Goal: Task Accomplishment & Management: Manage account settings

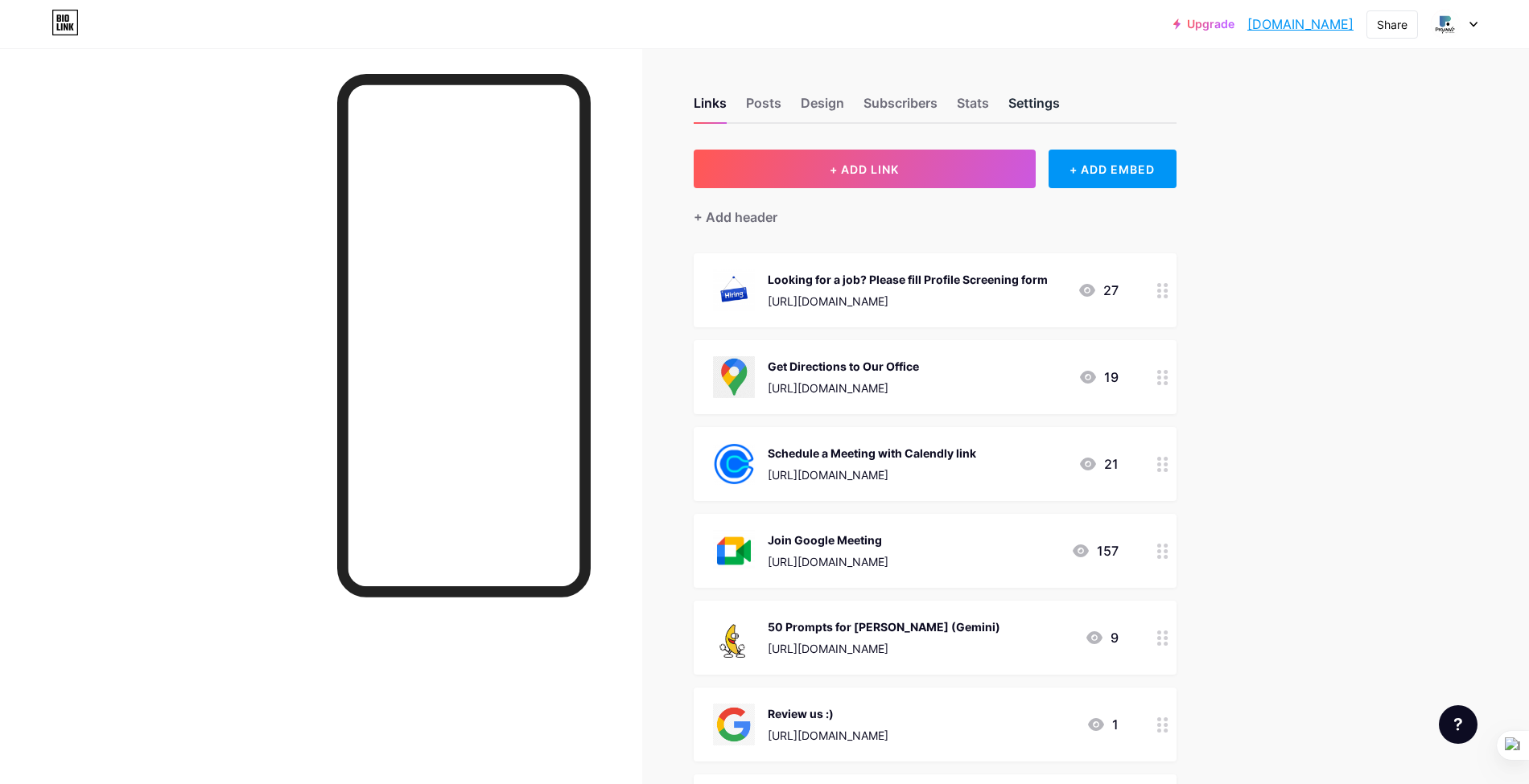
drag, startPoint x: 1010, startPoint y: 84, endPoint x: 1033, endPoint y: 107, distance: 32.5
click at [1010, 84] on div "Links Posts Design Subscribers Stats Settings" at bounding box center [935, 96] width 483 height 56
click at [1033, 108] on div "Settings" at bounding box center [1034, 108] width 52 height 29
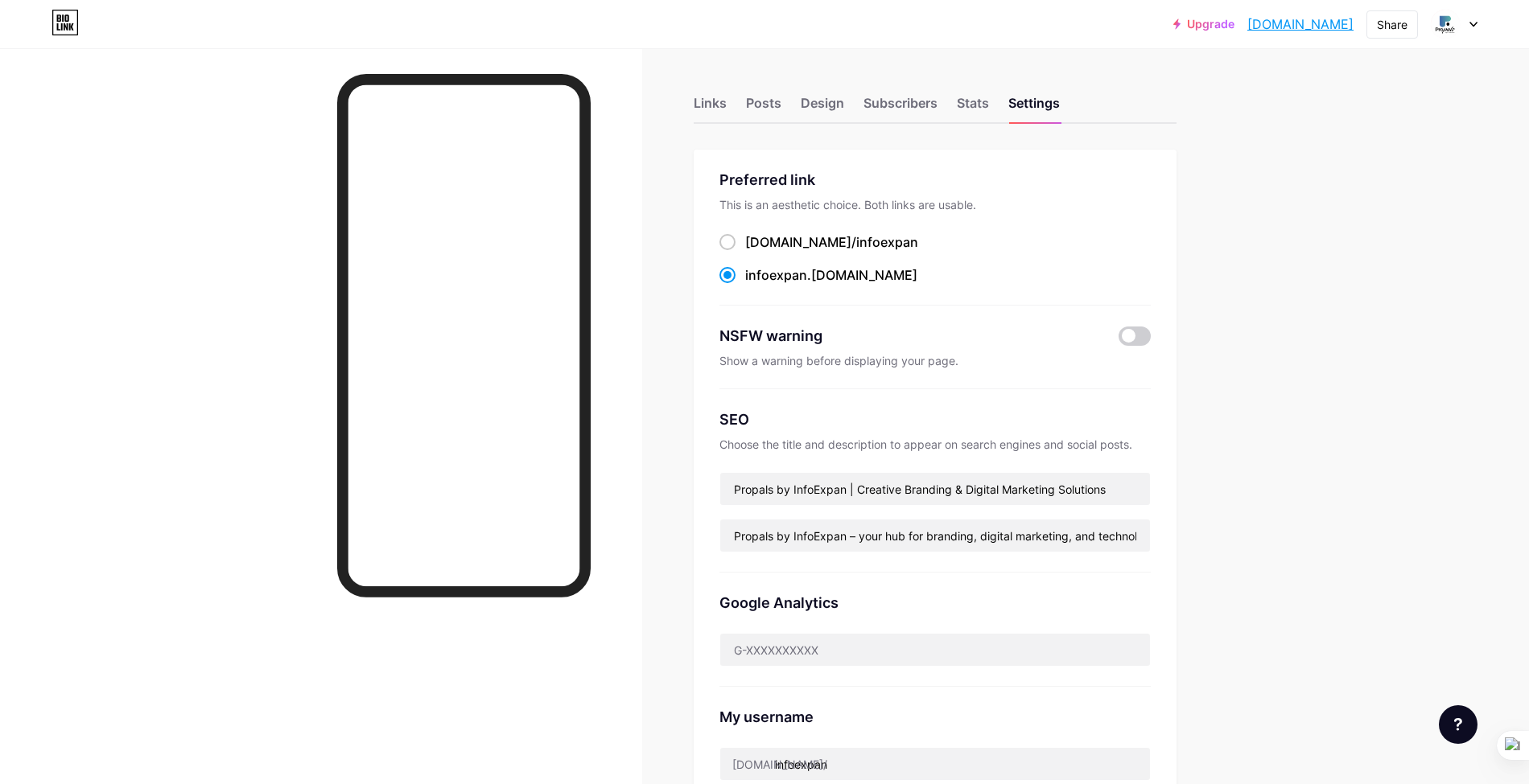
click at [129, 190] on div at bounding box center [321, 440] width 643 height 784
click at [712, 103] on div "Links" at bounding box center [710, 108] width 33 height 29
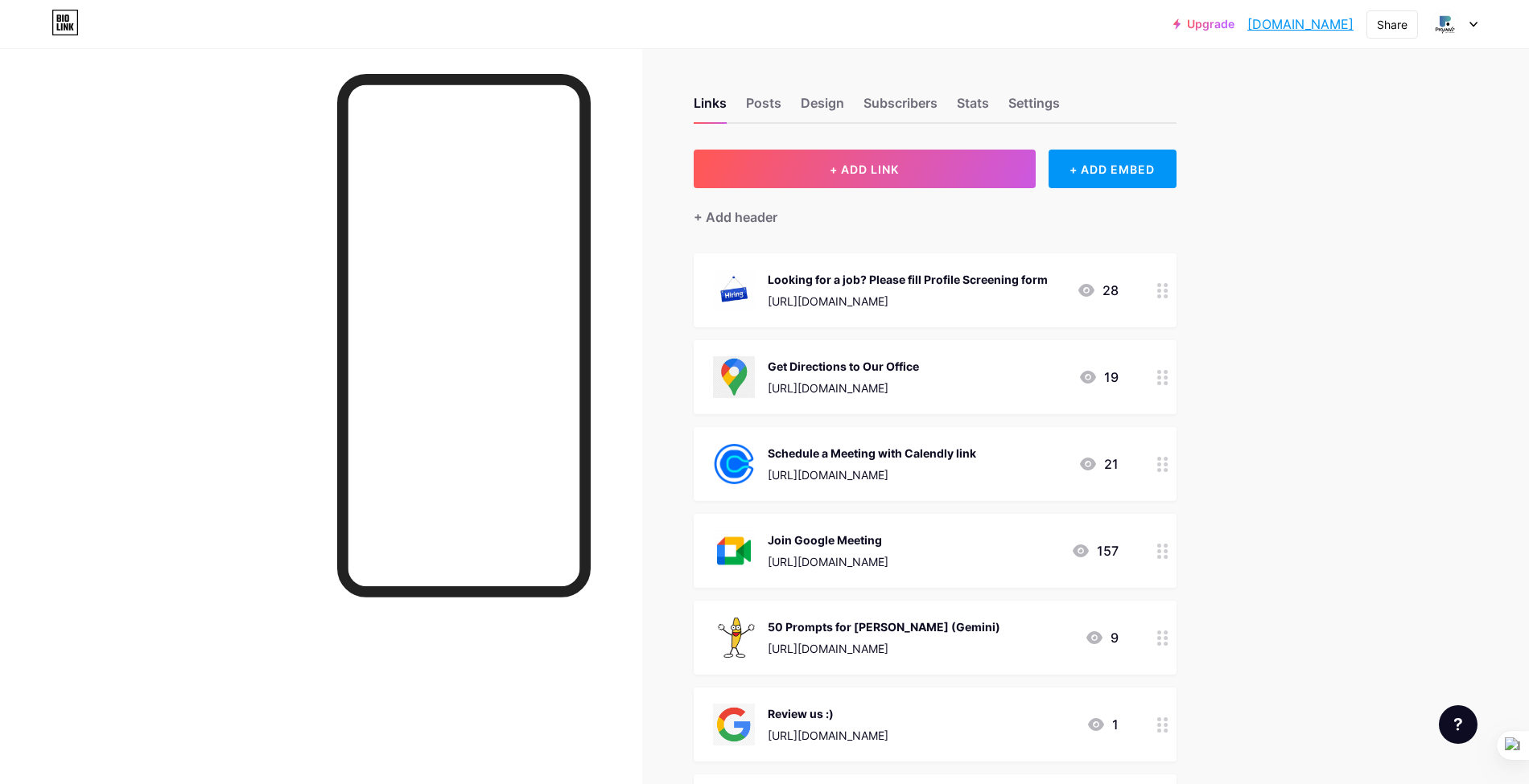
click at [948, 293] on div "[URL][DOMAIN_NAME]" at bounding box center [907, 301] width 280 height 17
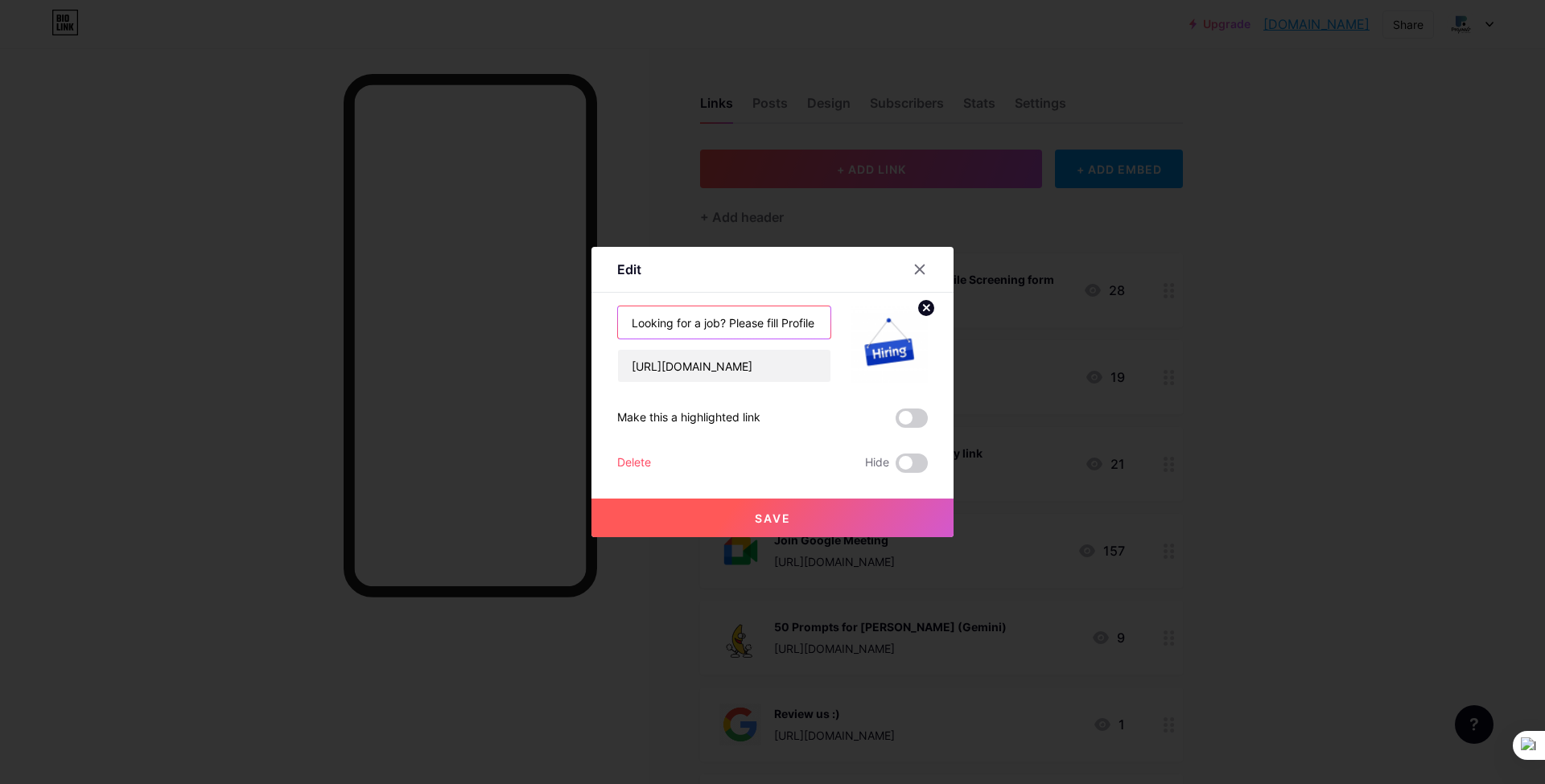
click at [750, 319] on input "Looking for a job? Please fill Profile Screening form" at bounding box center [724, 322] width 213 height 32
click at [671, 368] on input "[URL][DOMAIN_NAME]" at bounding box center [724, 366] width 213 height 32
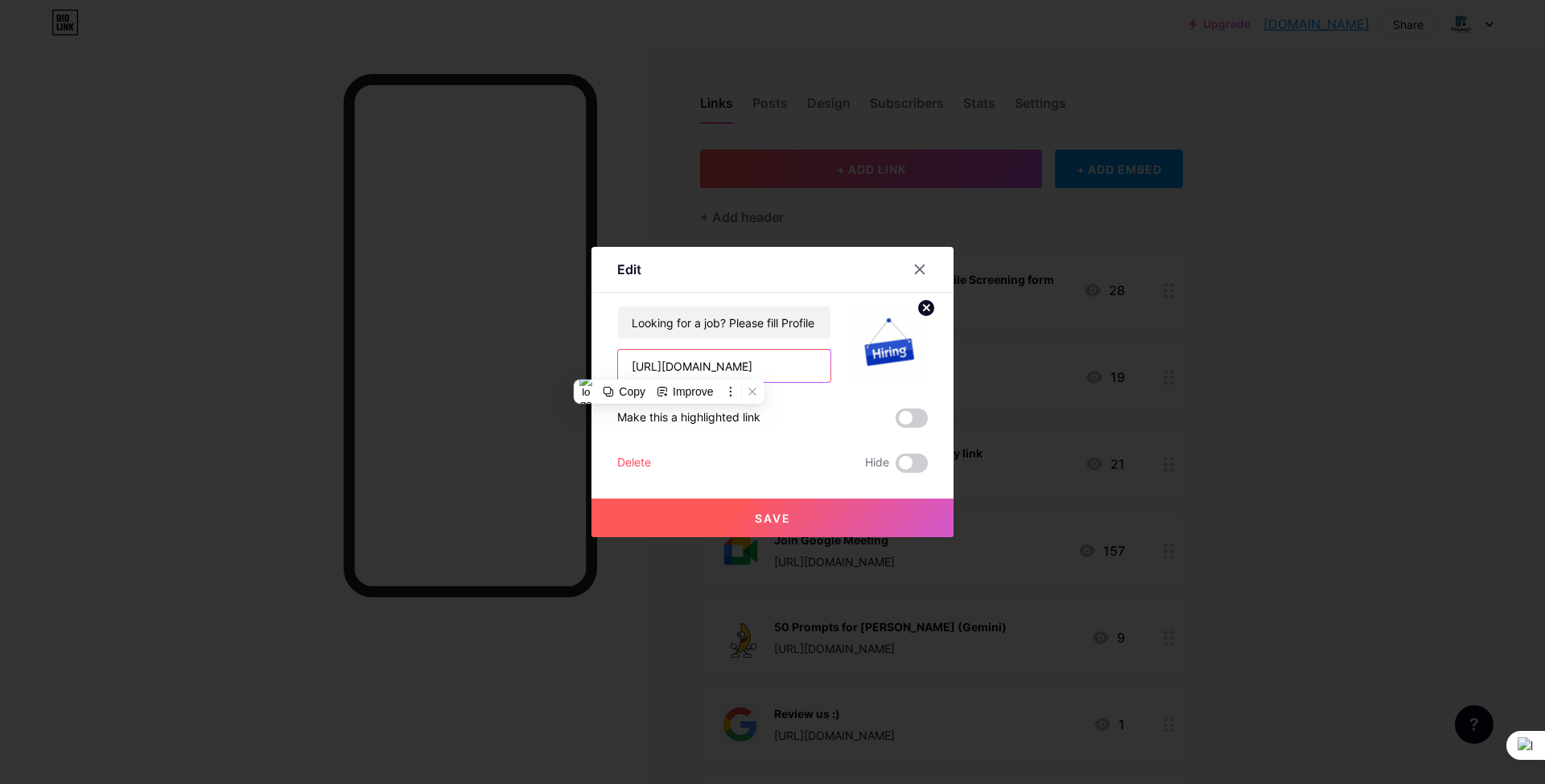
click at [671, 368] on input "[URL][DOMAIN_NAME]" at bounding box center [724, 366] width 213 height 32
click at [709, 326] on input "Looking for a job? Please fill Profile Screening form" at bounding box center [724, 322] width 213 height 32
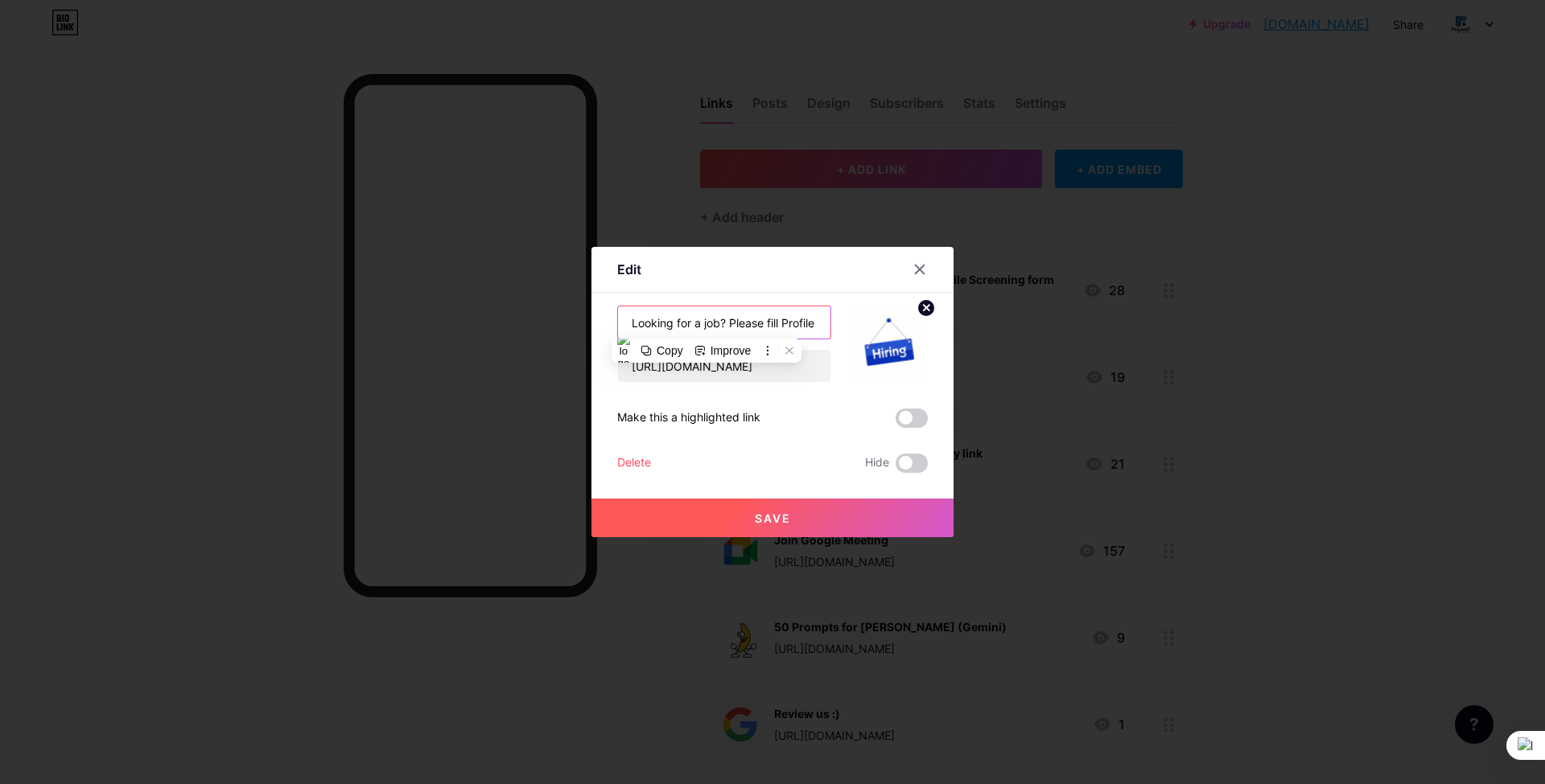
click at [709, 326] on input "Looking for a job? Please fill Profile Screening form" at bounding box center [724, 322] width 213 height 32
click at [921, 275] on icon at bounding box center [919, 269] width 13 height 13
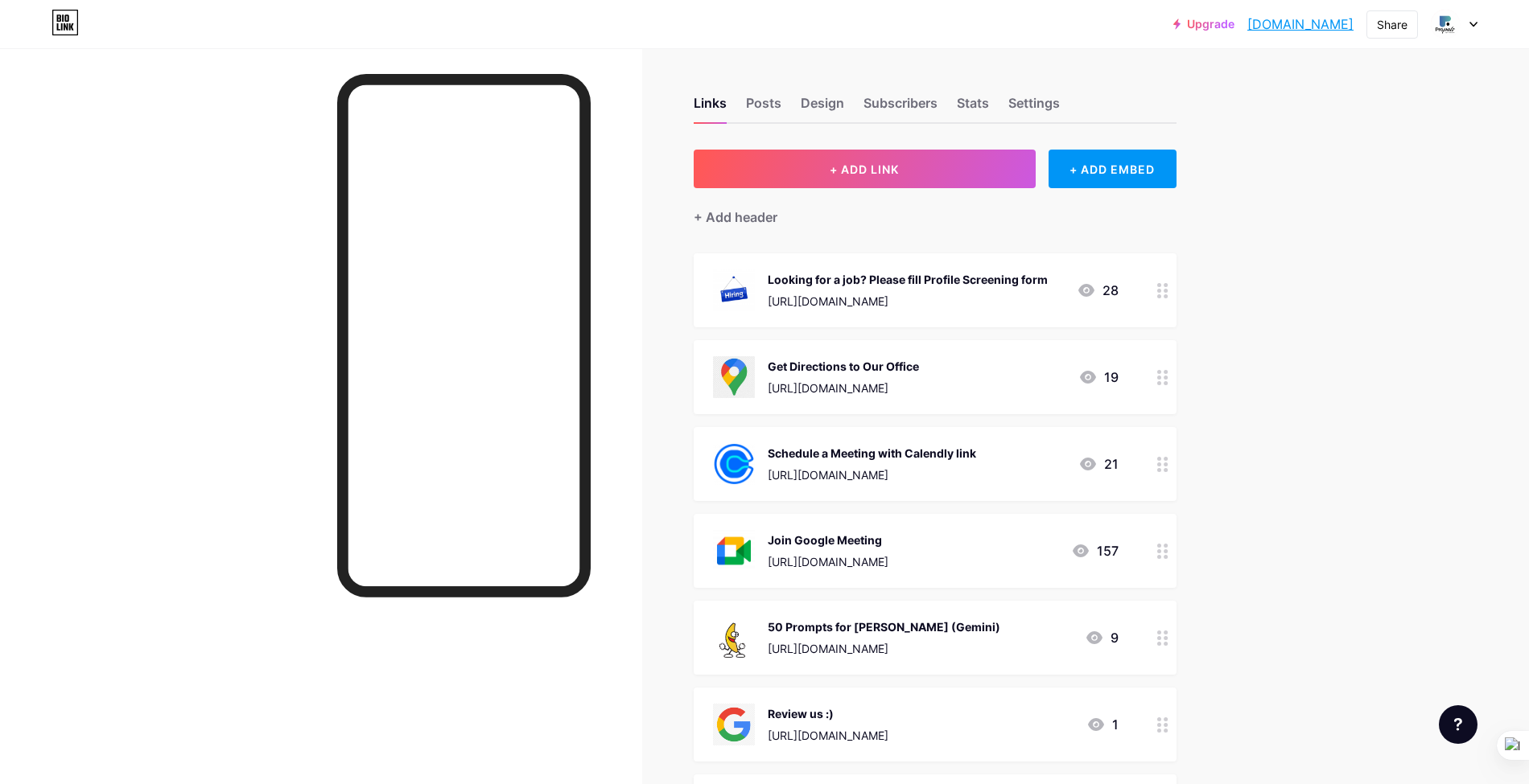
click at [840, 98] on div "Design" at bounding box center [822, 108] width 44 height 29
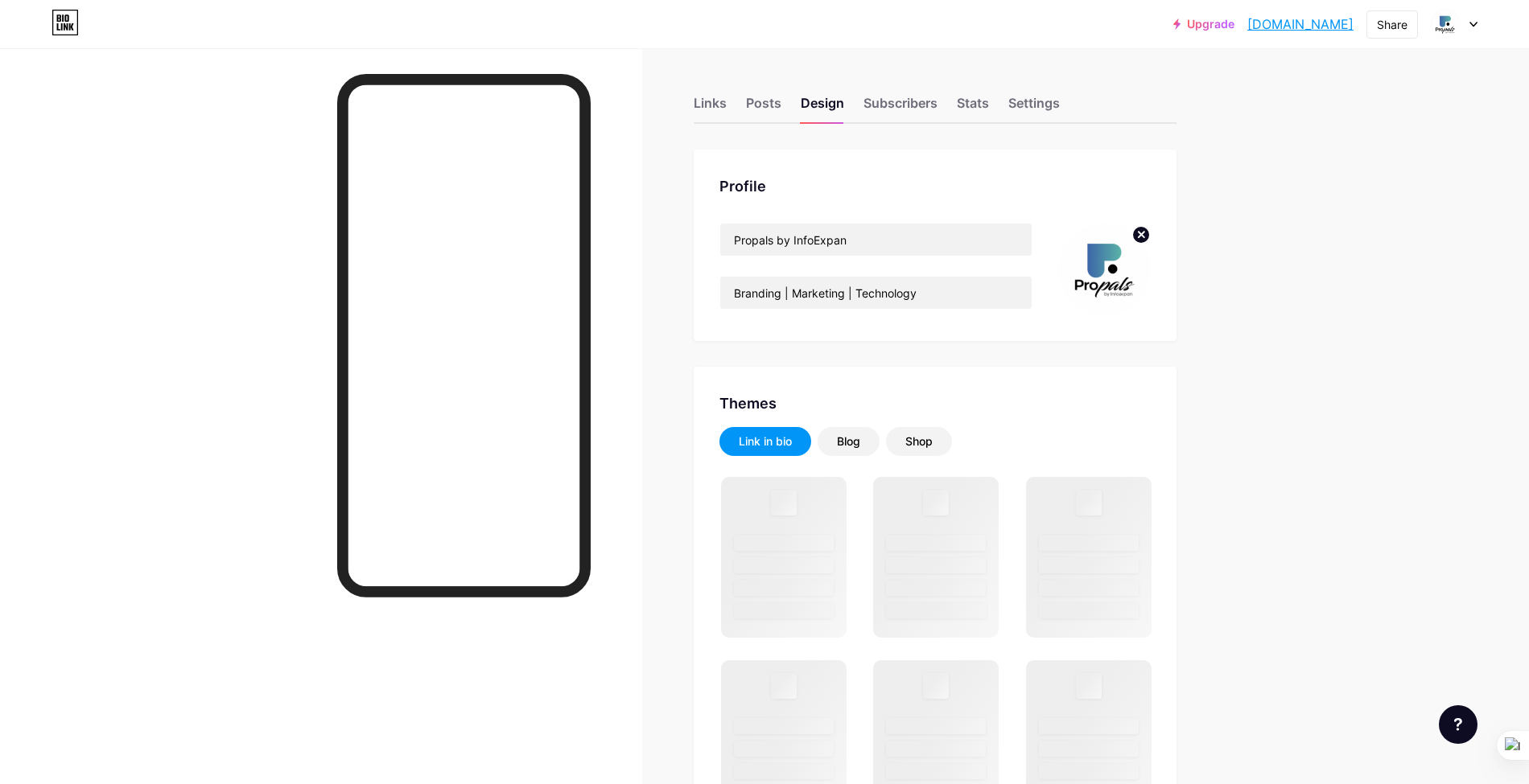
click at [1148, 239] on circle at bounding box center [1142, 235] width 18 height 18
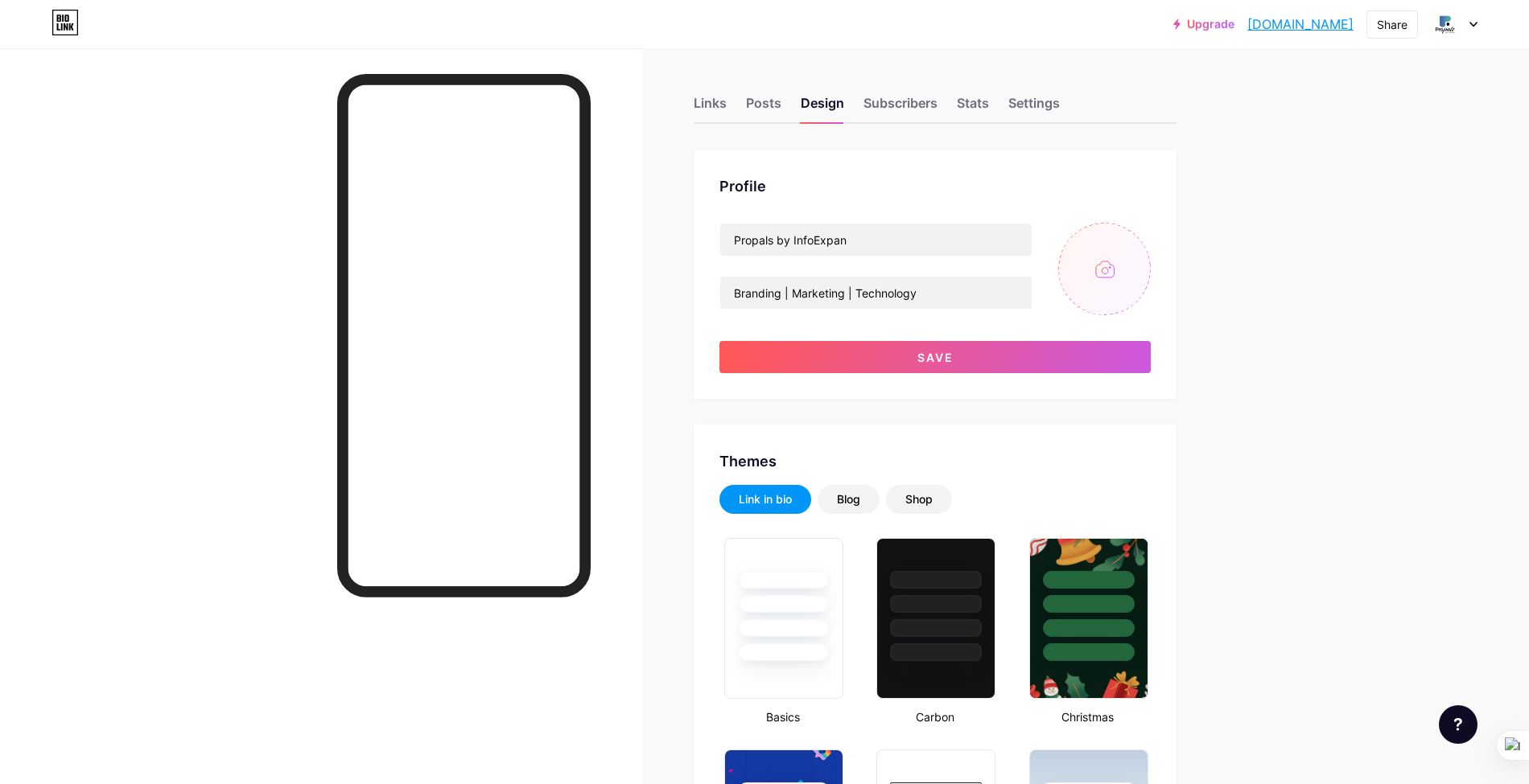
click at [1122, 276] on input "file" at bounding box center [1104, 268] width 93 height 93
type input "C:\fakepath\Infoexpan Logo Final [DATE]-14.png"
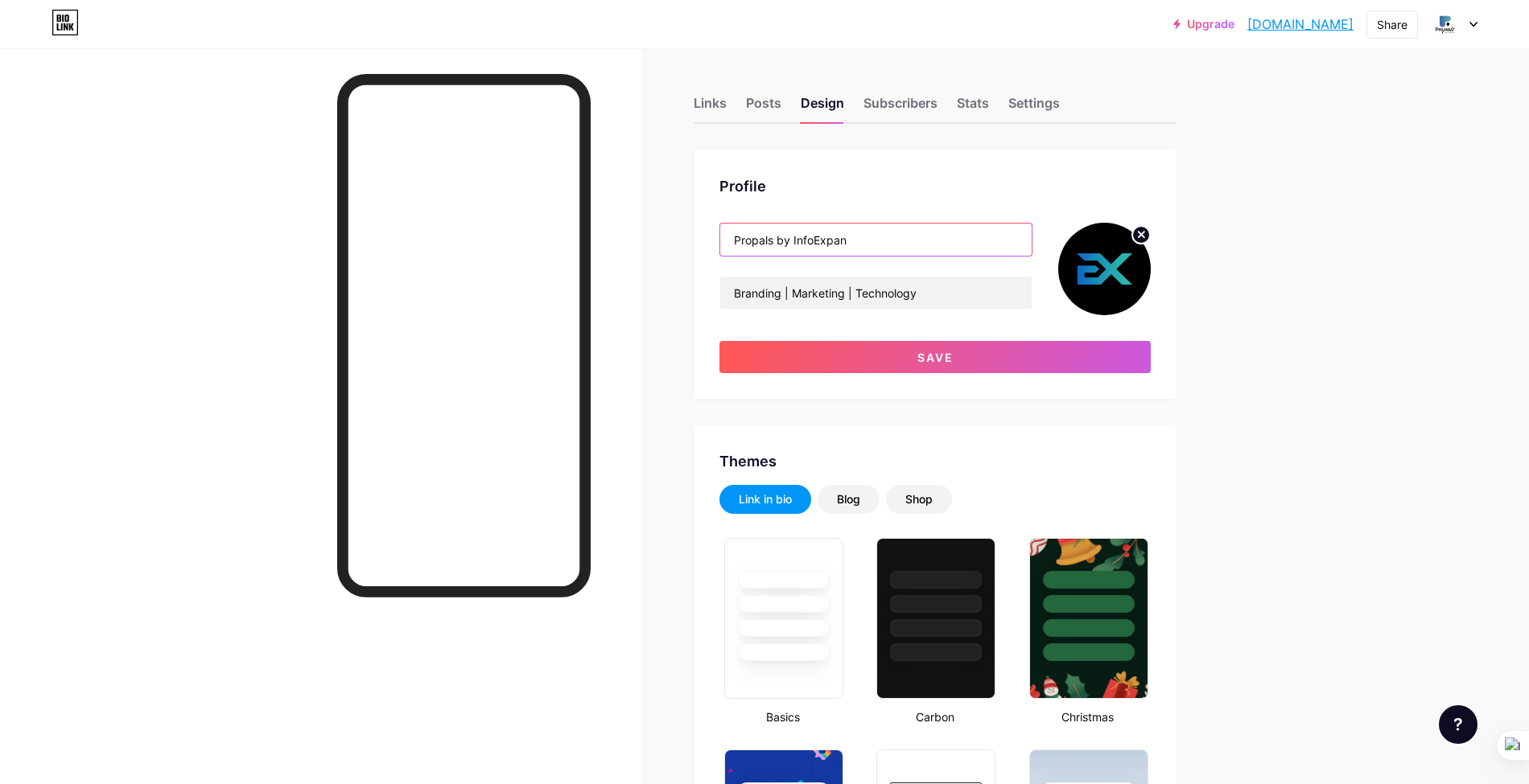
drag, startPoint x: 798, startPoint y: 236, endPoint x: 639, endPoint y: 235, distance: 159.0
click at [883, 219] on div "Profile InfoExpan Branding | Marketing | Technology Save" at bounding box center [935, 274] width 483 height 249
click at [867, 239] on input "InfoExpan" at bounding box center [876, 239] width 311 height 32
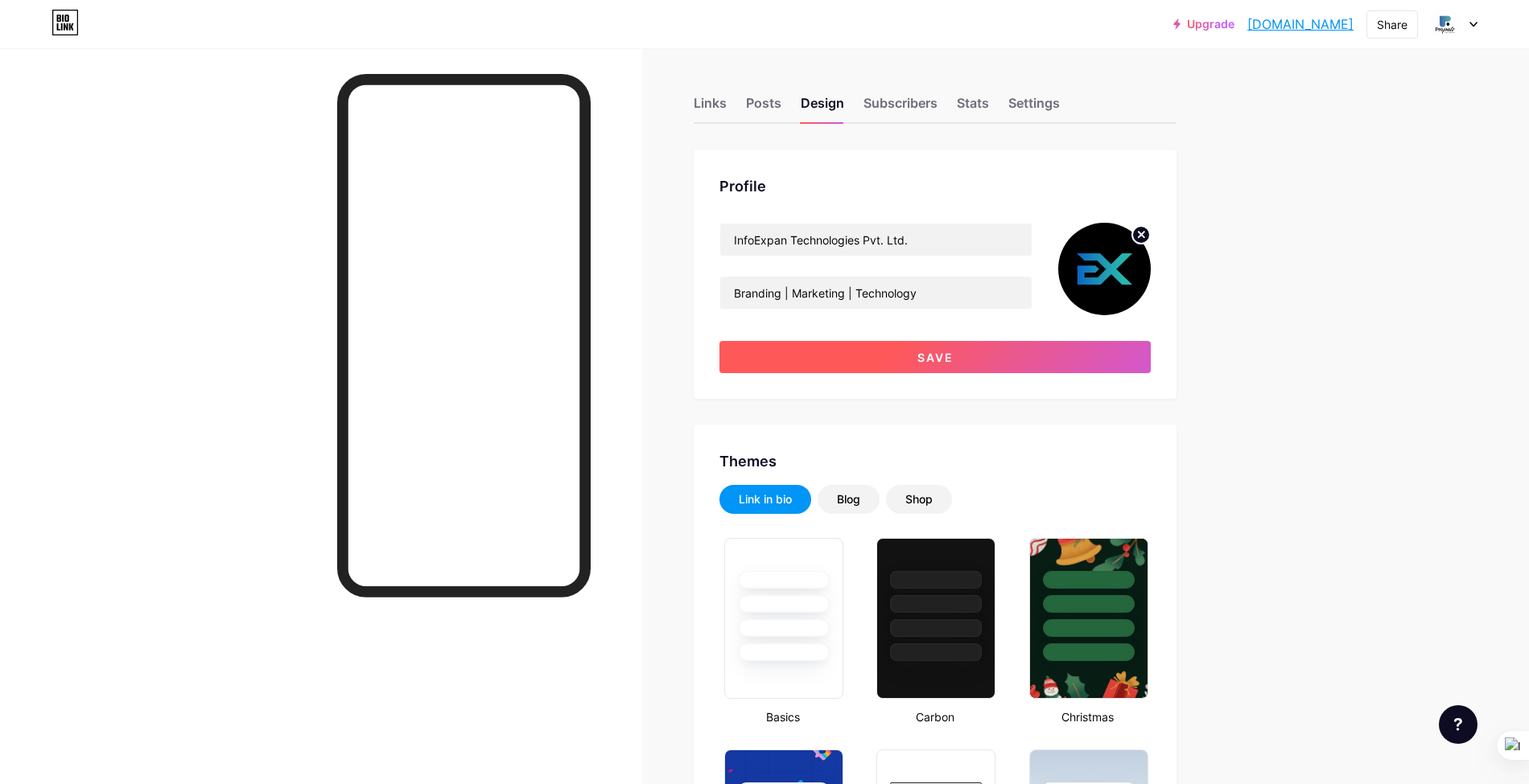
click at [974, 360] on button "Save" at bounding box center [935, 357] width 431 height 32
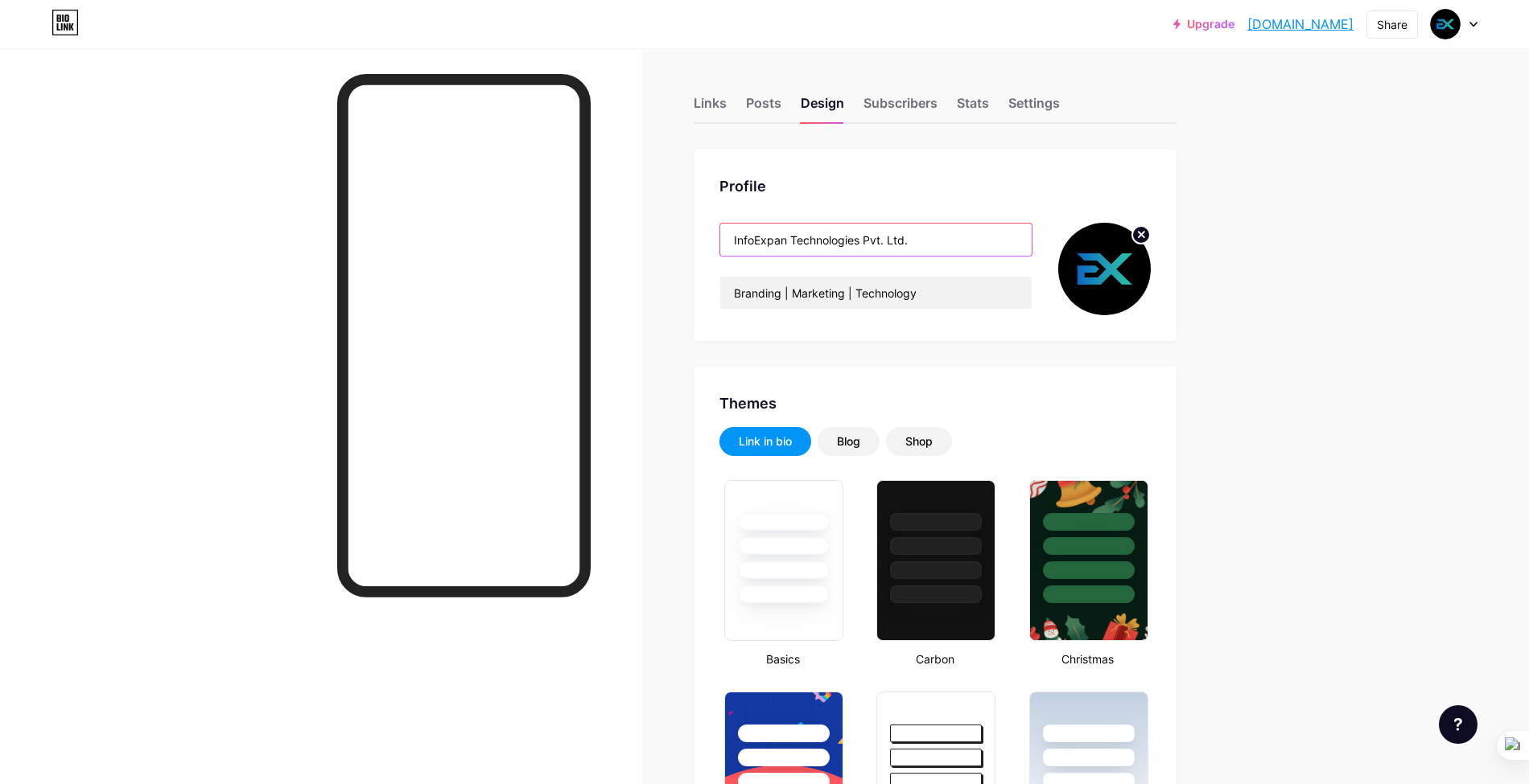
click at [900, 236] on input "InfoExpan Technologies Pvt. Ltd." at bounding box center [876, 239] width 311 height 32
drag, startPoint x: 822, startPoint y: 240, endPoint x: 867, endPoint y: 242, distance: 45.0
click at [867, 242] on input "InfoExpan Technologies Pvt. Ltd." at bounding box center [876, 239] width 311 height 32
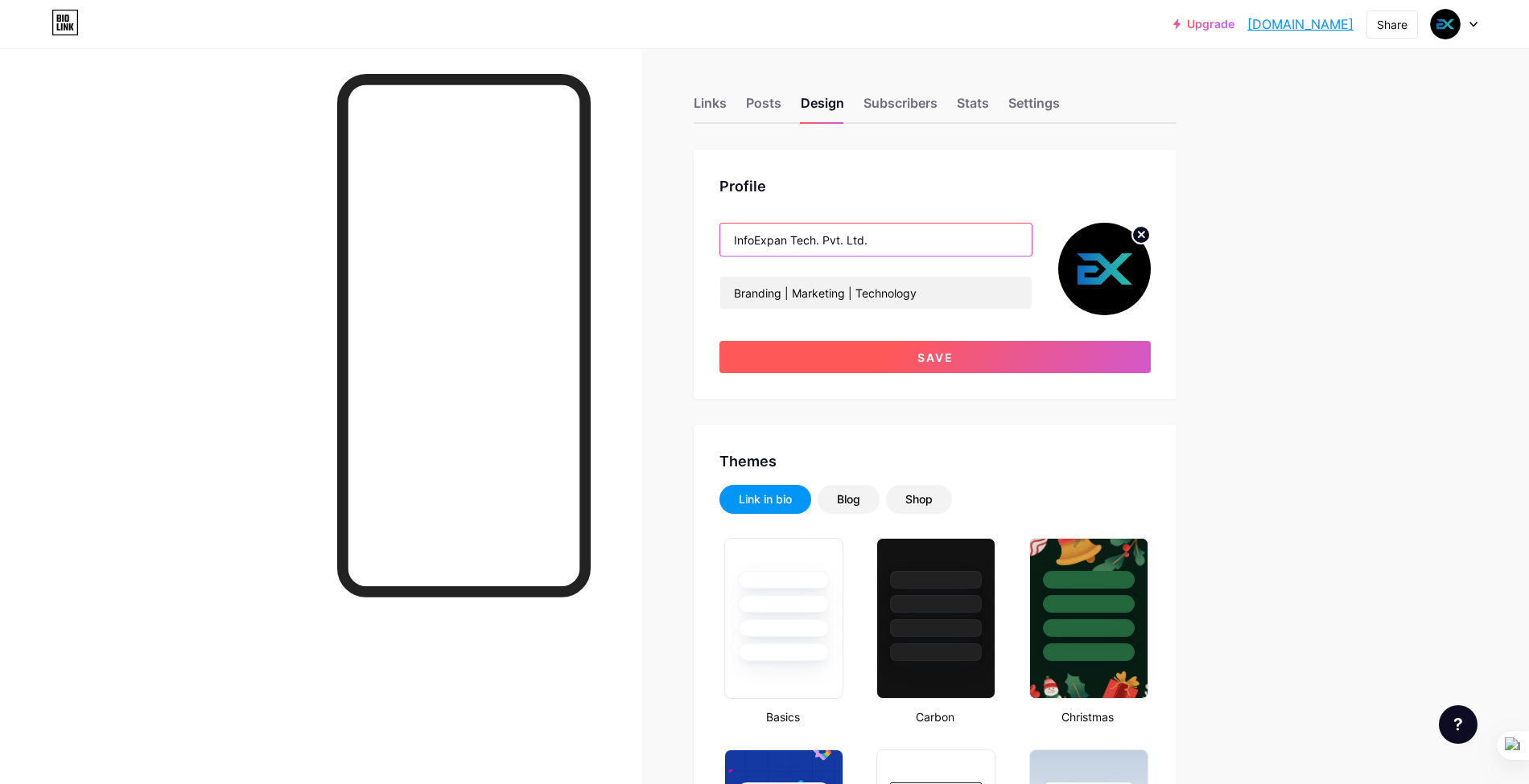
type input "InfoExpan Tech. Pvt. Ltd."
click at [1088, 360] on button "Save" at bounding box center [935, 357] width 431 height 32
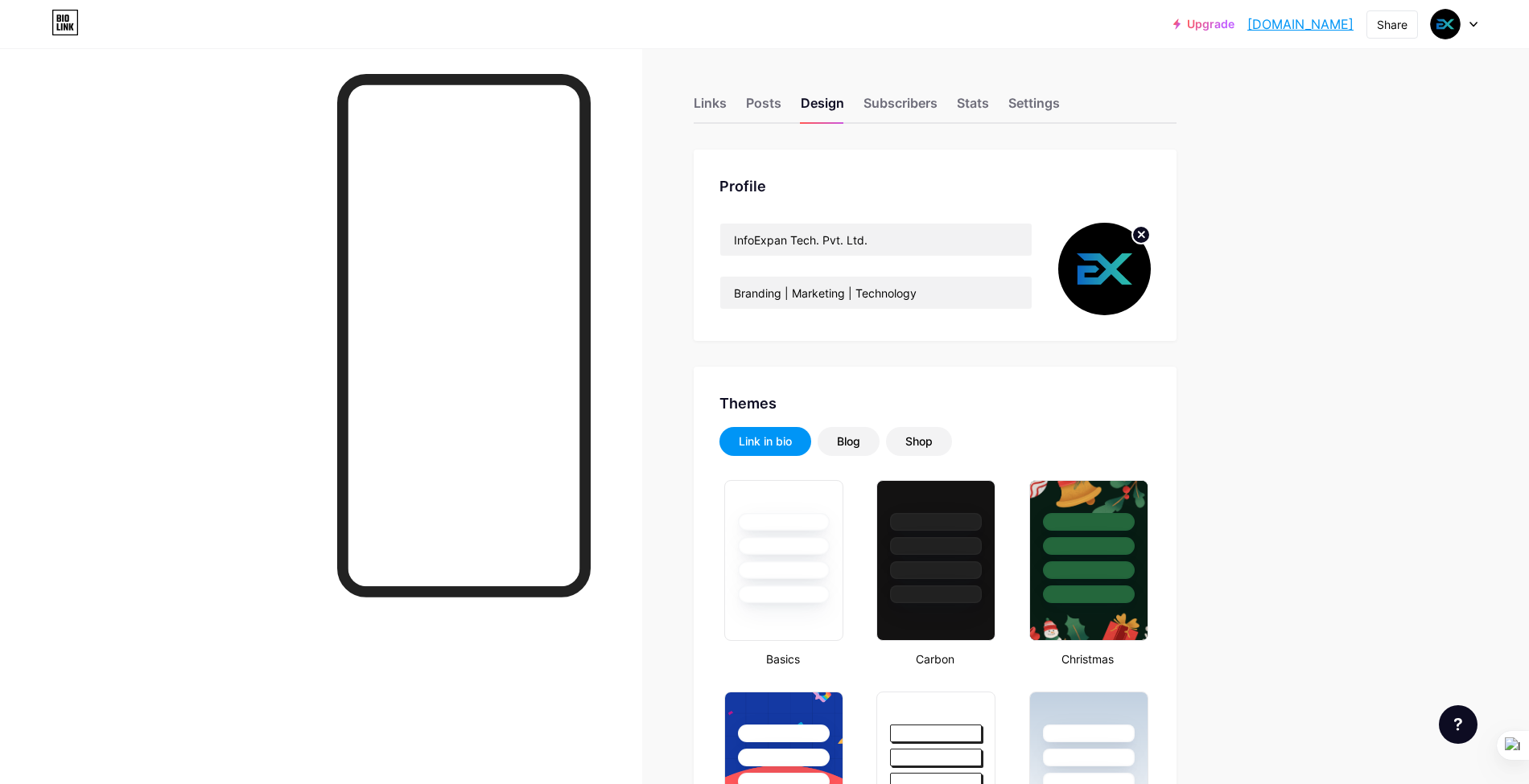
click at [711, 97] on div "Links" at bounding box center [710, 108] width 33 height 29
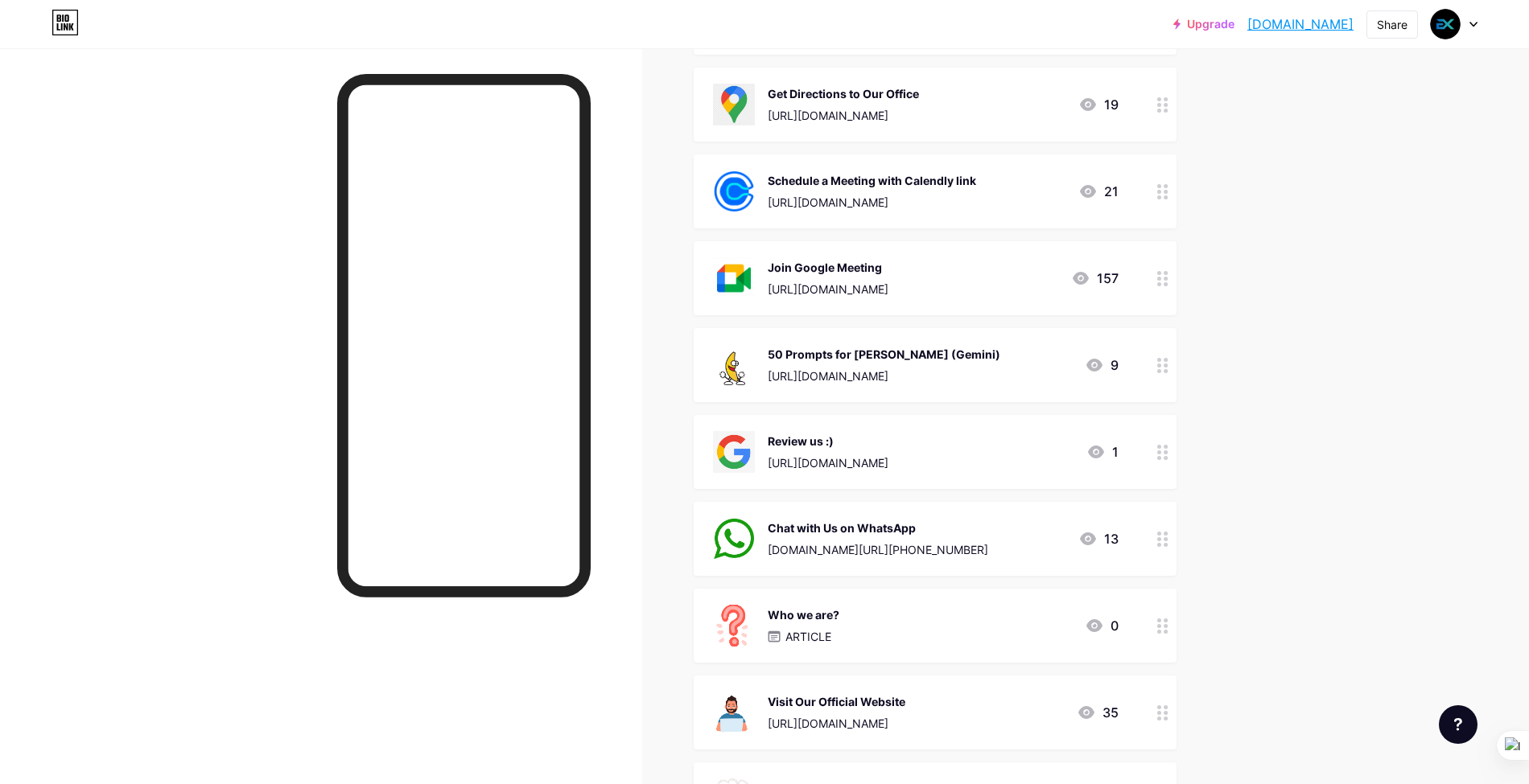
scroll to position [322, 0]
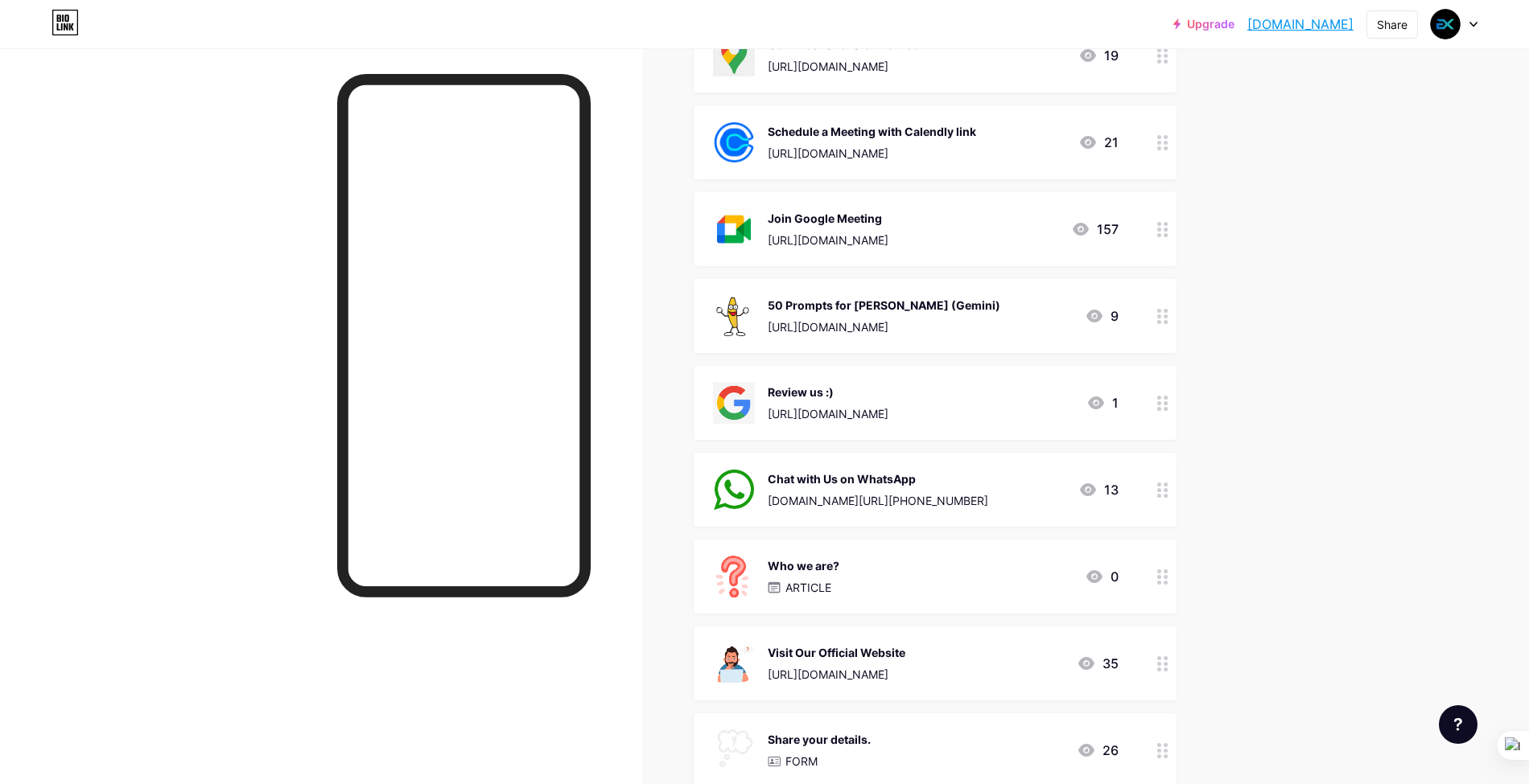
click at [980, 483] on div "Chat with Us on WhatsApp [DOMAIN_NAME][URL][PHONE_NUMBER] 13" at bounding box center [915, 490] width 405 height 42
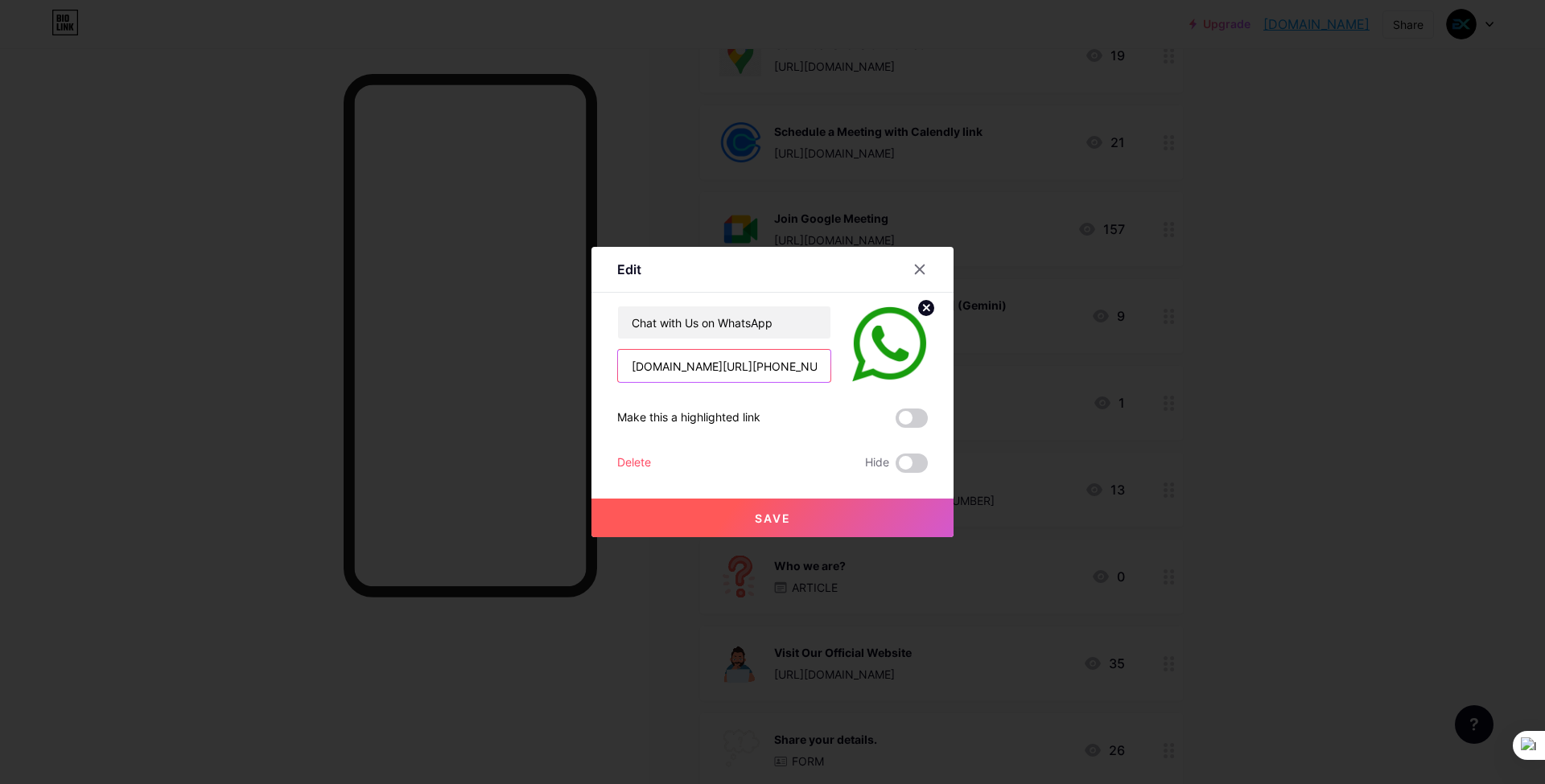
drag, startPoint x: 753, startPoint y: 364, endPoint x: 765, endPoint y: 368, distance: 12.6
click at [765, 368] on input "[DOMAIN_NAME][URL][PHONE_NUMBER]" at bounding box center [724, 366] width 213 height 32
type input "[DOMAIN_NAME][URL][PHONE_NUMBER]"
click at [786, 518] on span "Save" at bounding box center [772, 519] width 36 height 14
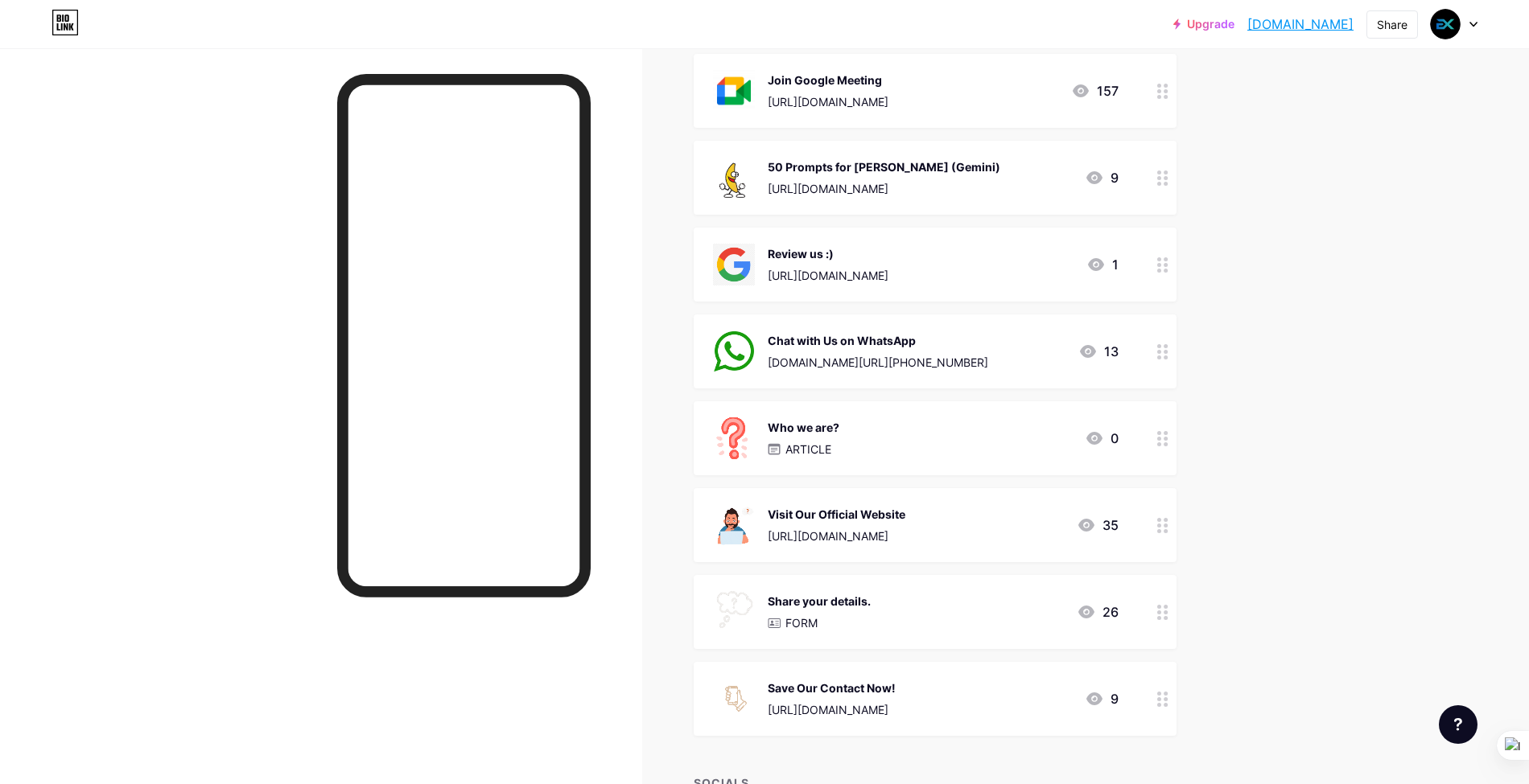
scroll to position [536, 0]
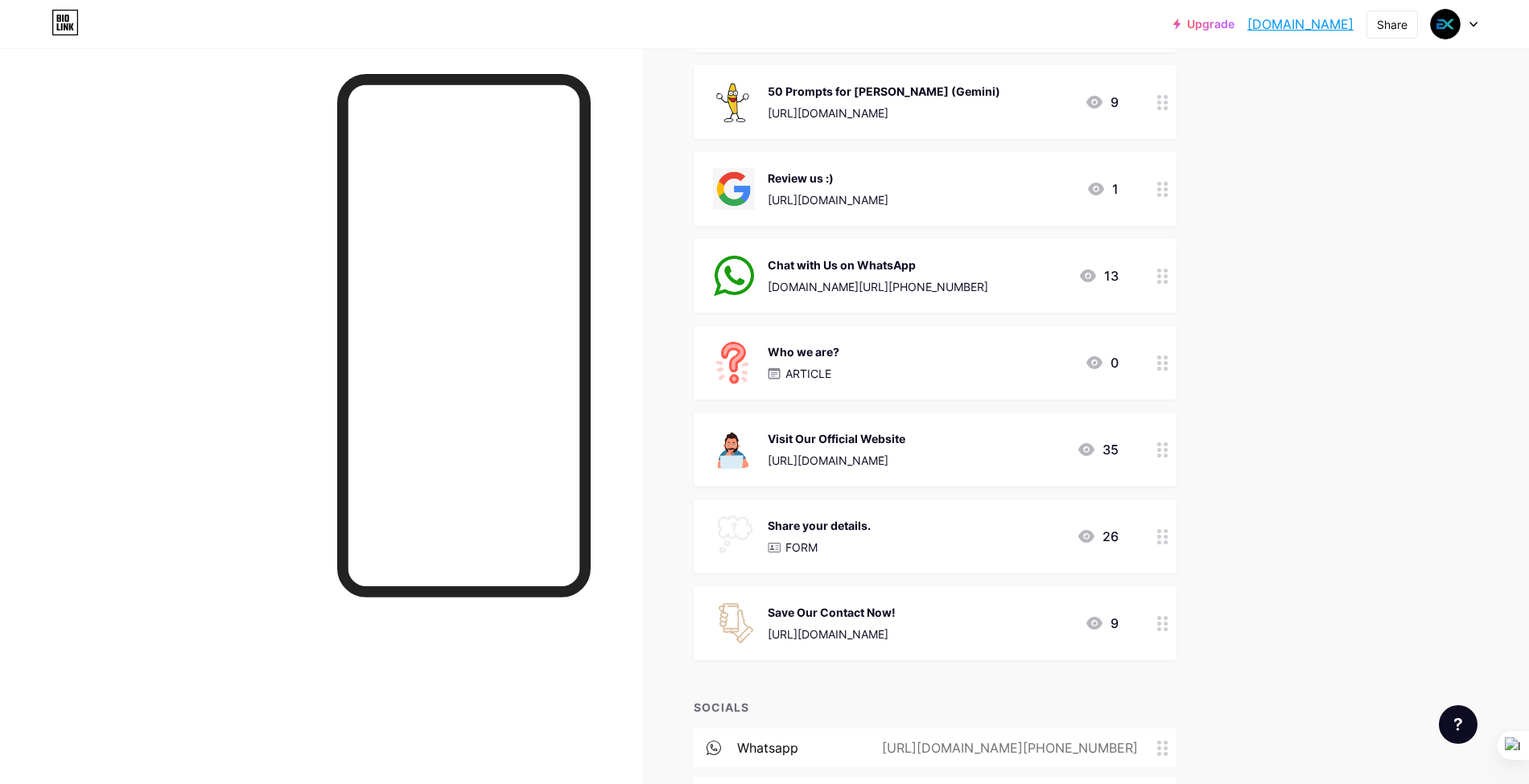
click at [1003, 457] on div "Visit Our Official Website [URL][DOMAIN_NAME] 35" at bounding box center [915, 450] width 405 height 42
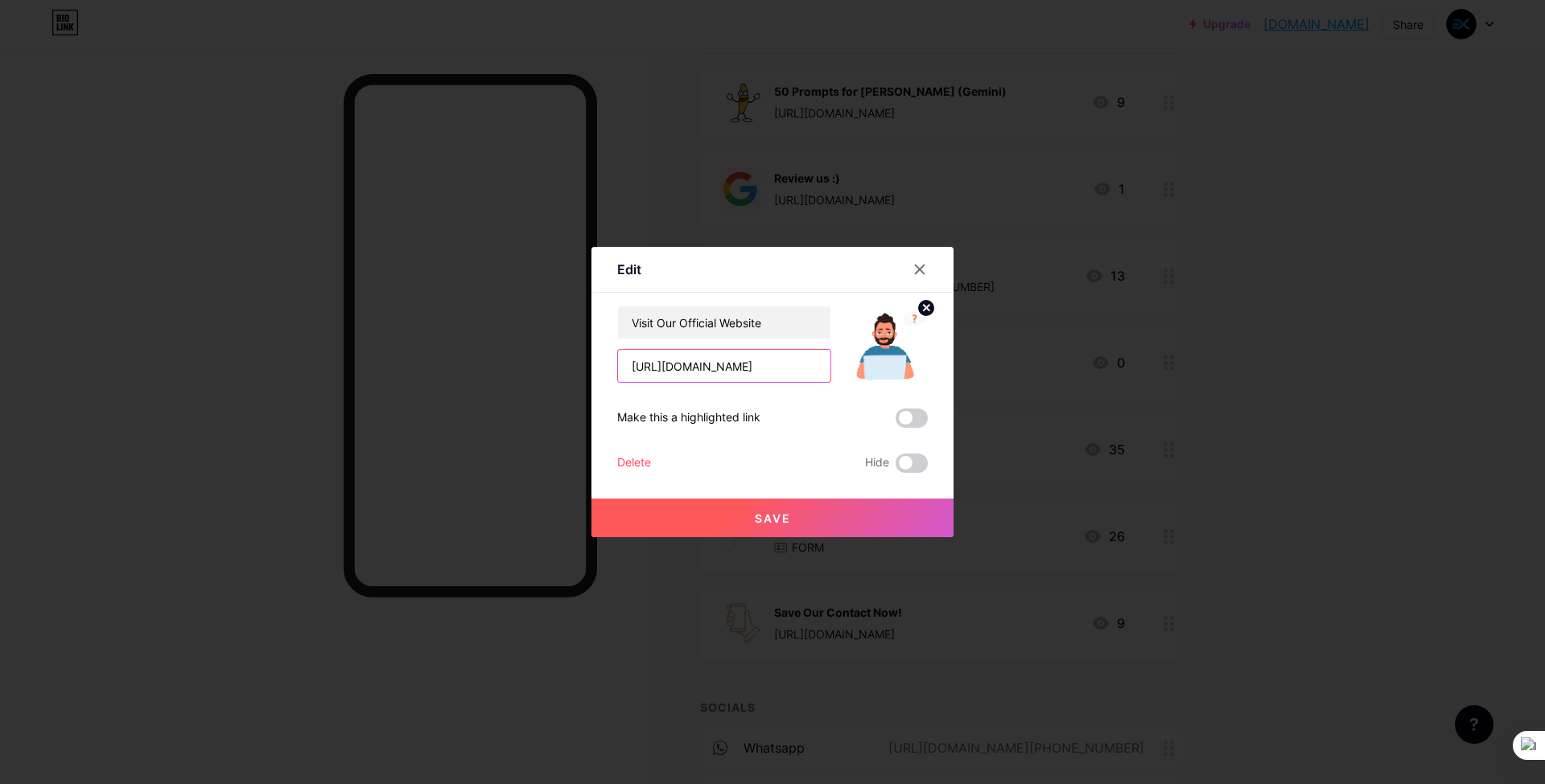
drag, startPoint x: 671, startPoint y: 367, endPoint x: 727, endPoint y: 369, distance: 56.0
click at [727, 369] on input "[URL][DOMAIN_NAME]" at bounding box center [724, 366] width 213 height 32
type input "[URL][DOMAIN_NAME]"
click at [895, 511] on button "Save" at bounding box center [772, 518] width 362 height 39
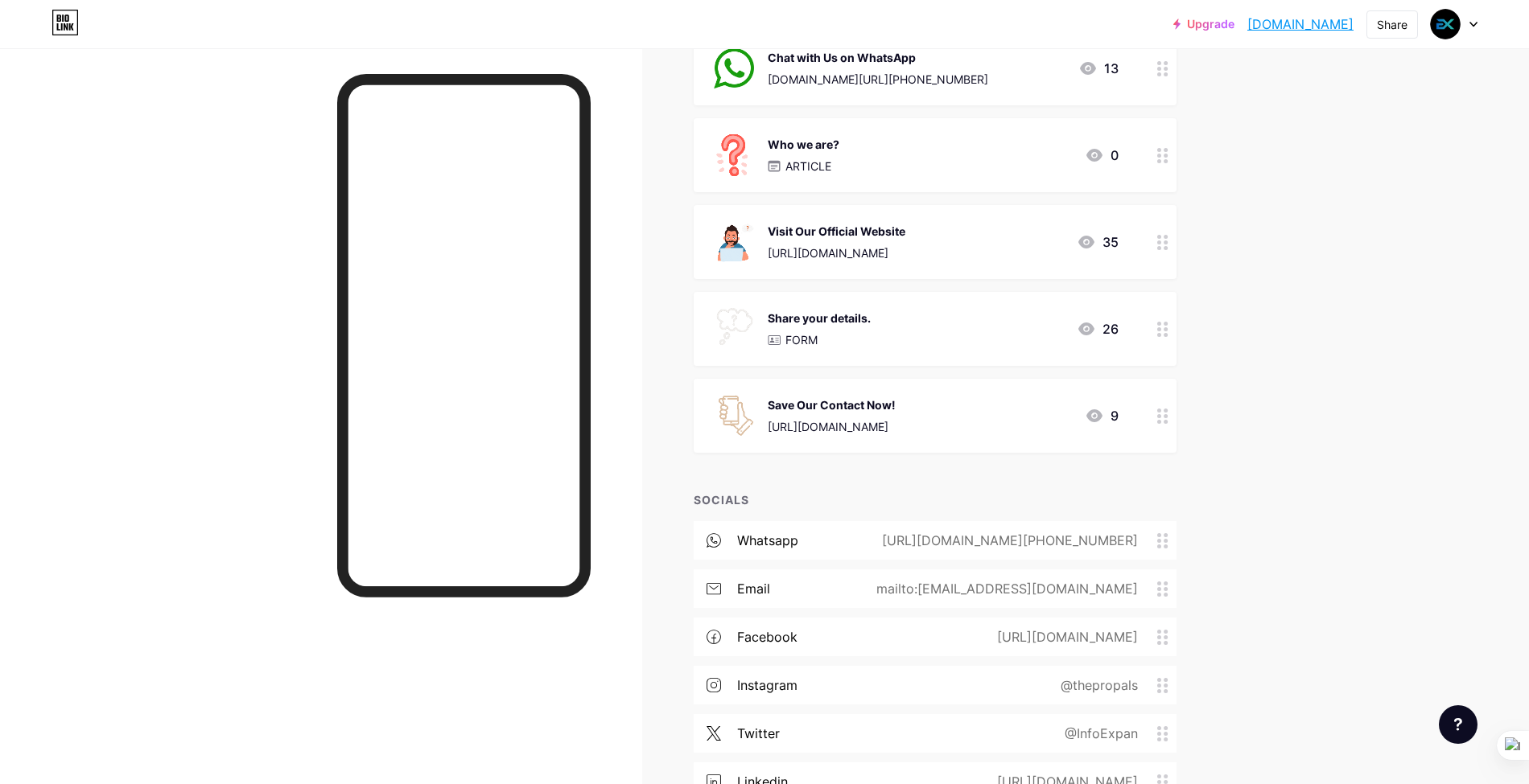
scroll to position [750, 0]
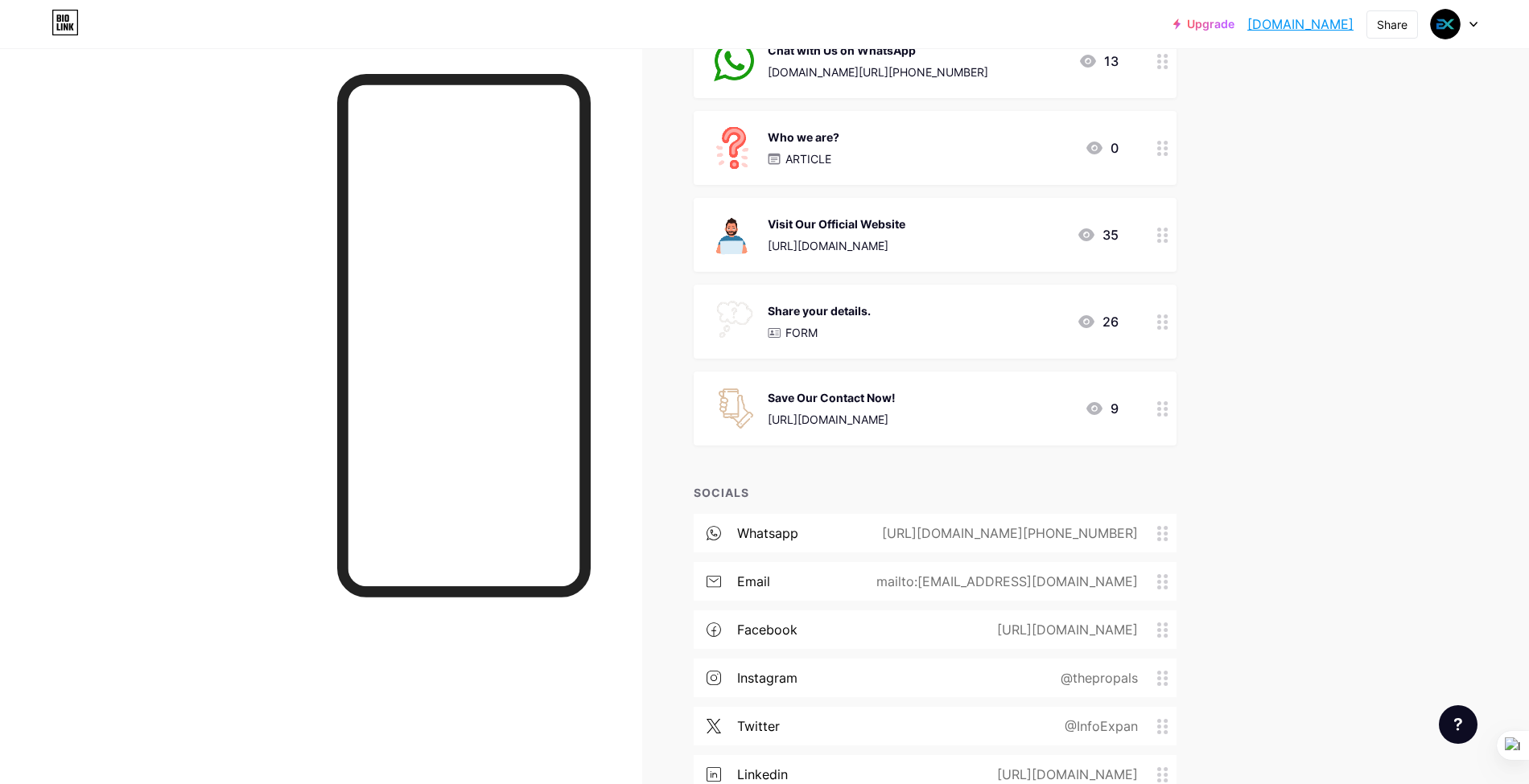
click at [1011, 530] on div "[URL][DOMAIN_NAME][PHONE_NUMBER]" at bounding box center [1007, 533] width 301 height 19
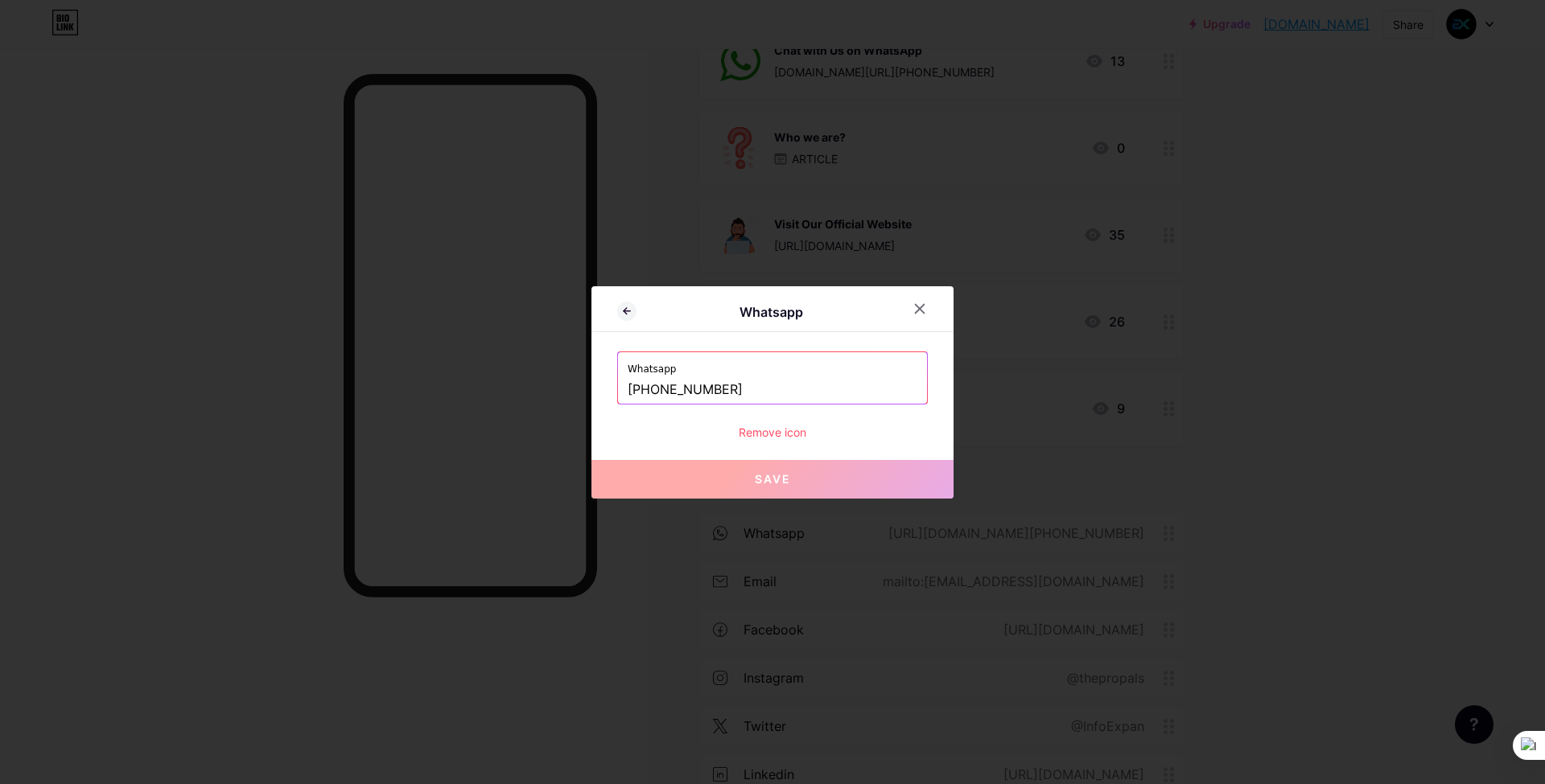
drag, startPoint x: 714, startPoint y: 390, endPoint x: 731, endPoint y: 396, distance: 18.0
click at [731, 396] on input "[PHONE_NUMBER]" at bounding box center [772, 389] width 289 height 27
drag, startPoint x: 700, startPoint y: 384, endPoint x: 714, endPoint y: 390, distance: 15.2
click at [714, 390] on input "[PHONE_NUMBER]" at bounding box center [772, 389] width 289 height 27
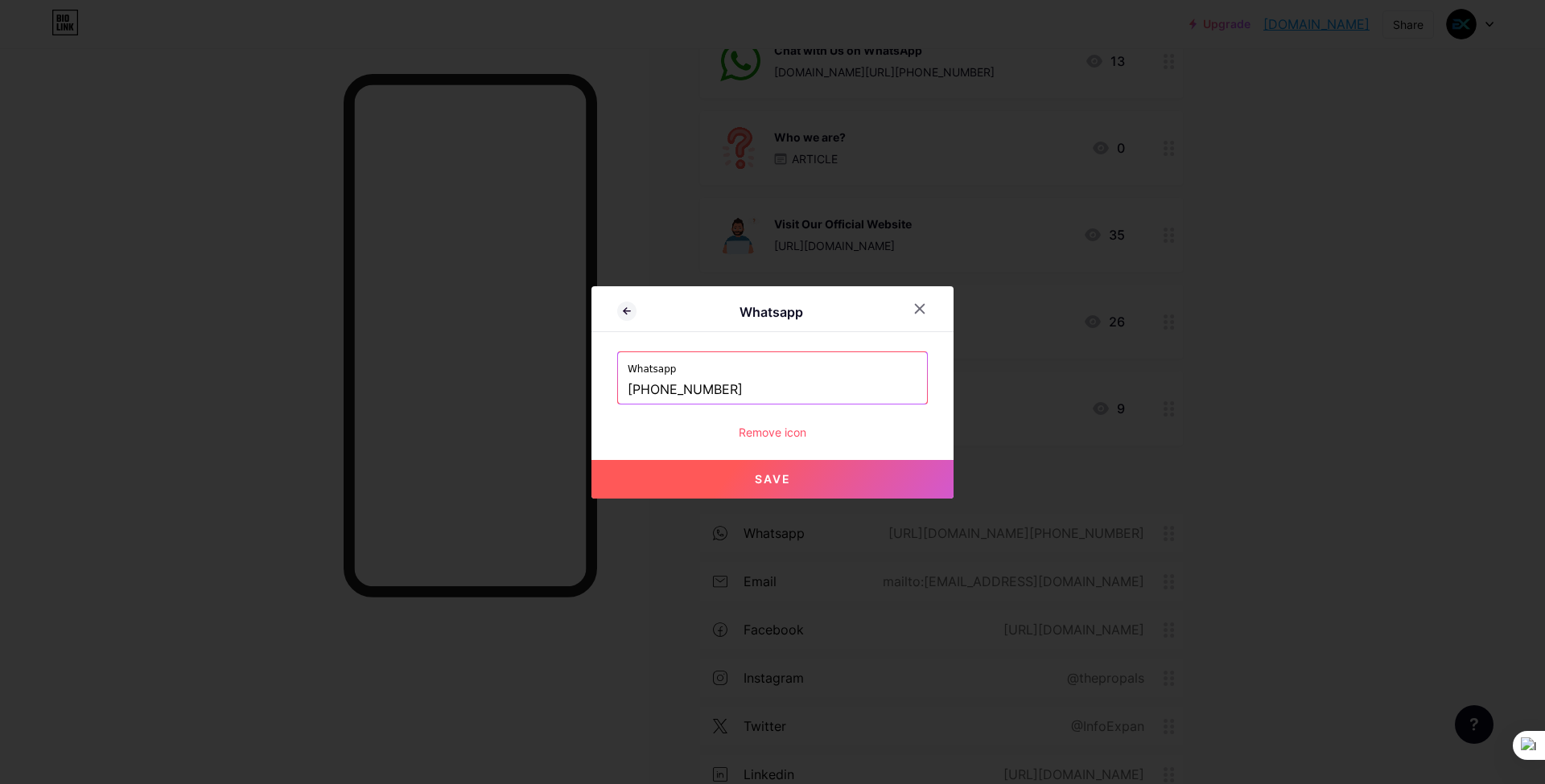
drag, startPoint x: 718, startPoint y: 392, endPoint x: 734, endPoint y: 396, distance: 16.5
click at [734, 396] on input "[PHONE_NUMBER]" at bounding box center [772, 389] width 289 height 27
click at [800, 478] on button "Save" at bounding box center [772, 479] width 362 height 39
type input "[URL][DOMAIN_NAME][PHONE_NUMBER]"
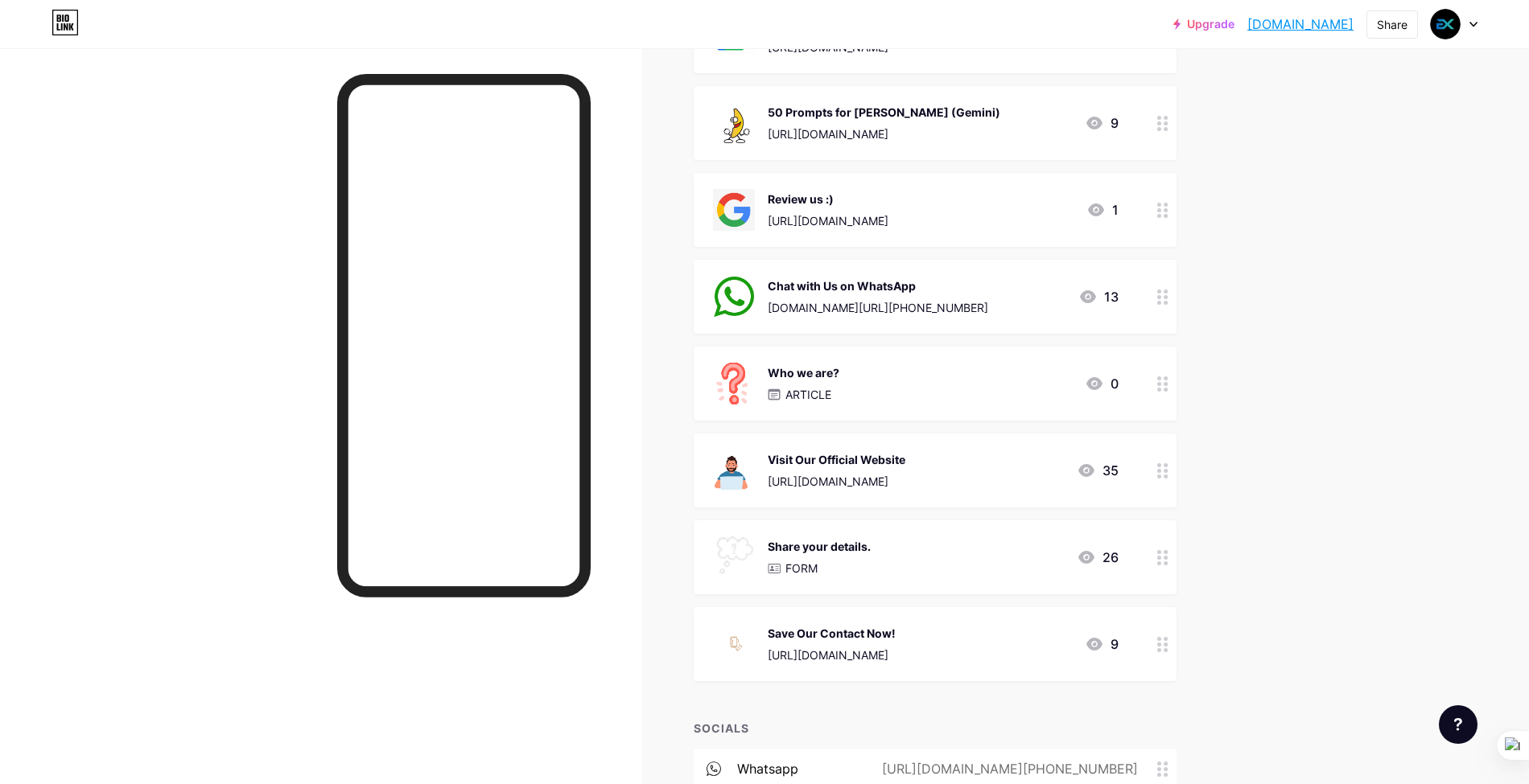
scroll to position [429, 0]
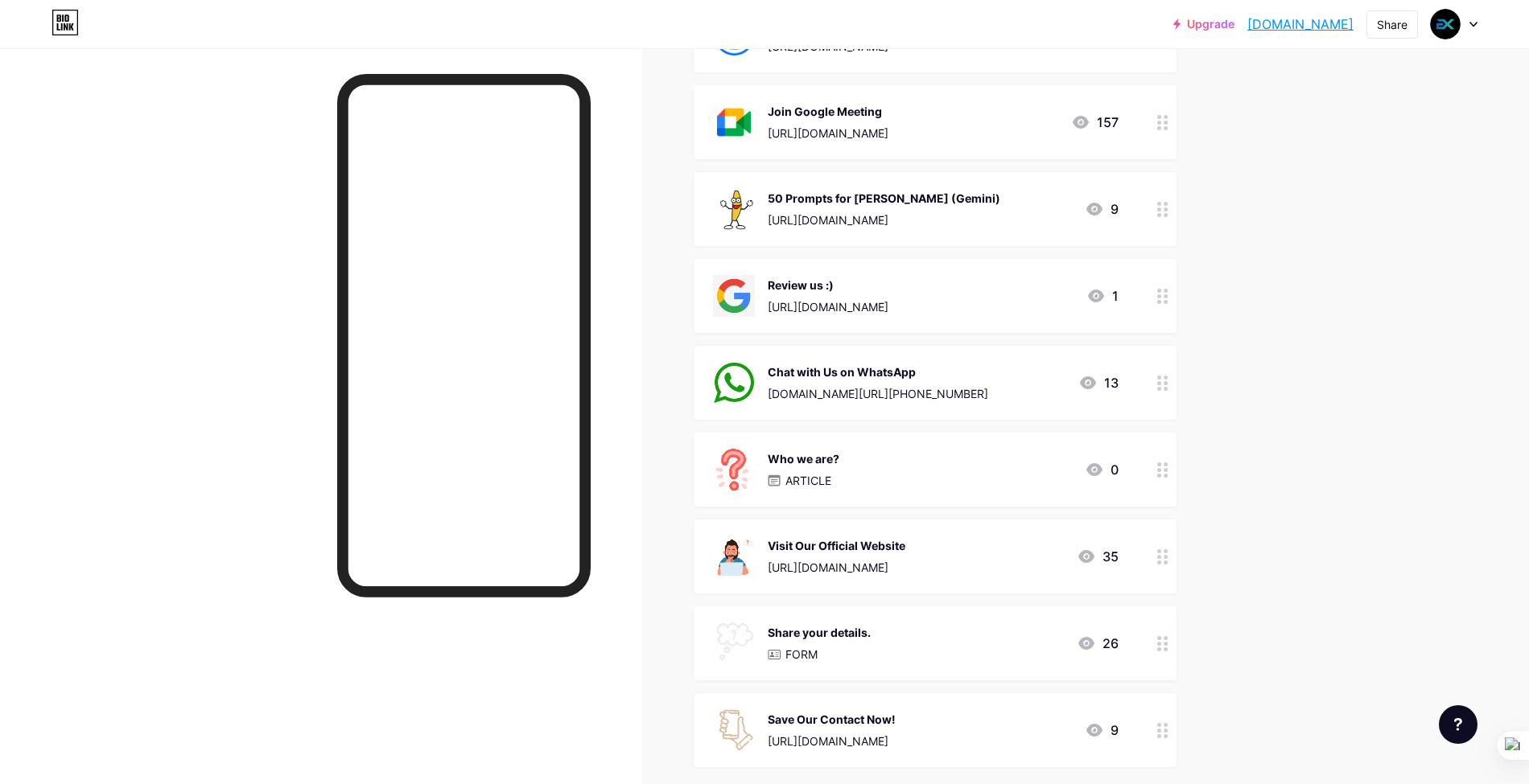
click at [944, 384] on div "Chat with Us on WhatsApp [DOMAIN_NAME][URL][PHONE_NUMBER] 13" at bounding box center [915, 383] width 405 height 42
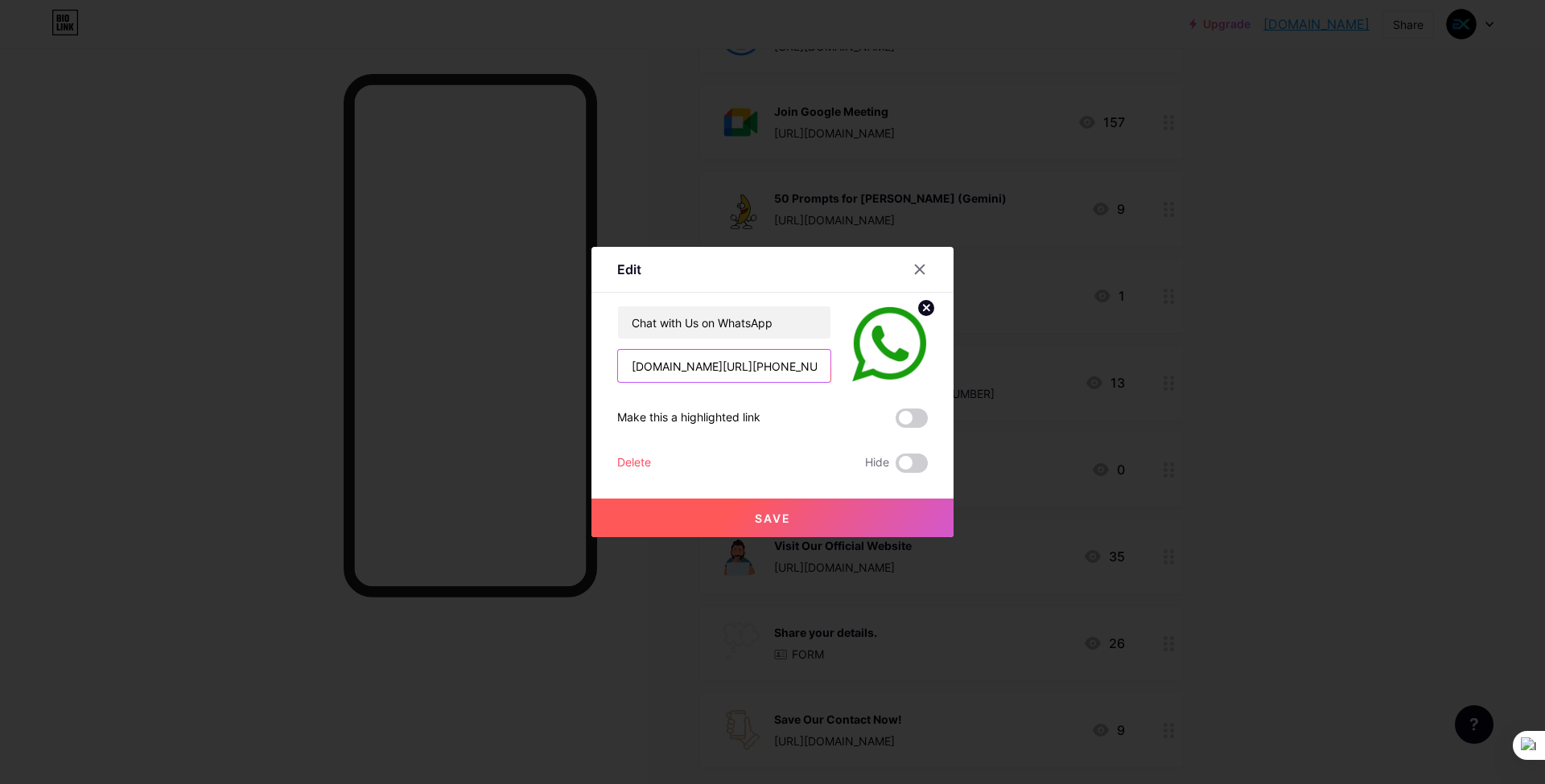
drag, startPoint x: 732, startPoint y: 372, endPoint x: 743, endPoint y: 372, distance: 11.0
click at [743, 372] on input "[DOMAIN_NAME][URL][PHONE_NUMBER]" at bounding box center [724, 366] width 213 height 32
type input "[DOMAIN_NAME][URL][PHONE_NUMBER]"
click at [779, 526] on button "Save" at bounding box center [772, 518] width 362 height 39
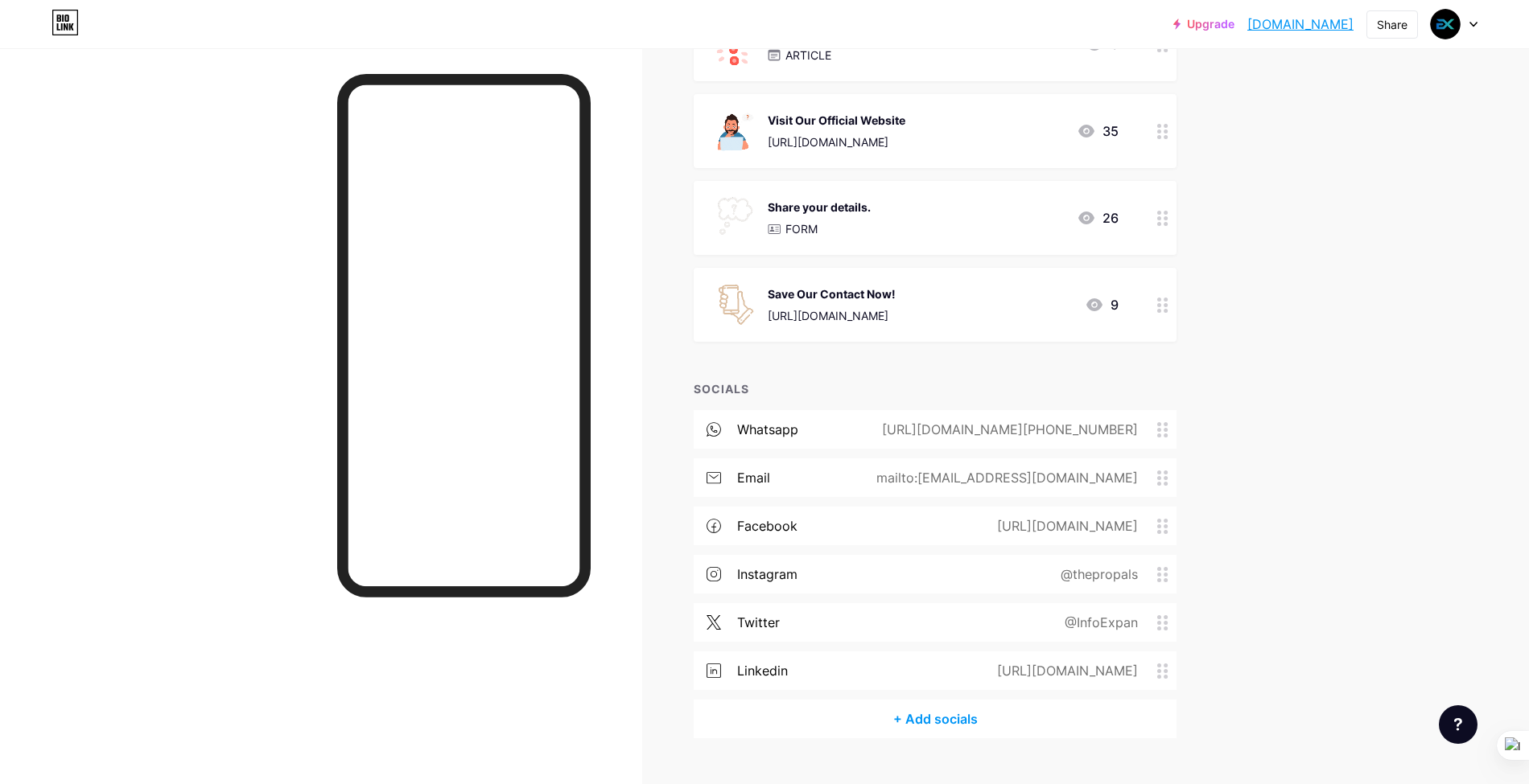
scroll to position [858, 0]
click at [1106, 622] on div "@InfoExpan" at bounding box center [1098, 618] width 119 height 19
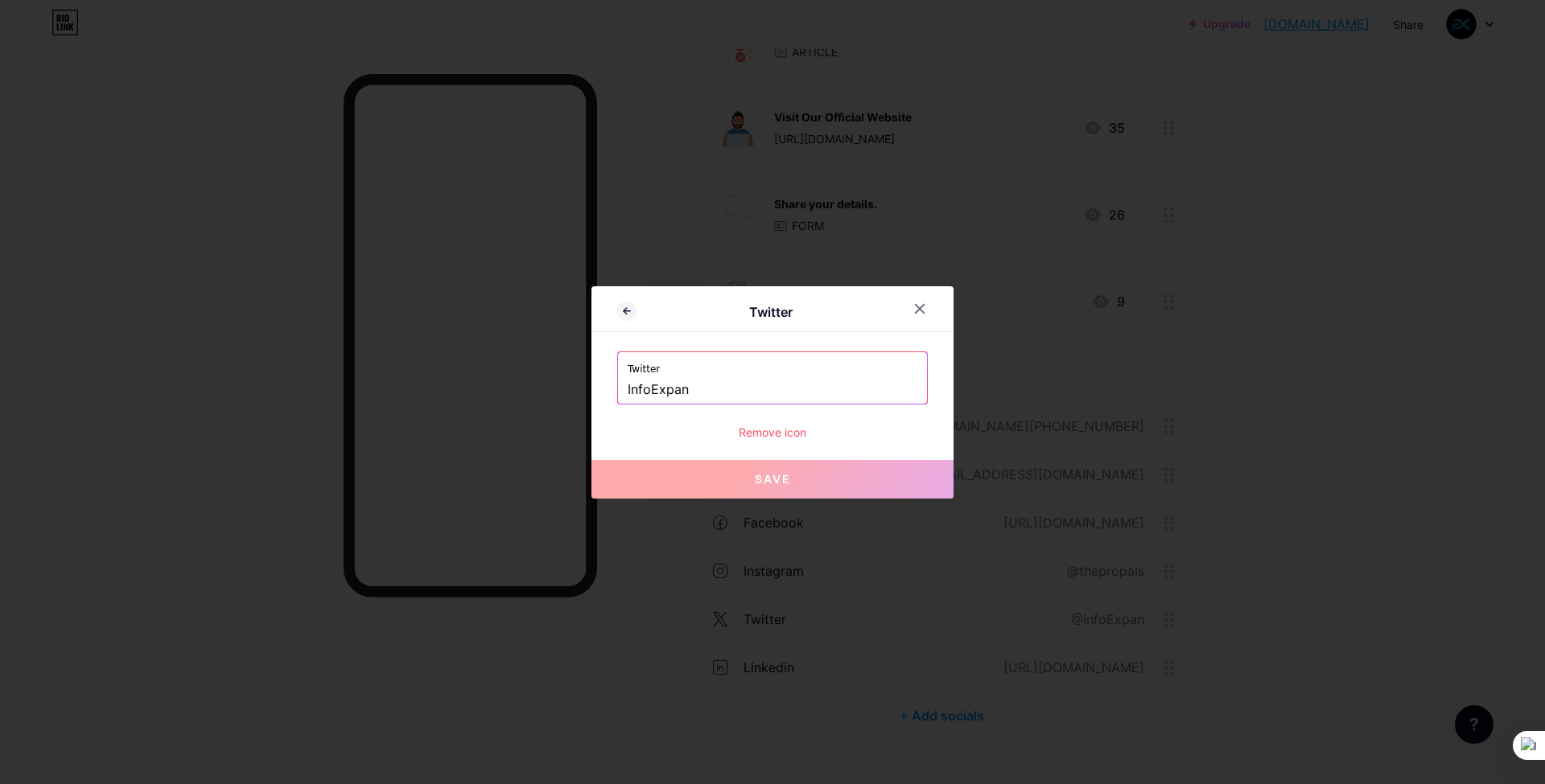
drag, startPoint x: 626, startPoint y: 393, endPoint x: 668, endPoint y: 386, distance: 42.6
click at [668, 386] on div "Twitter InfoExpan" at bounding box center [772, 378] width 309 height 52
click at [668, 386] on input "InfoExpan" at bounding box center [772, 389] width 289 height 27
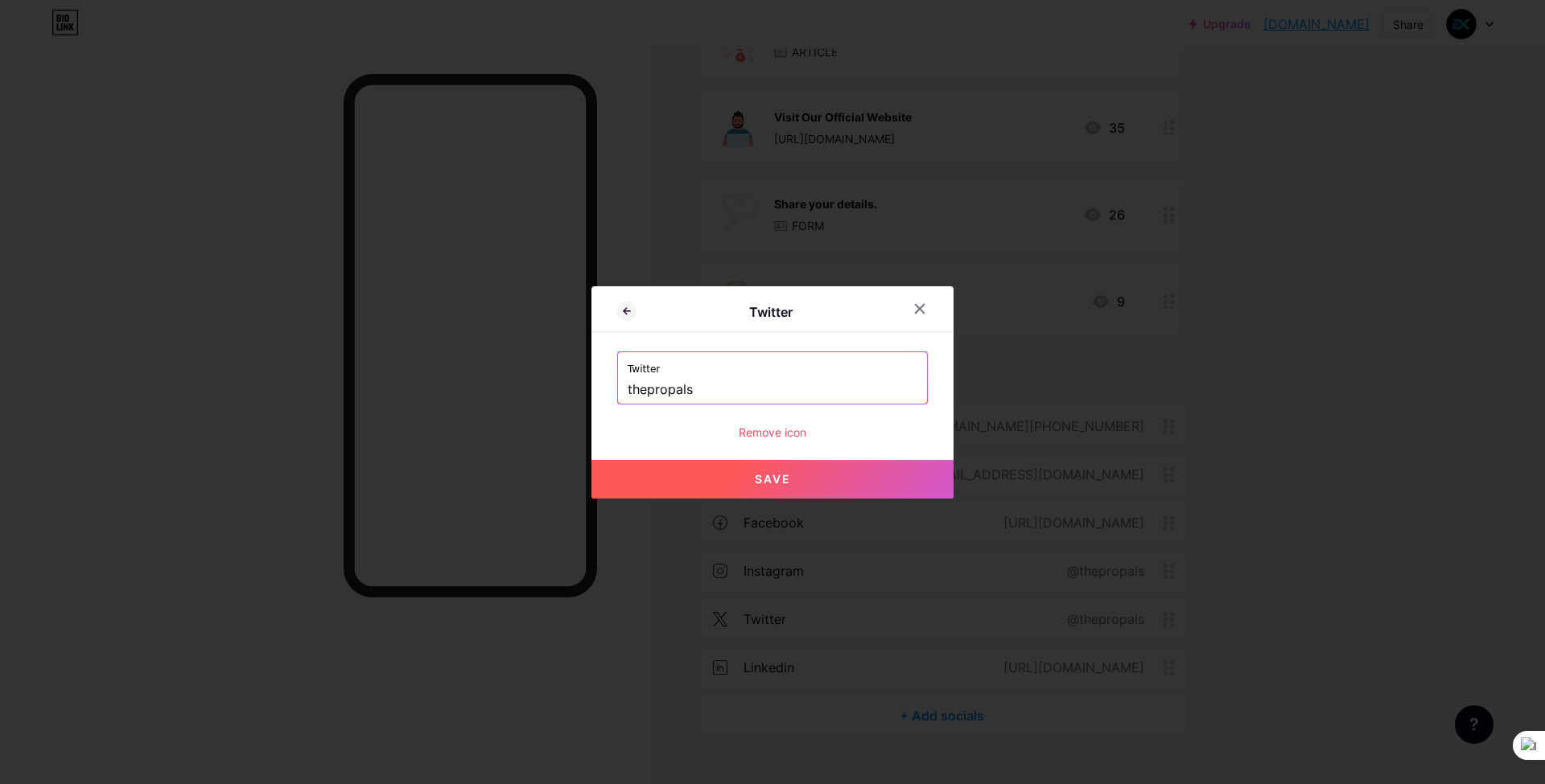
click at [709, 476] on button "Save" at bounding box center [772, 479] width 362 height 39
type input "[URL][DOMAIN_NAME]"
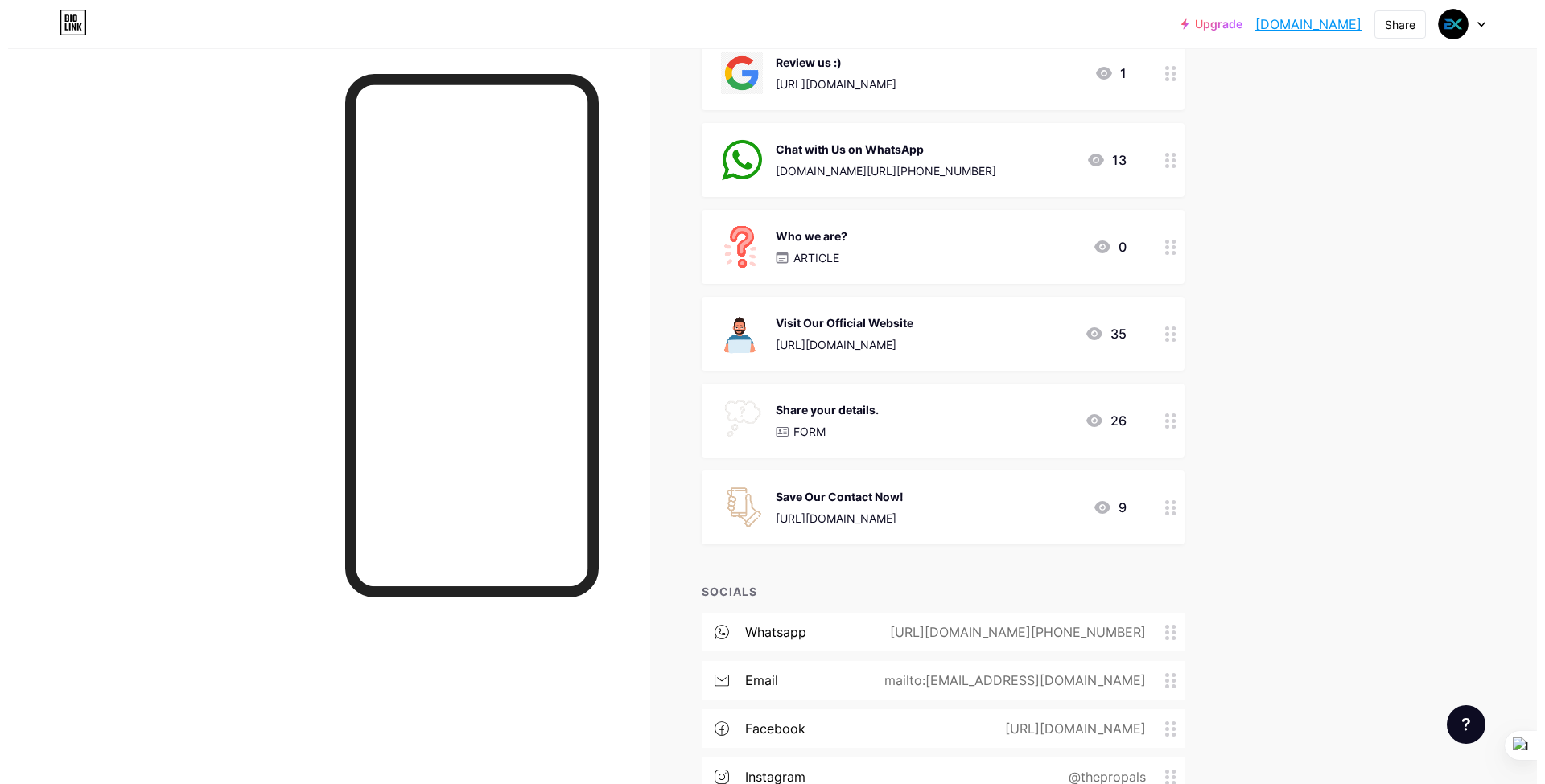
scroll to position [643, 0]
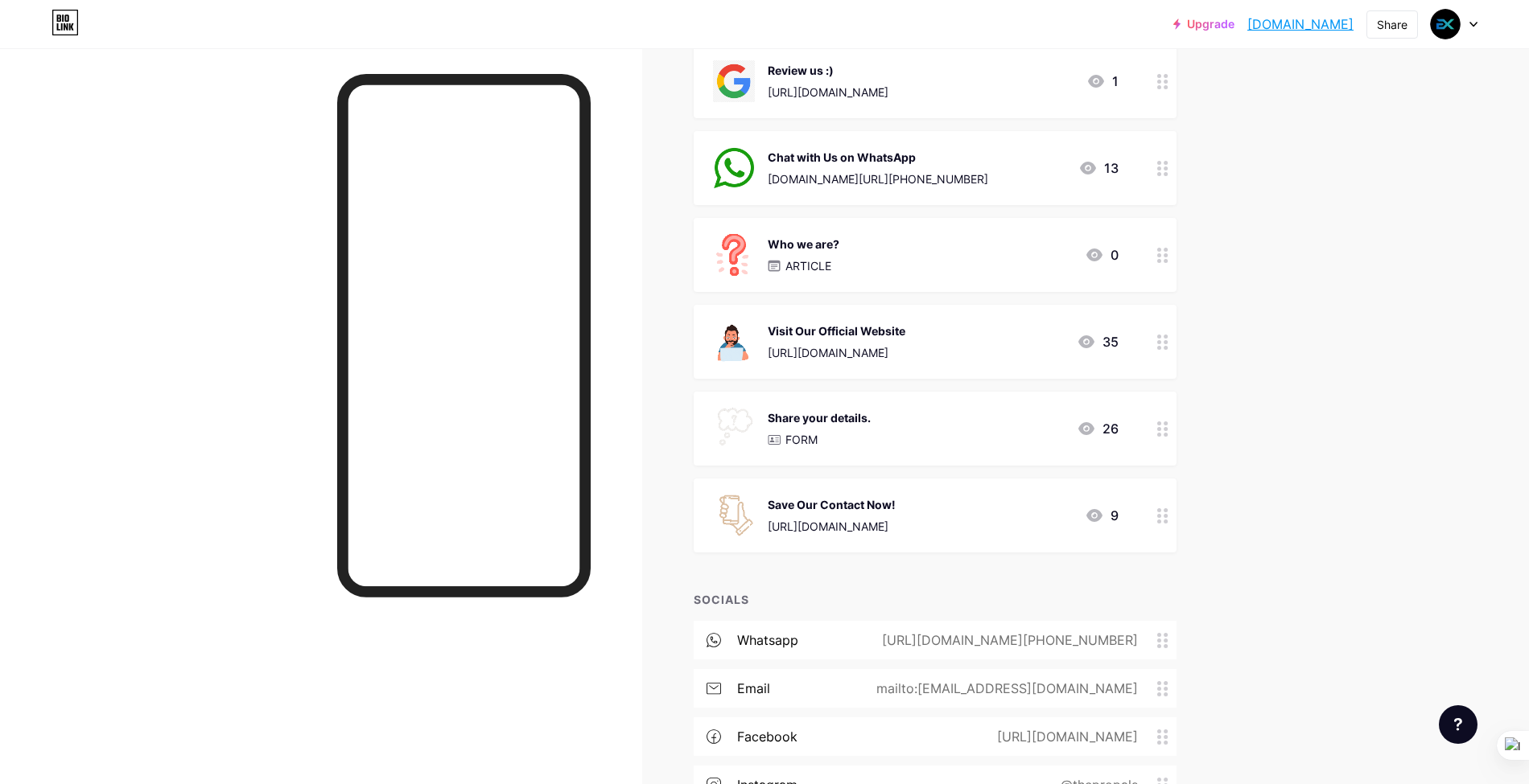
click at [866, 513] on div "Save Our Contact Now! [URL][DOMAIN_NAME]" at bounding box center [831, 516] width 128 height 42
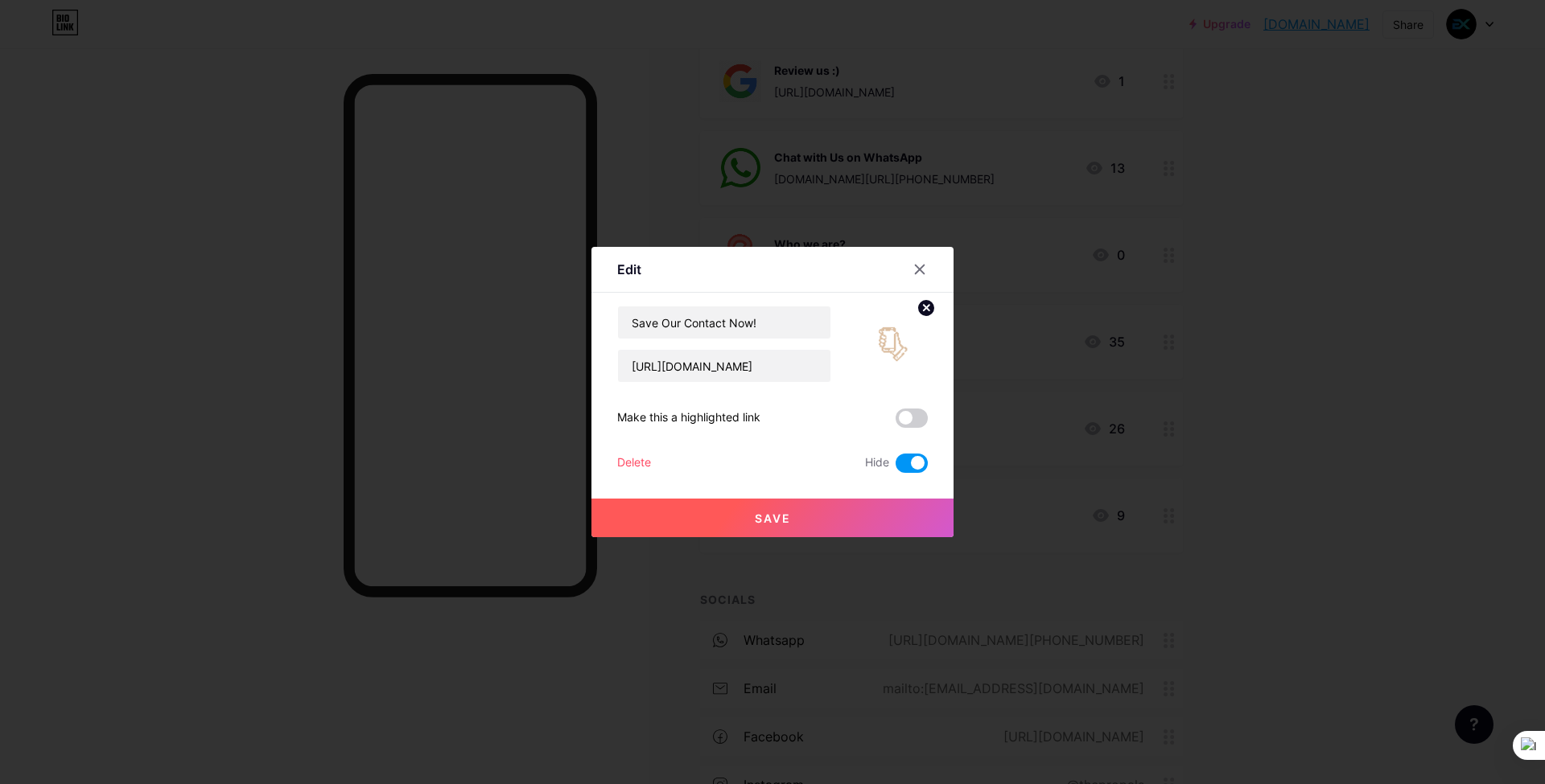
click at [627, 461] on div "Delete" at bounding box center [635, 463] width 34 height 19
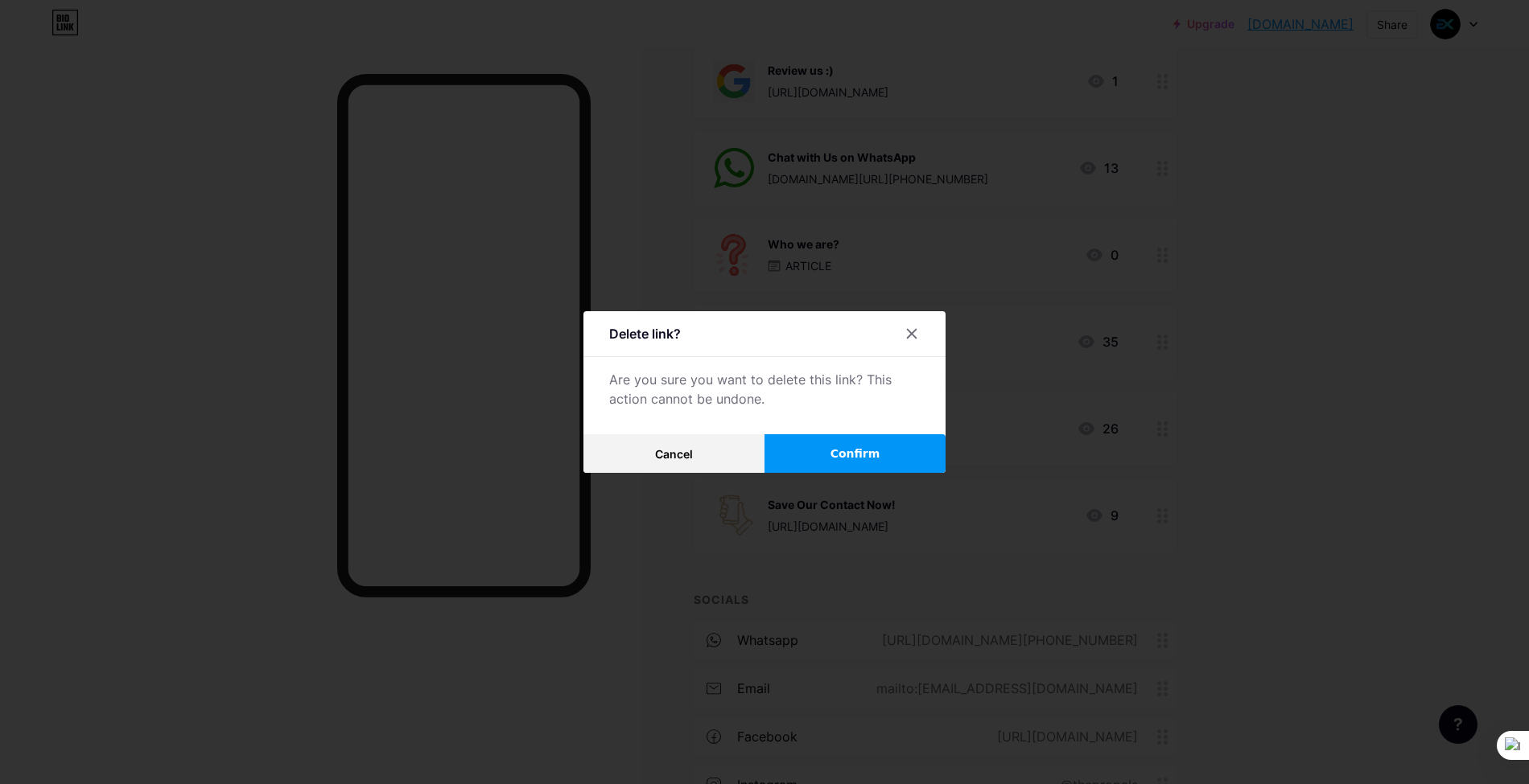
click at [832, 457] on button "Confirm" at bounding box center [854, 453] width 181 height 39
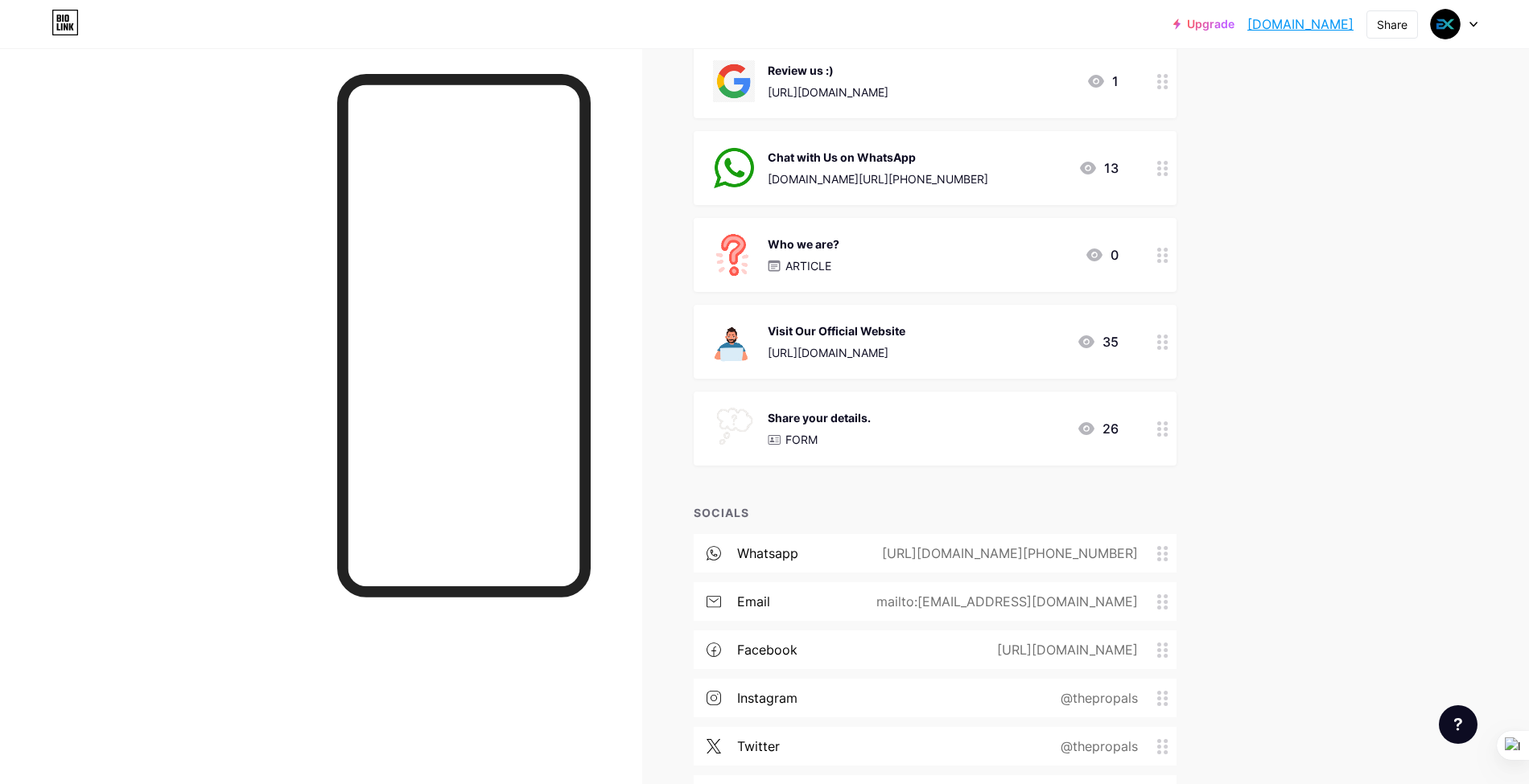
click at [1166, 431] on icon at bounding box center [1163, 429] width 11 height 15
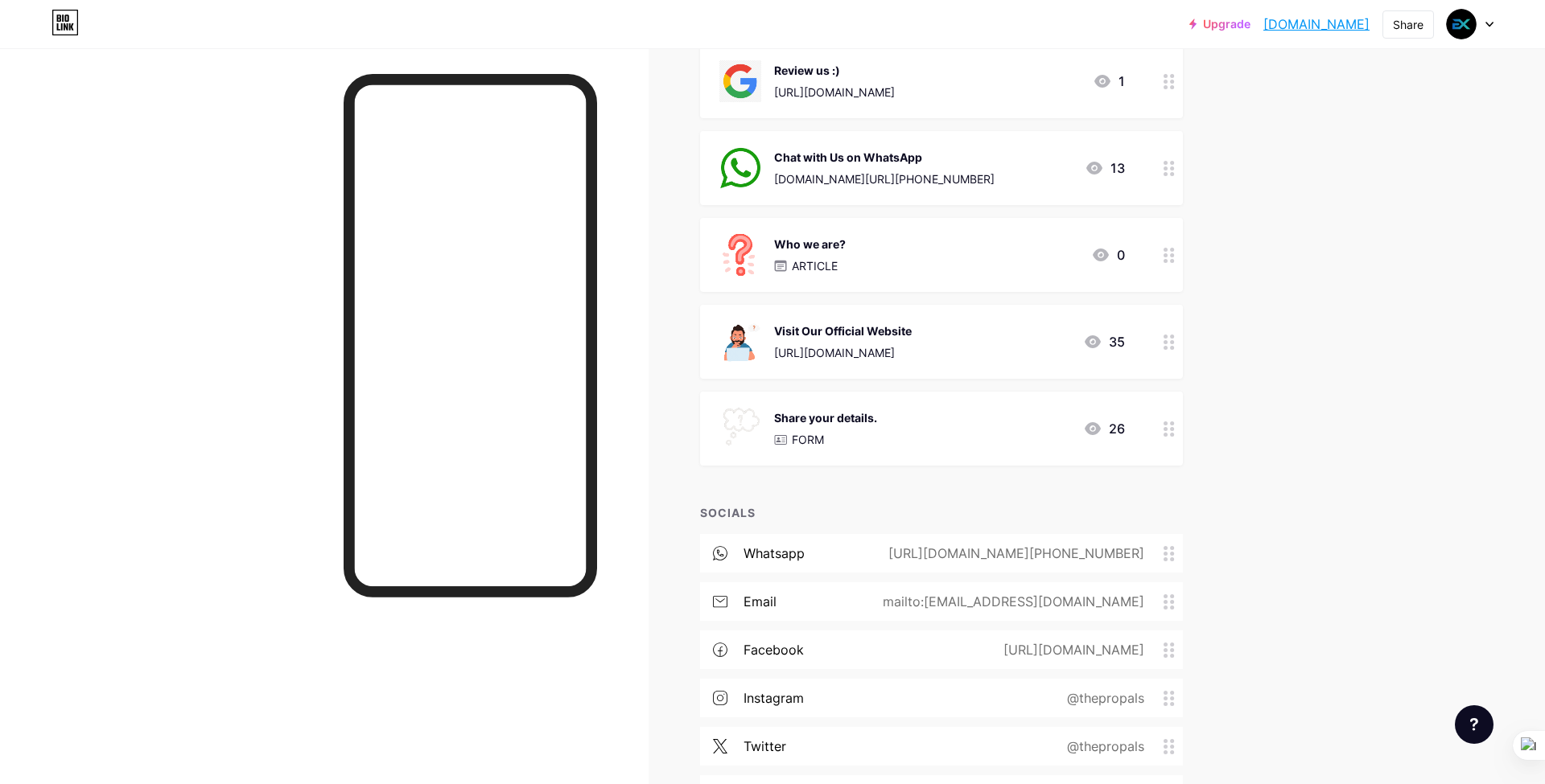
type input "Share your details."
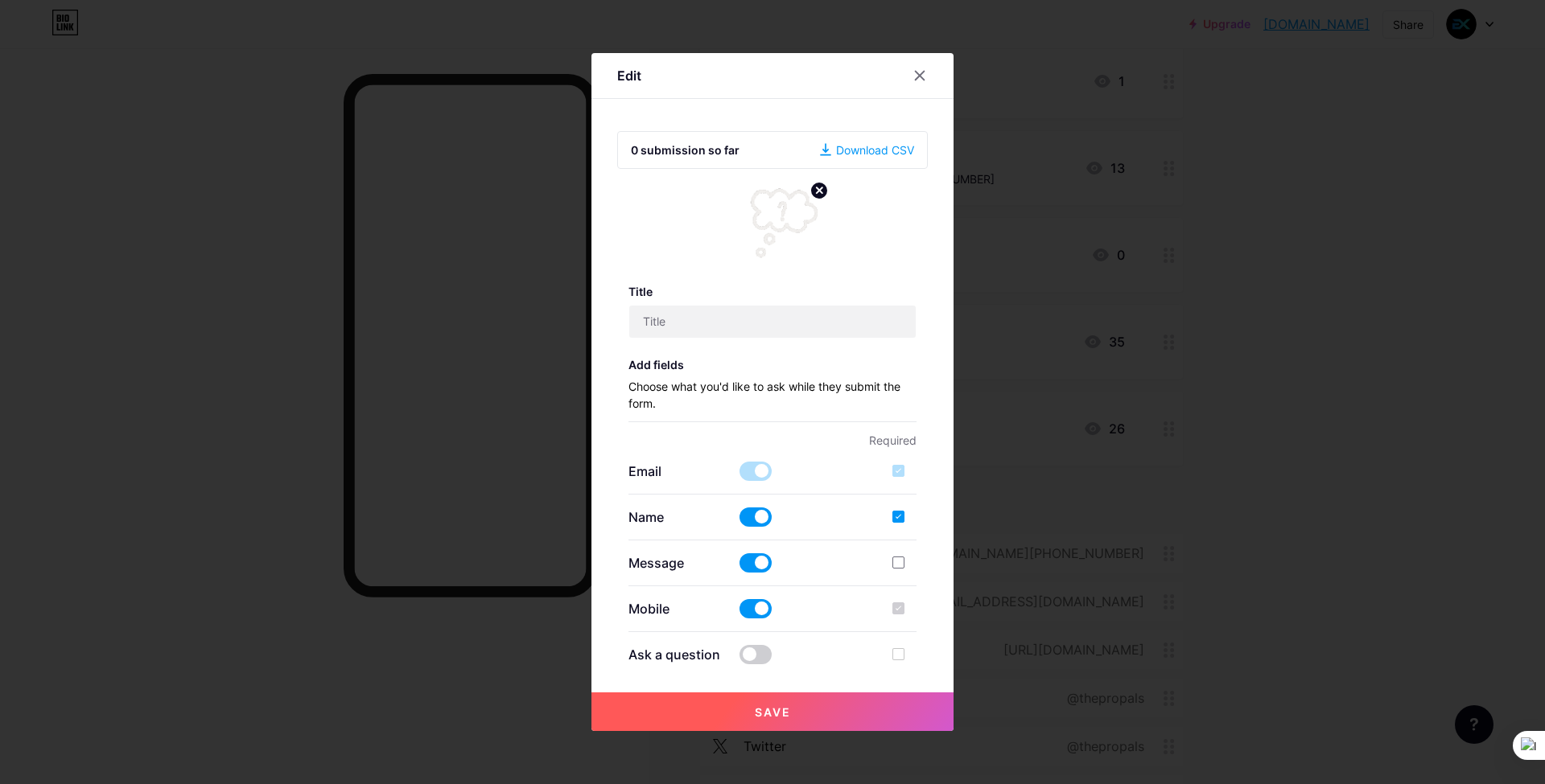
checkbox input "true"
type textarea "Thank you for connecting. The Propals will reach you asap."
click at [912, 77] on div at bounding box center [919, 75] width 29 height 29
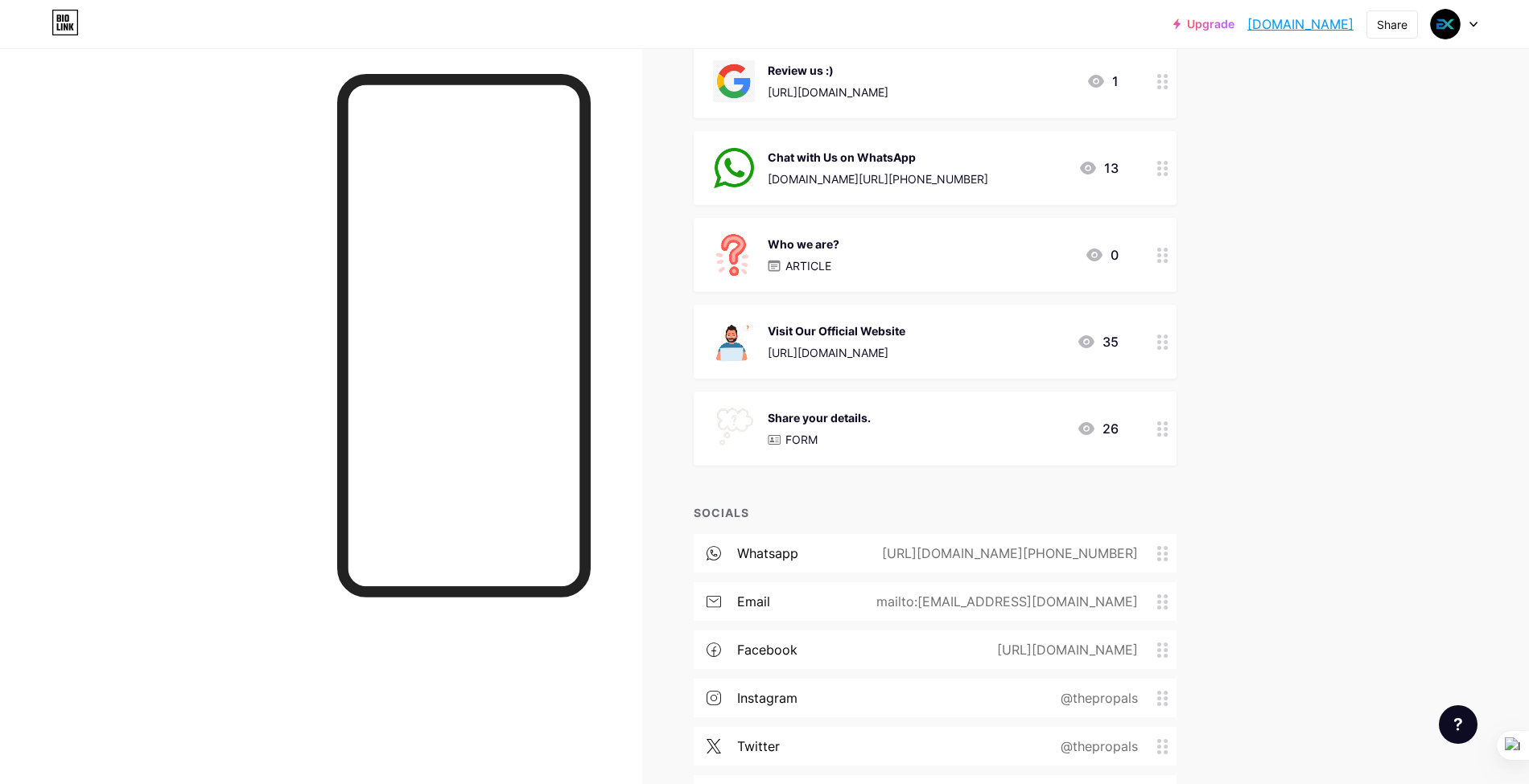
click at [811, 423] on div "Share your details." at bounding box center [818, 417] width 103 height 17
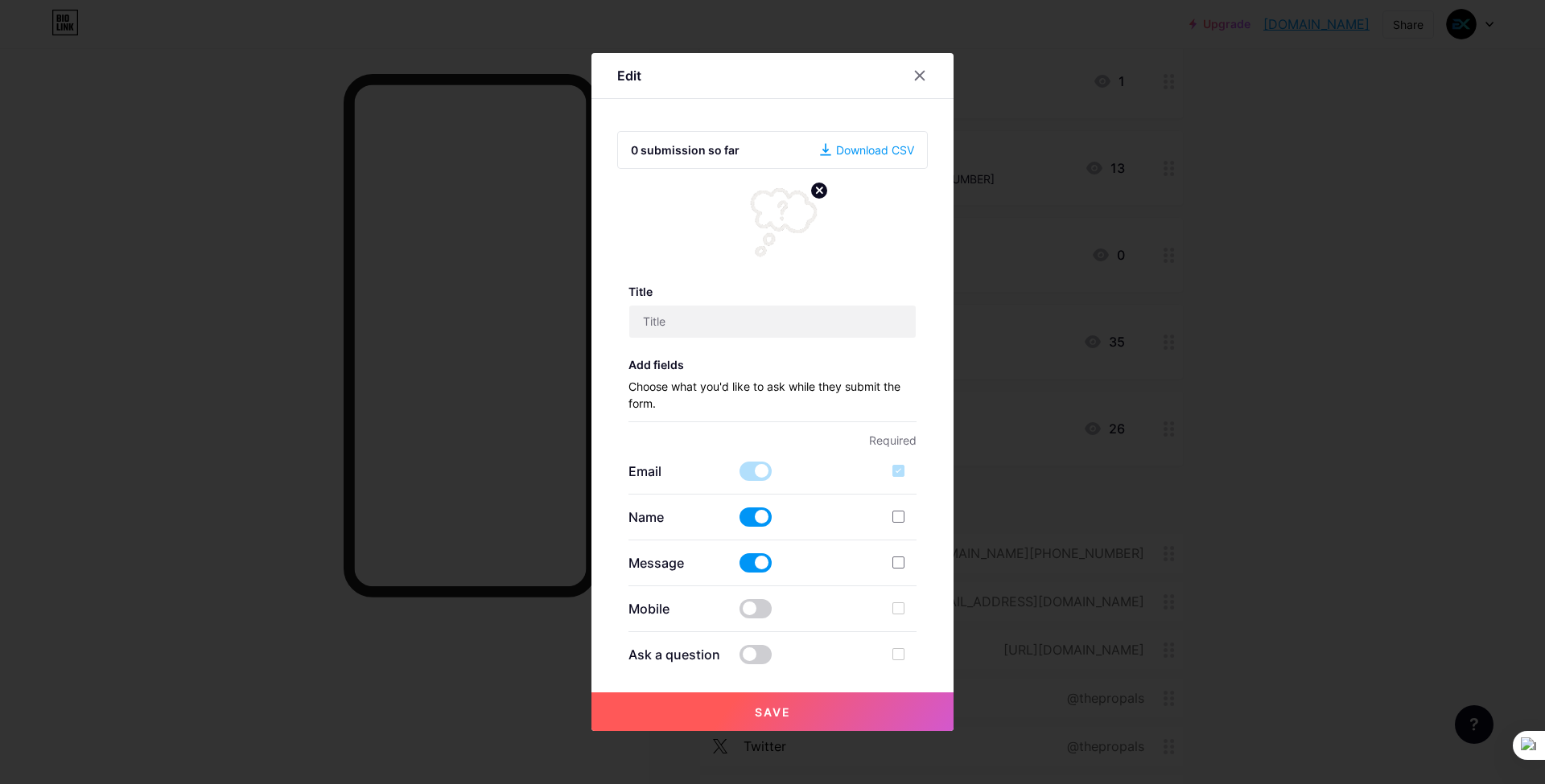
type input "Share your details."
checkbox input "true"
type textarea "Thank you for connecting. The Propals will reach you asap."
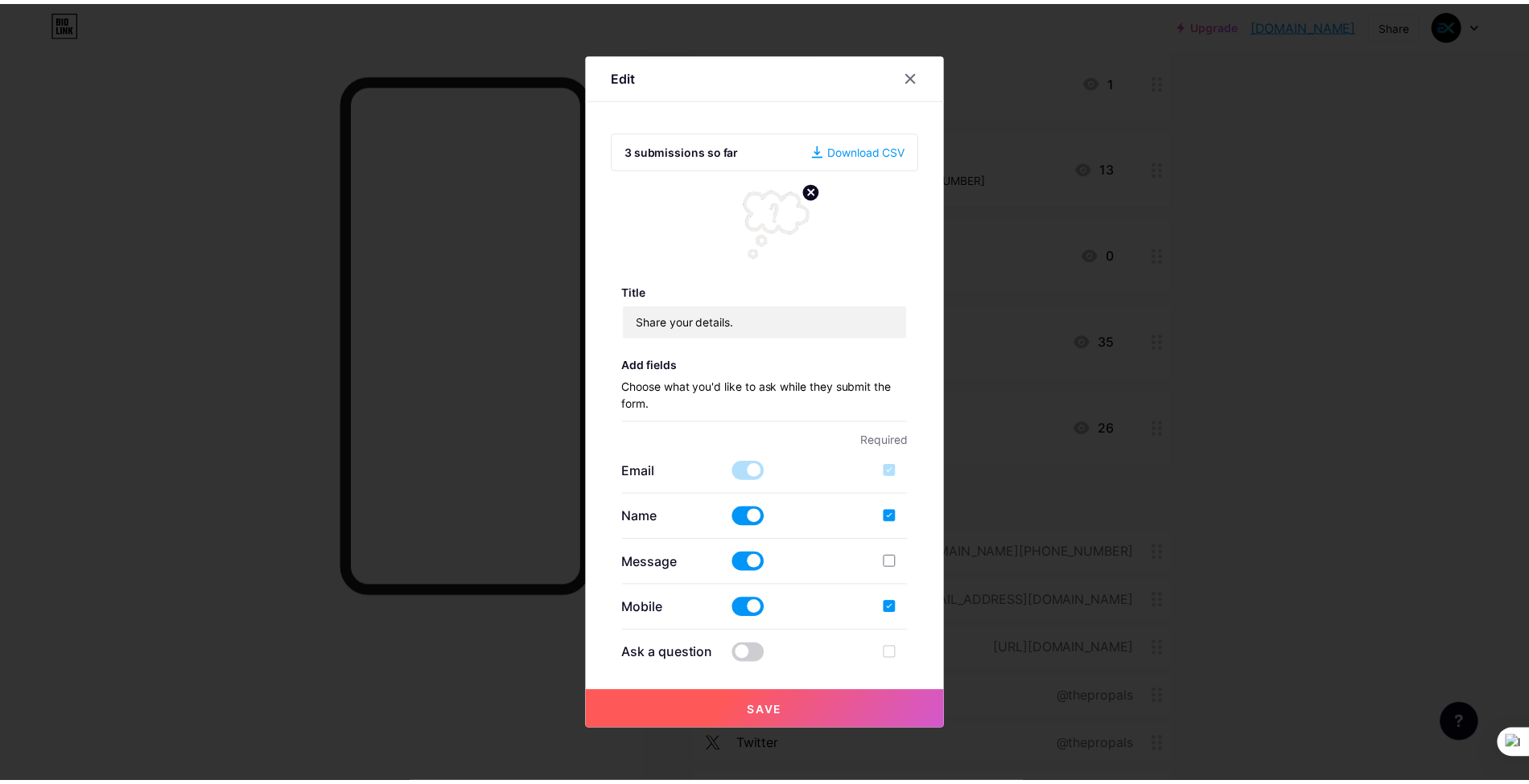
scroll to position [374, 0]
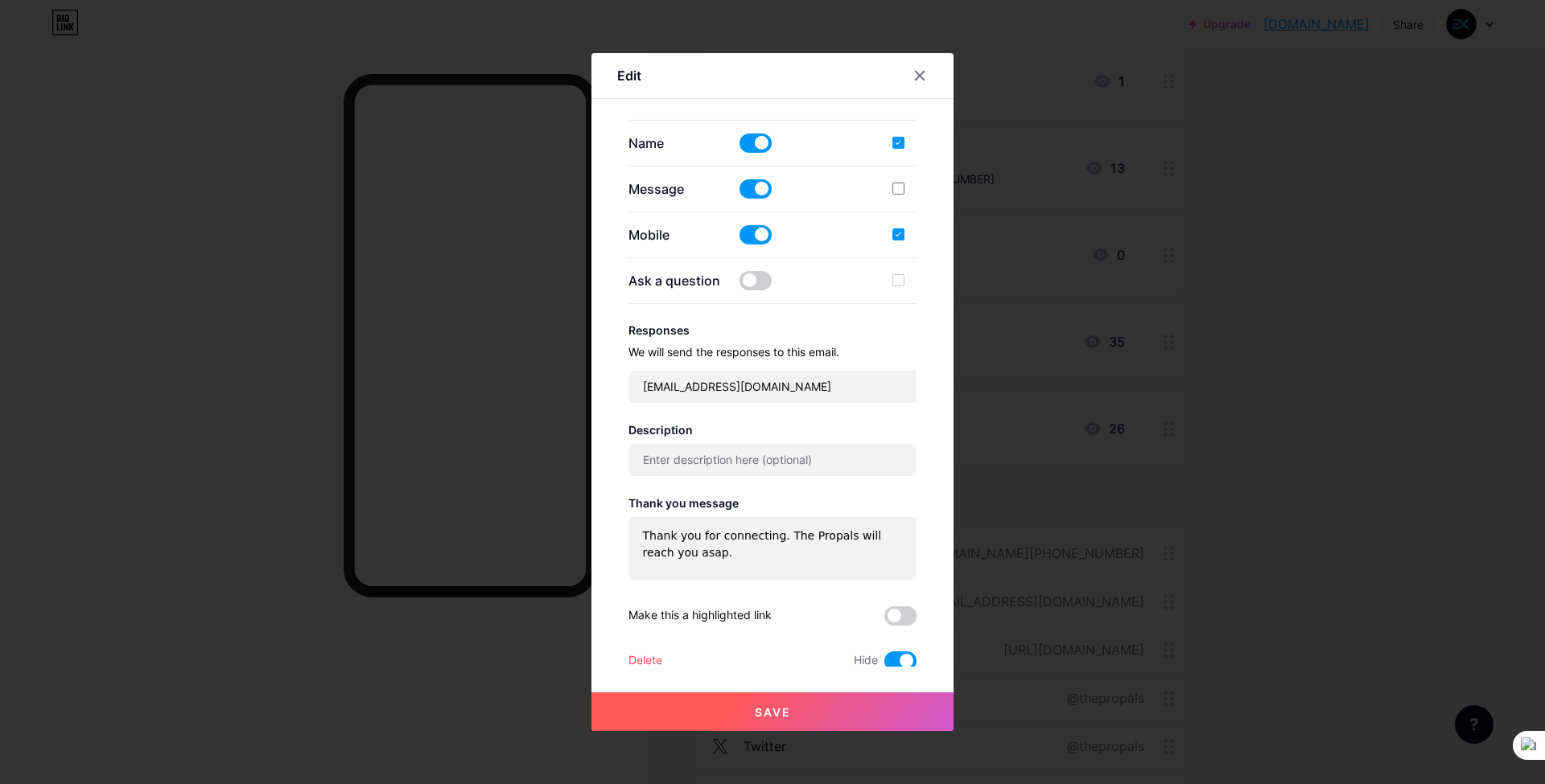
click at [658, 654] on div "Delete" at bounding box center [646, 660] width 34 height 19
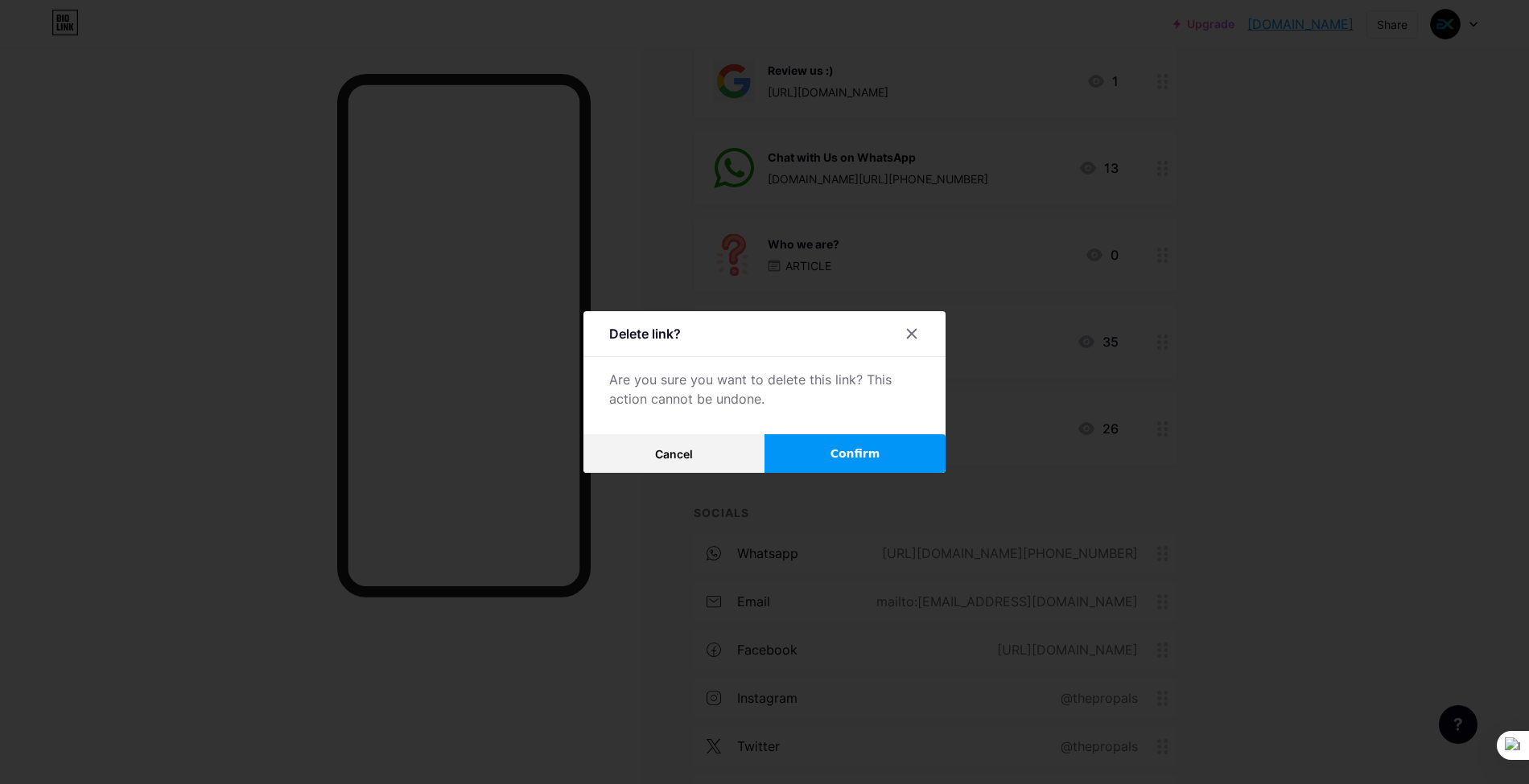
click at [821, 457] on button "Confirm" at bounding box center [854, 453] width 181 height 39
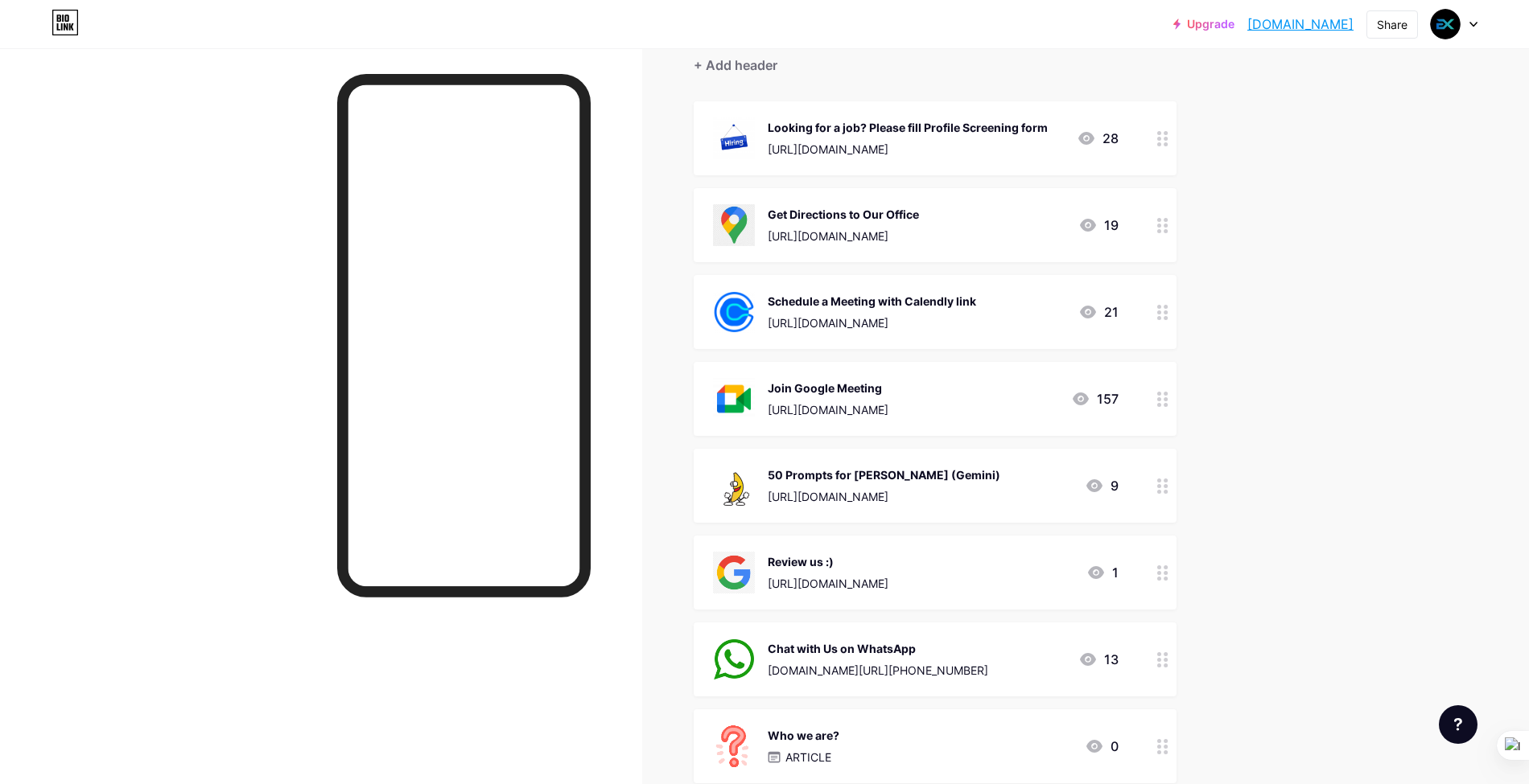
scroll to position [214, 0]
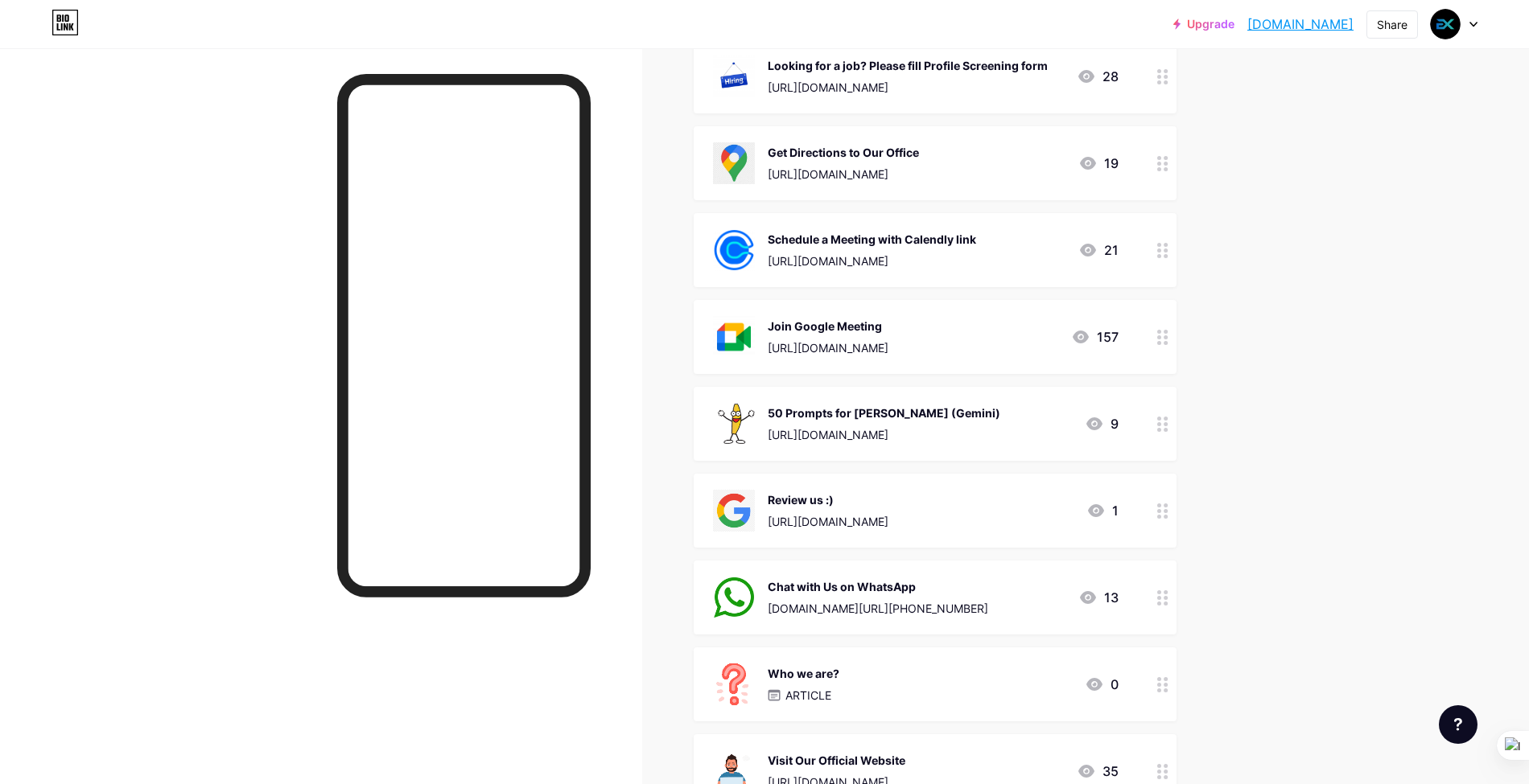
click at [1162, 428] on circle at bounding box center [1160, 430] width 4 height 4
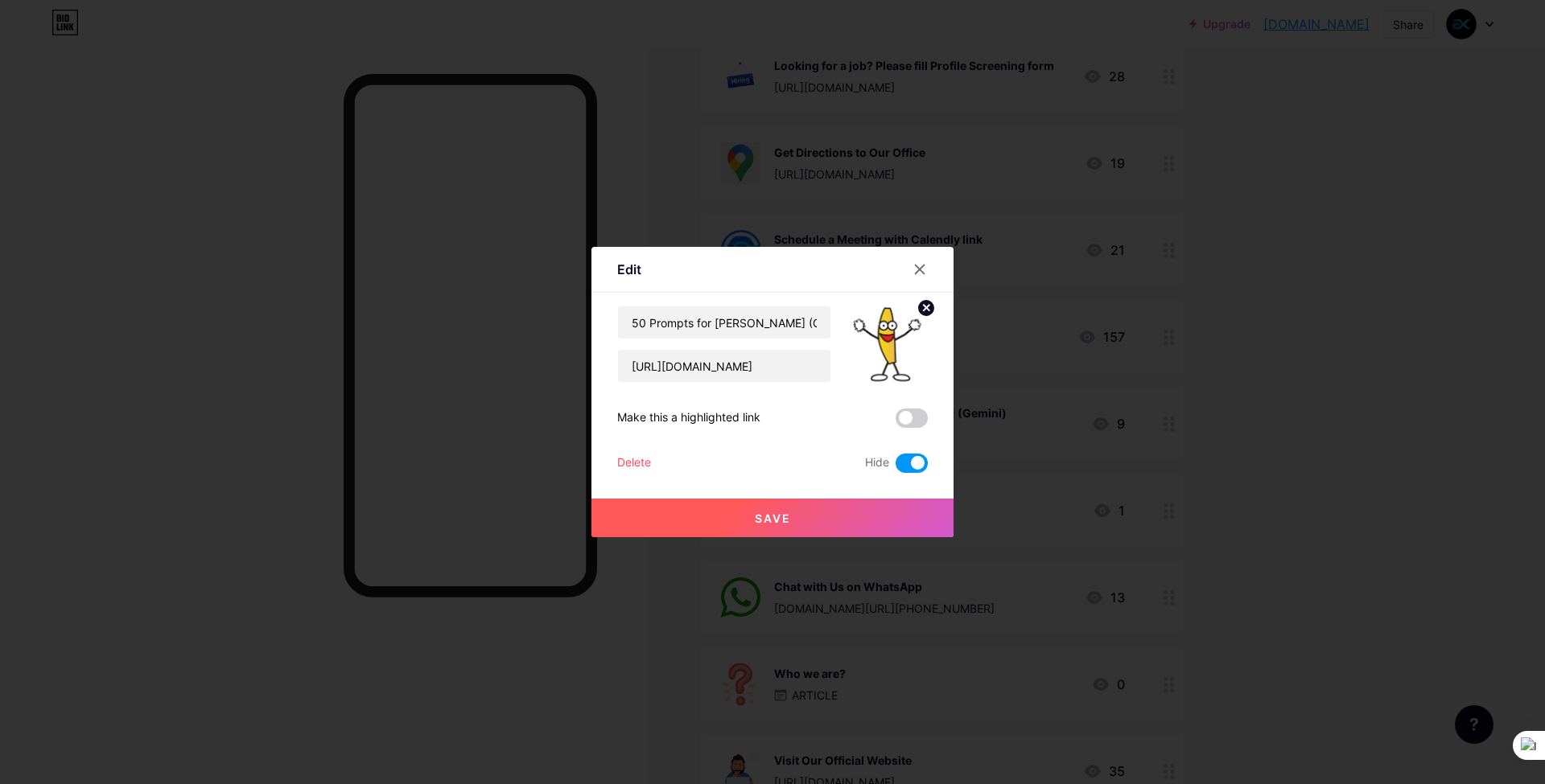
click at [643, 459] on div "Delete" at bounding box center [635, 463] width 34 height 19
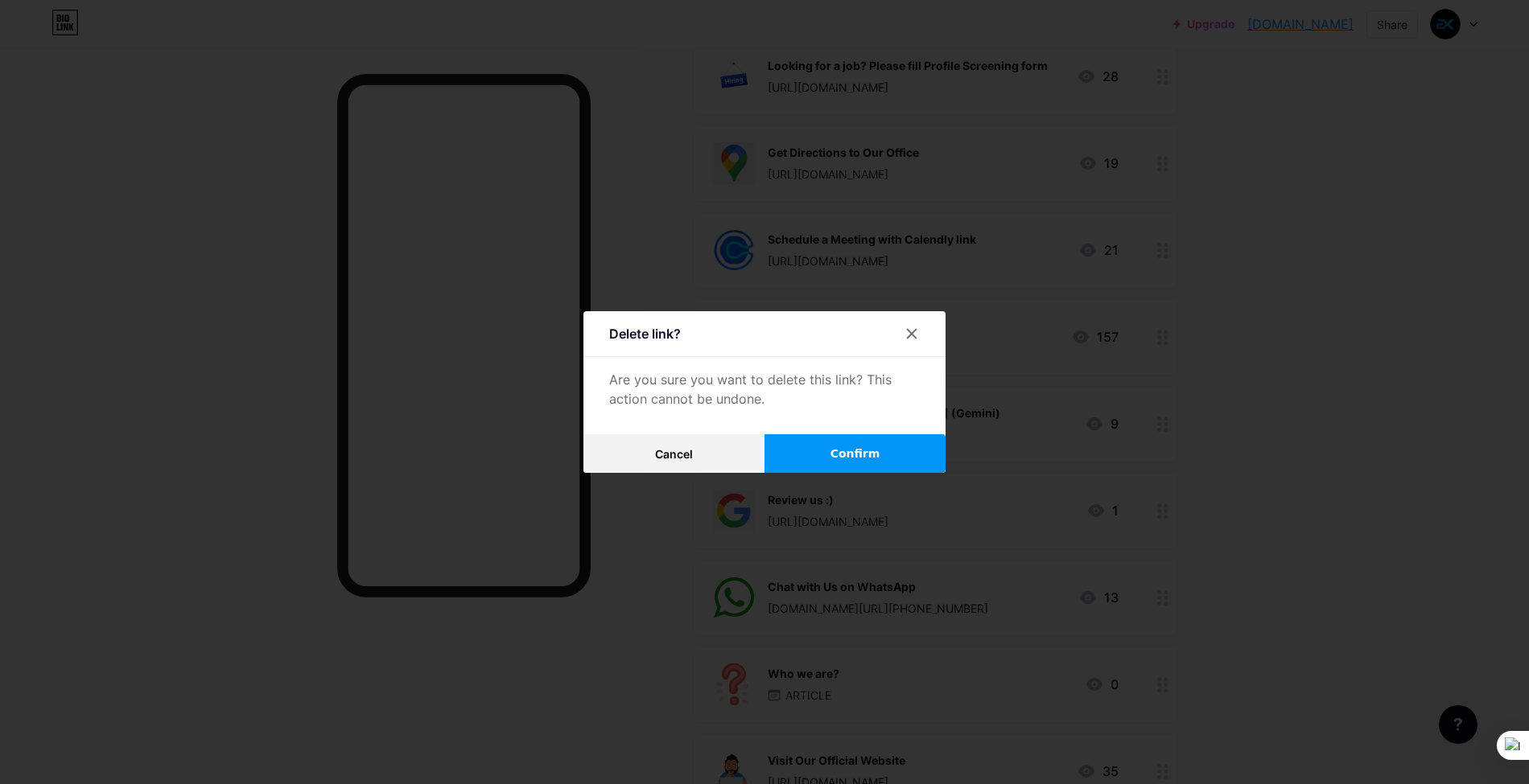
click at [853, 435] on button "Confirm" at bounding box center [854, 453] width 181 height 39
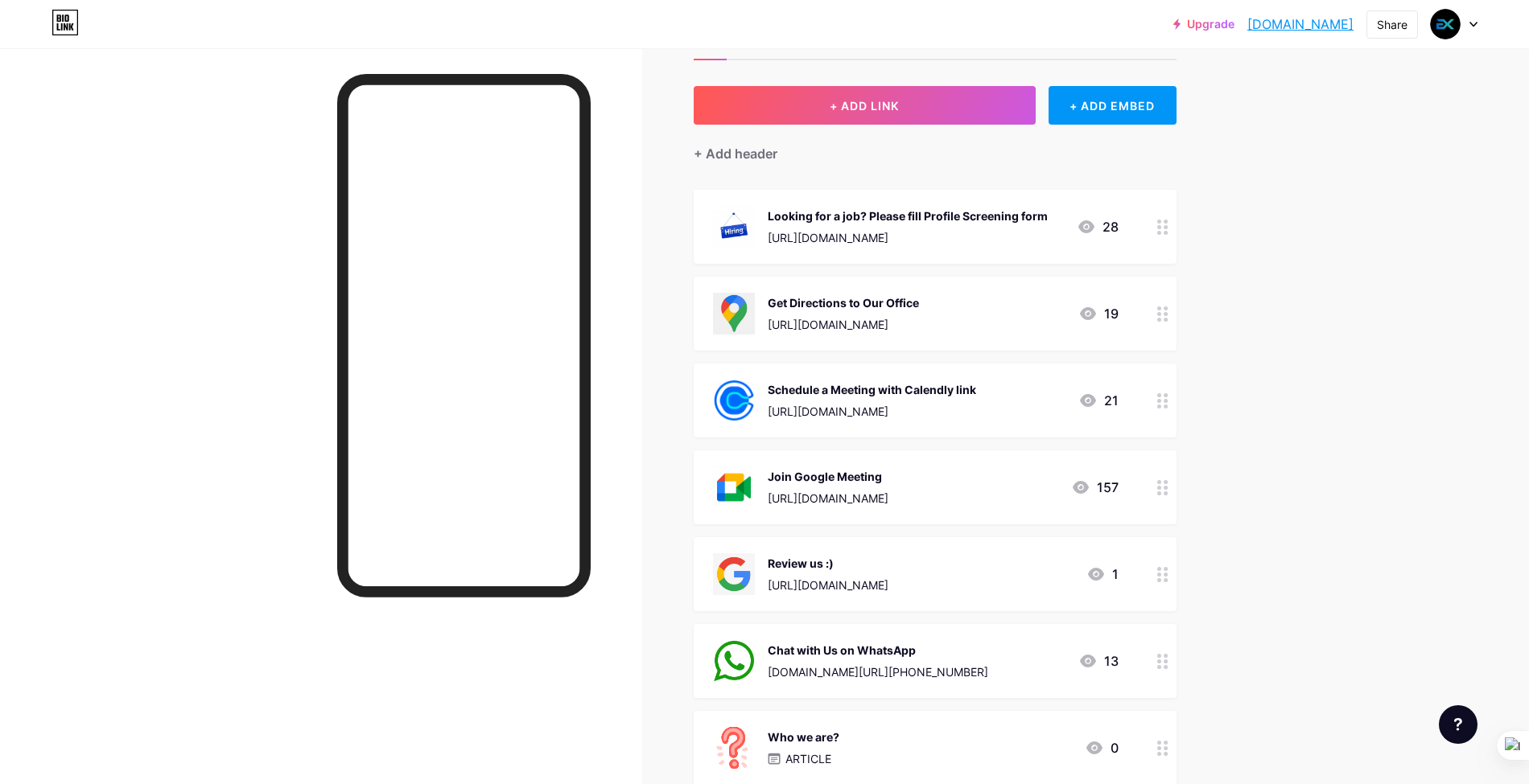
scroll to position [627, 0]
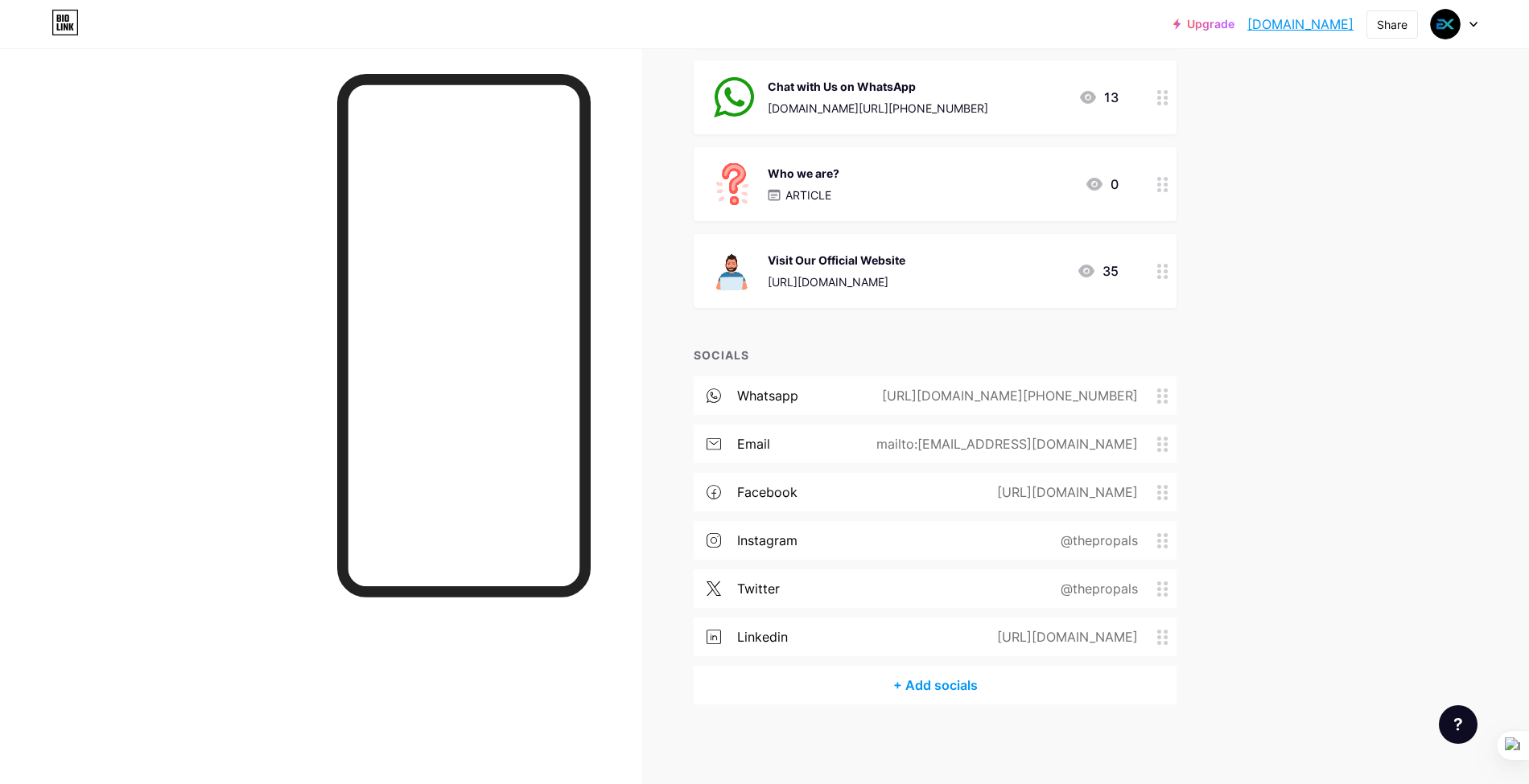
click at [1152, 576] on div "twitter @thepropals" at bounding box center [935, 588] width 483 height 39
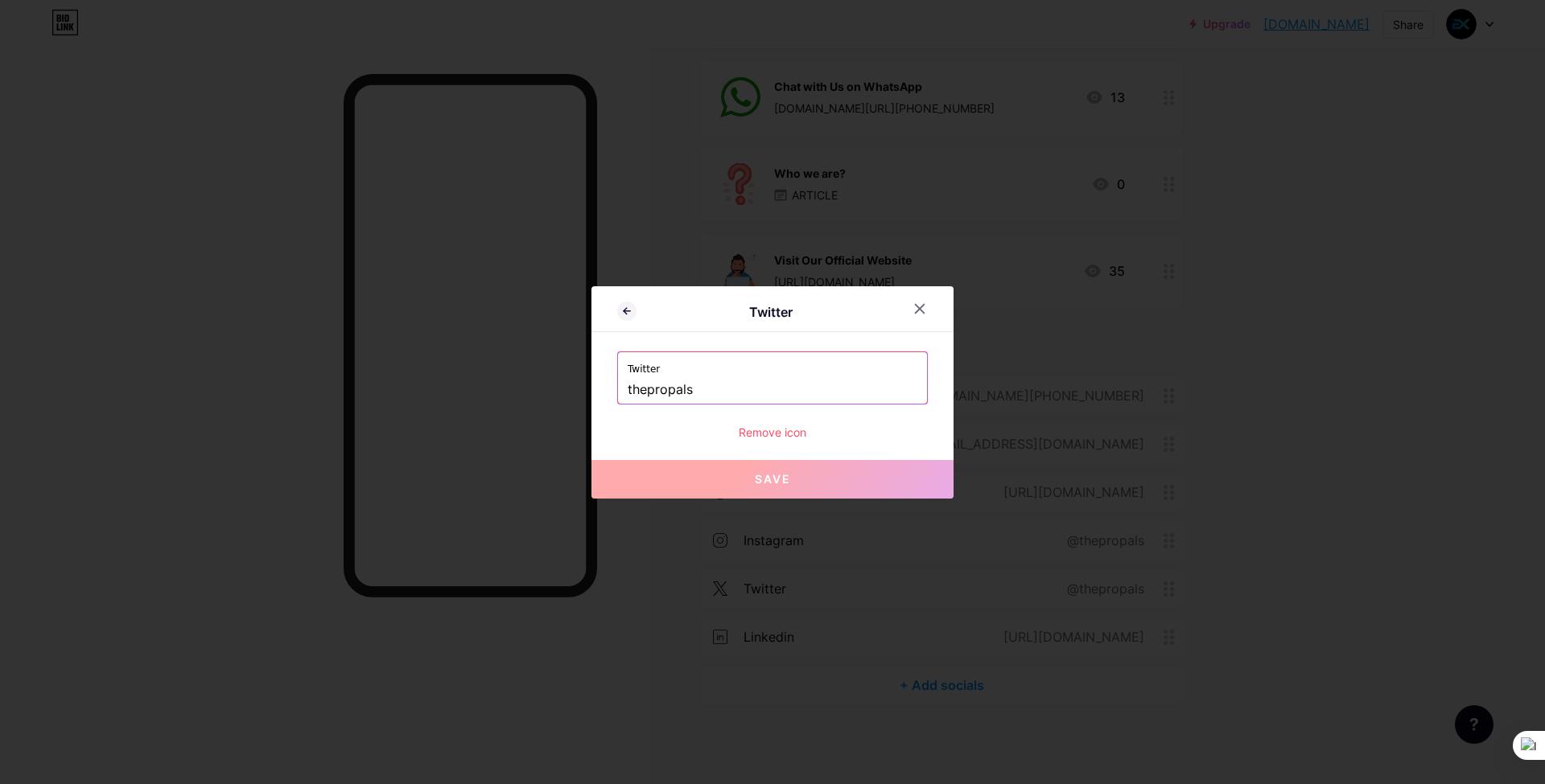
click at [798, 436] on div "Remove icon" at bounding box center [772, 432] width 310 height 17
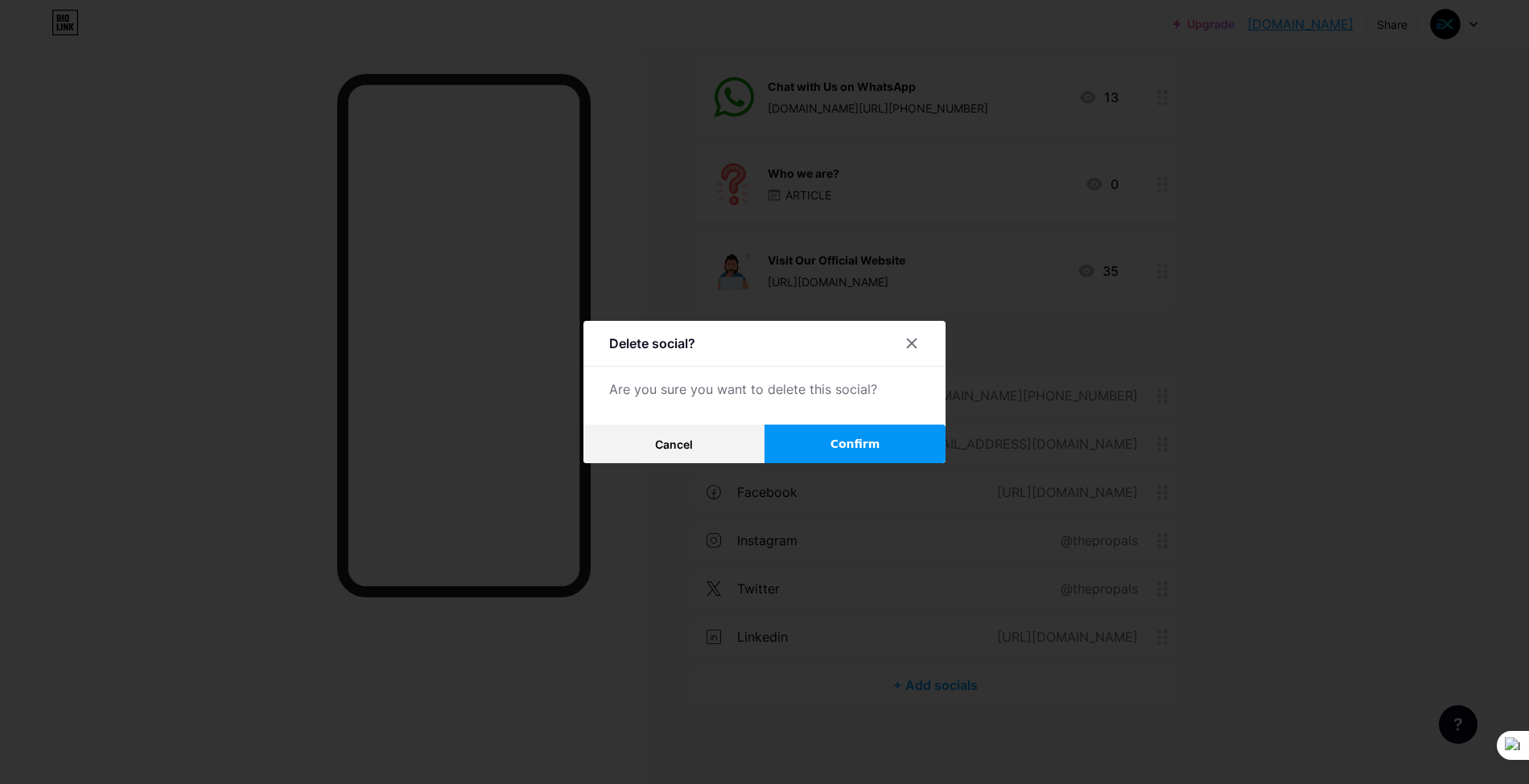
click at [877, 449] on span "Confirm" at bounding box center [855, 444] width 50 height 17
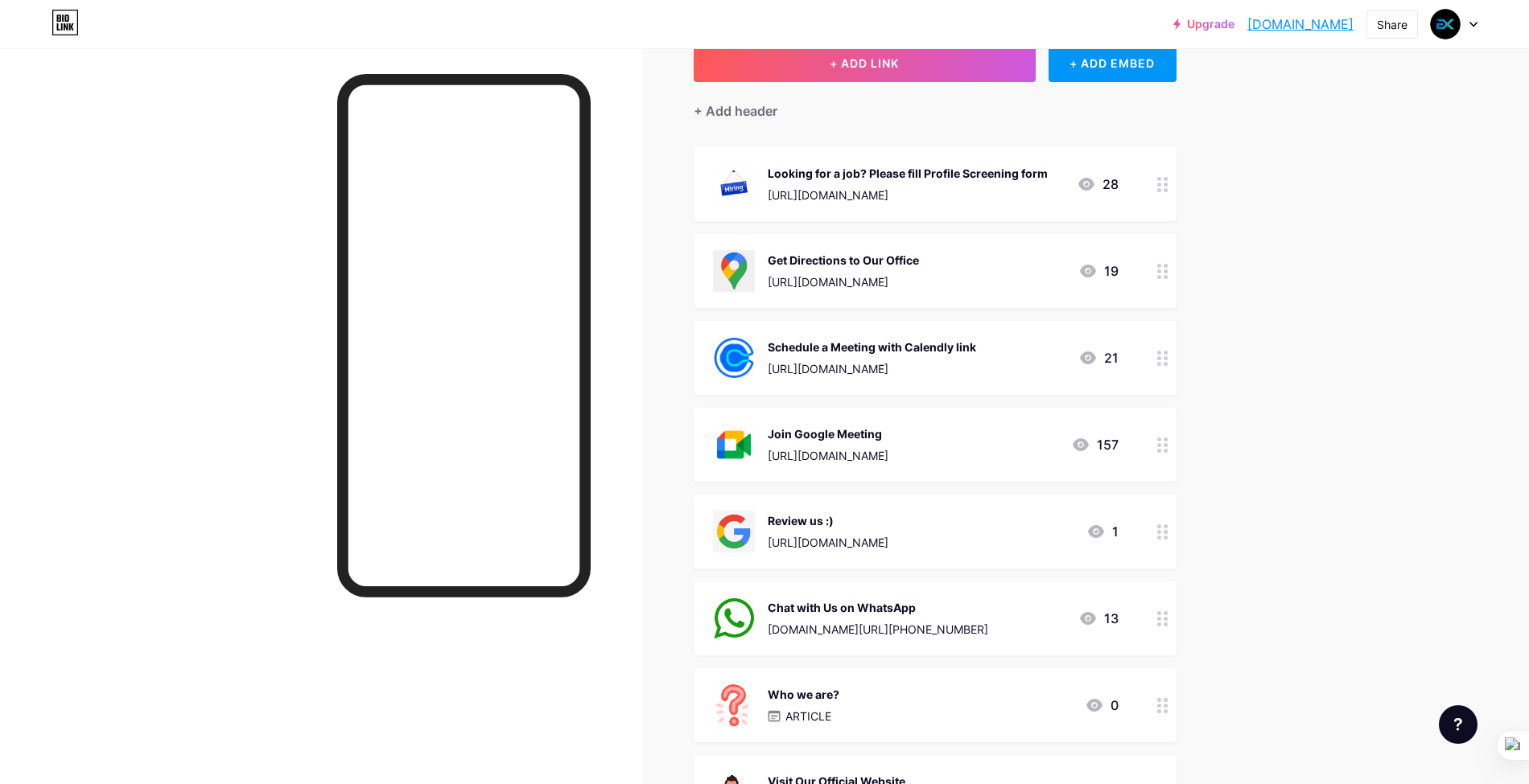
scroll to position [107, 0]
click at [788, 520] on div "Review us :)" at bounding box center [827, 520] width 121 height 17
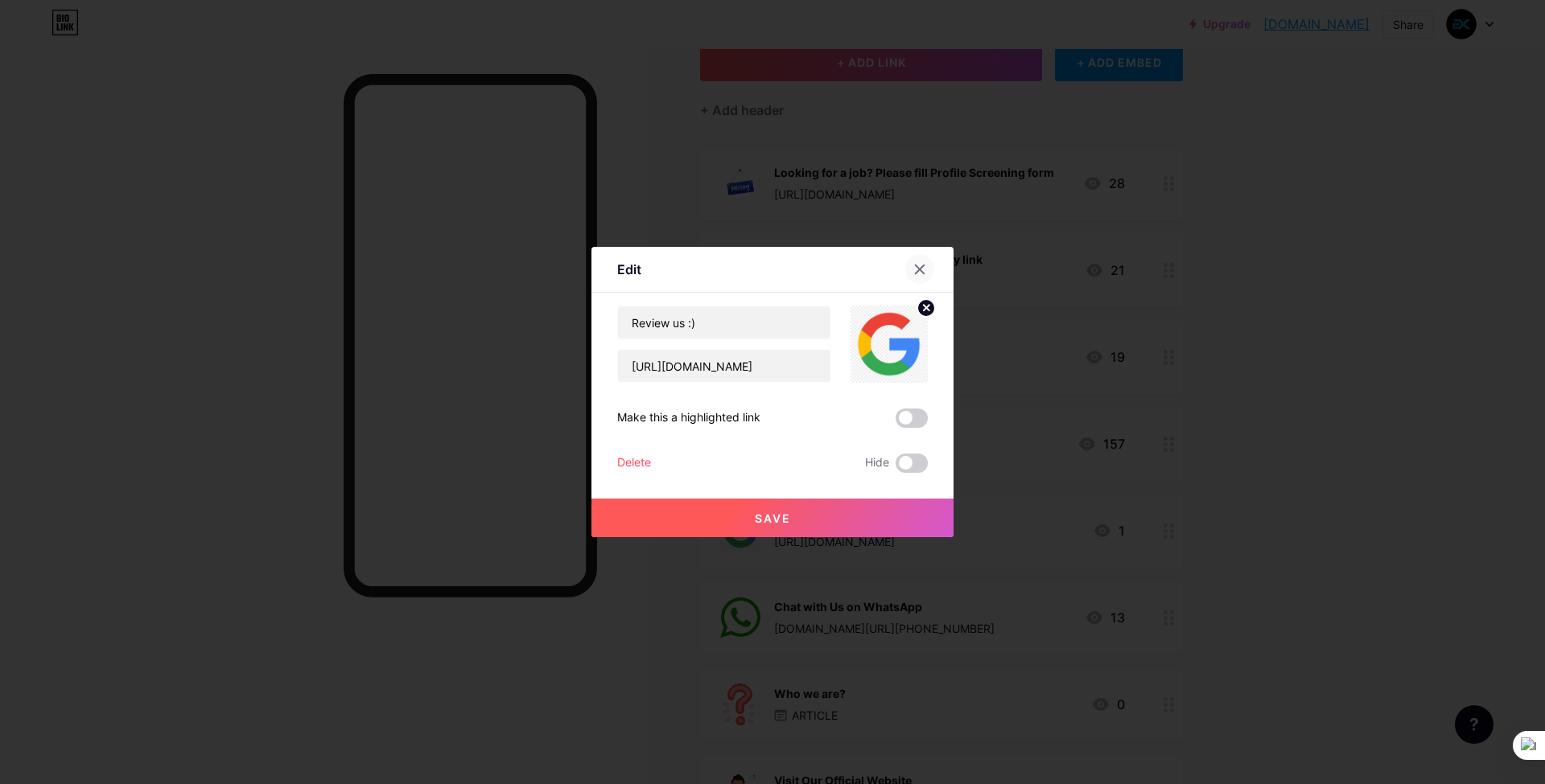
click at [929, 265] on div at bounding box center [919, 269] width 29 height 29
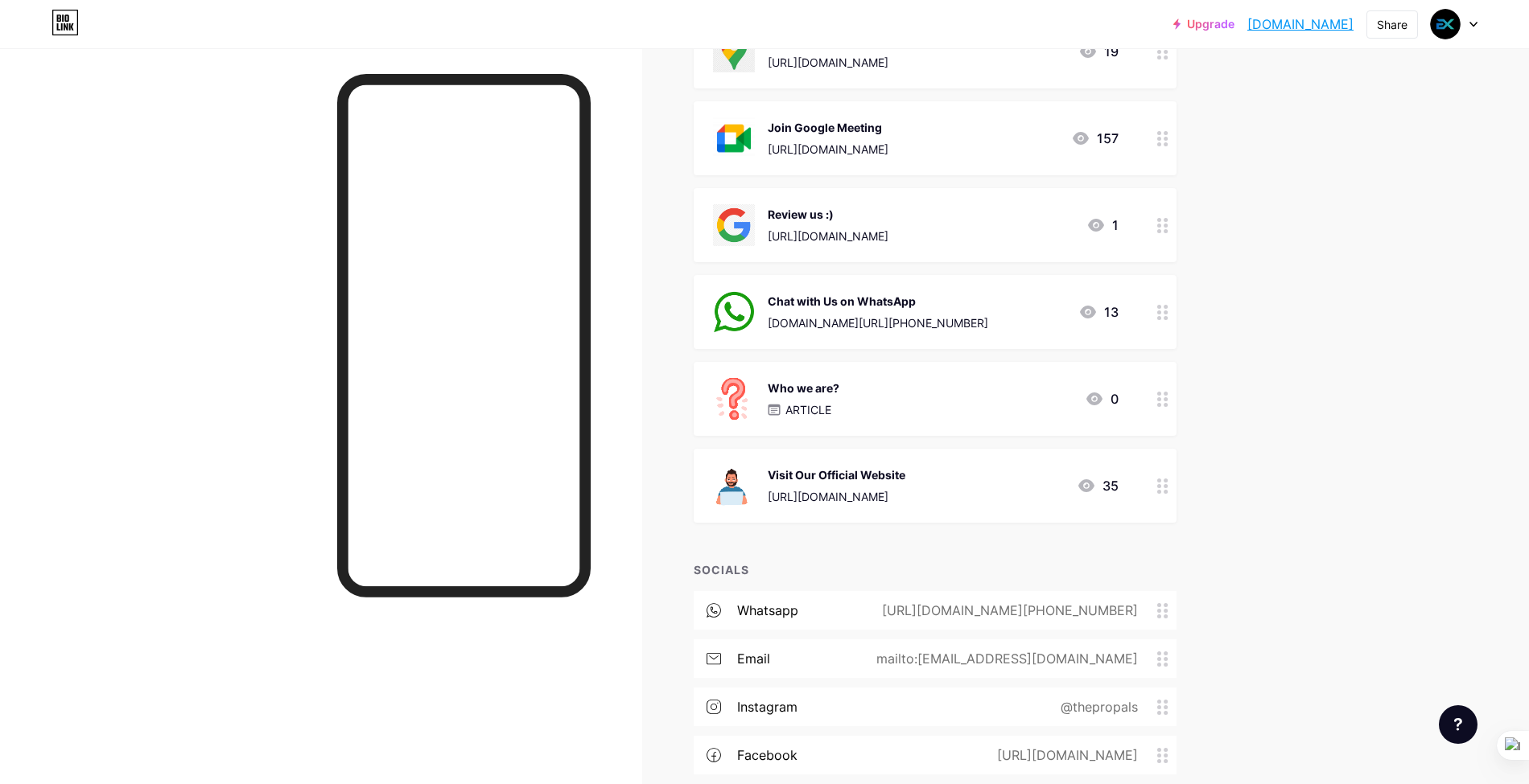
scroll to position [429, 0]
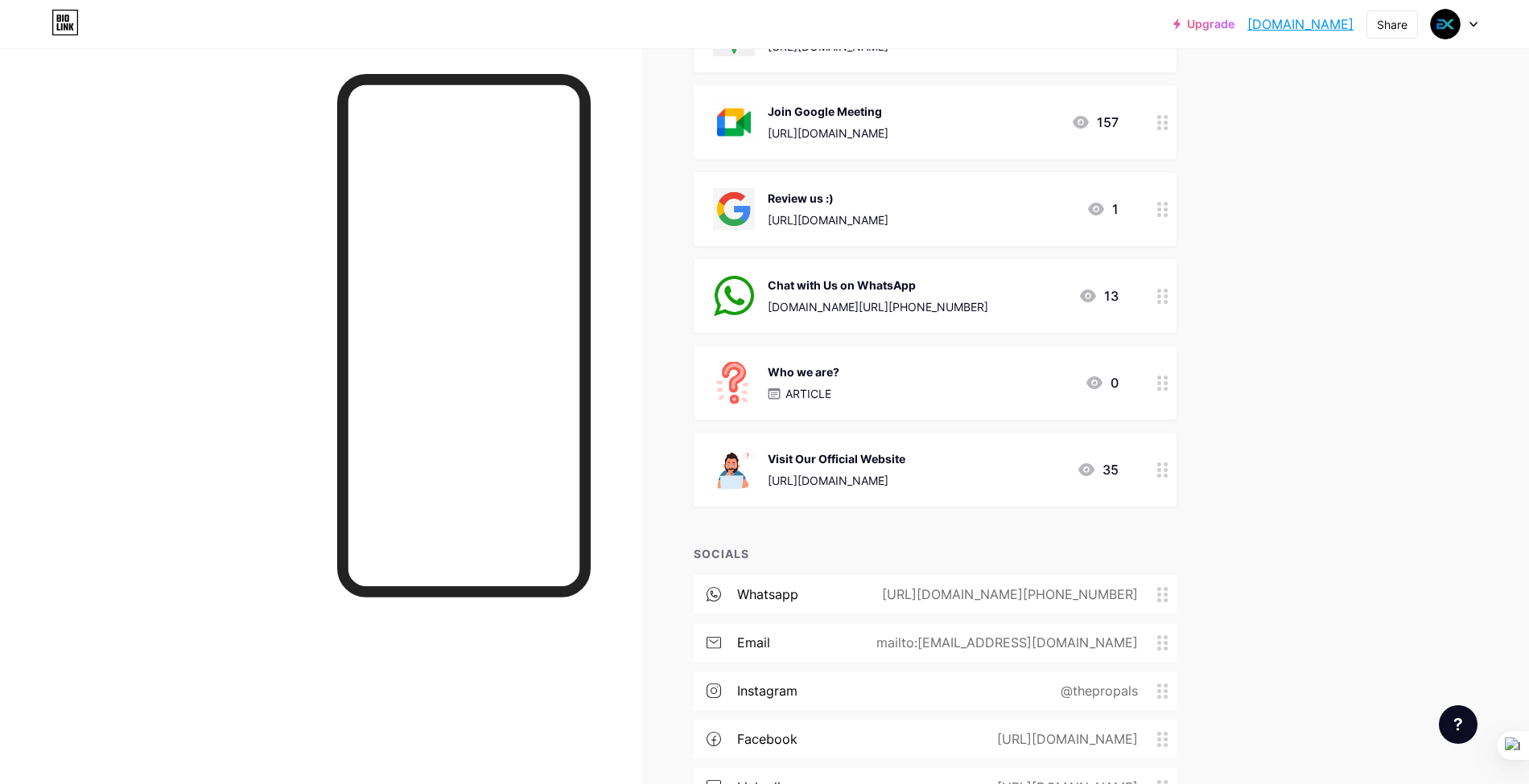
click at [953, 388] on div "Who we are? ARTICLE 0" at bounding box center [915, 383] width 405 height 42
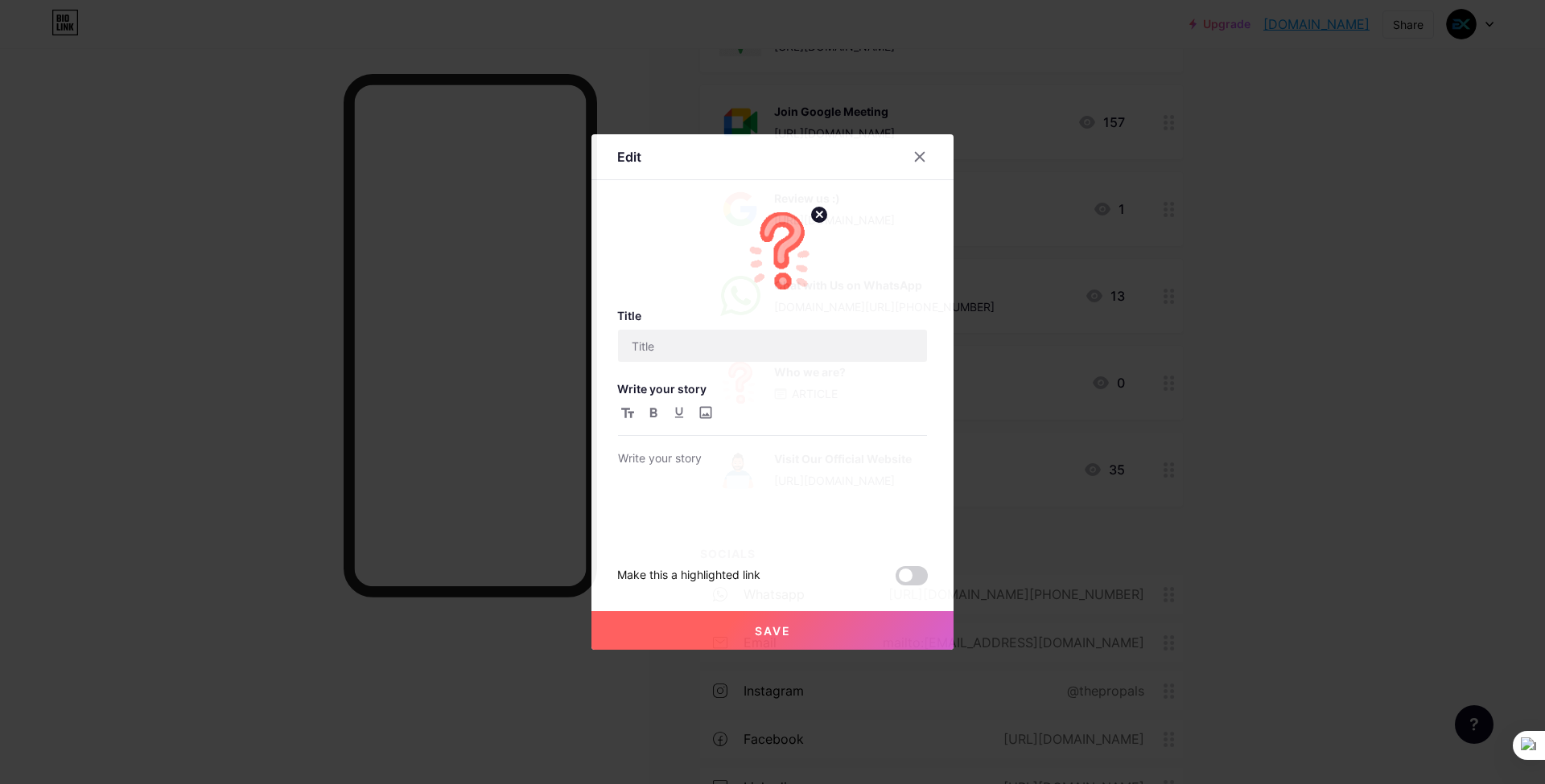
type input "Who we are?"
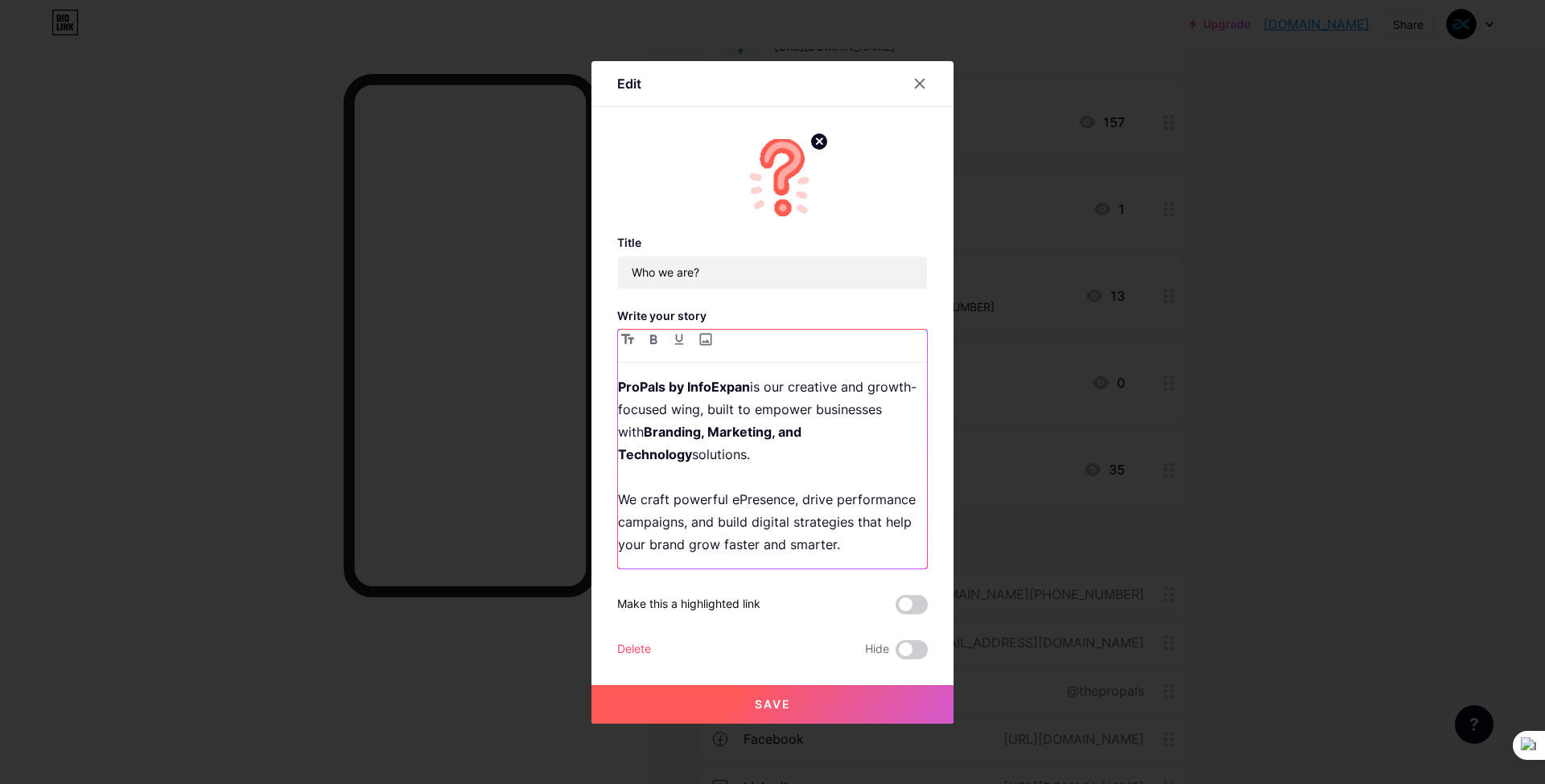
click at [794, 418] on p "ProPals by InfoExpan is our creative and growth-focused wing, built to empower …" at bounding box center [772, 466] width 309 height 181
click at [780, 697] on span "Save" at bounding box center [772, 704] width 36 height 14
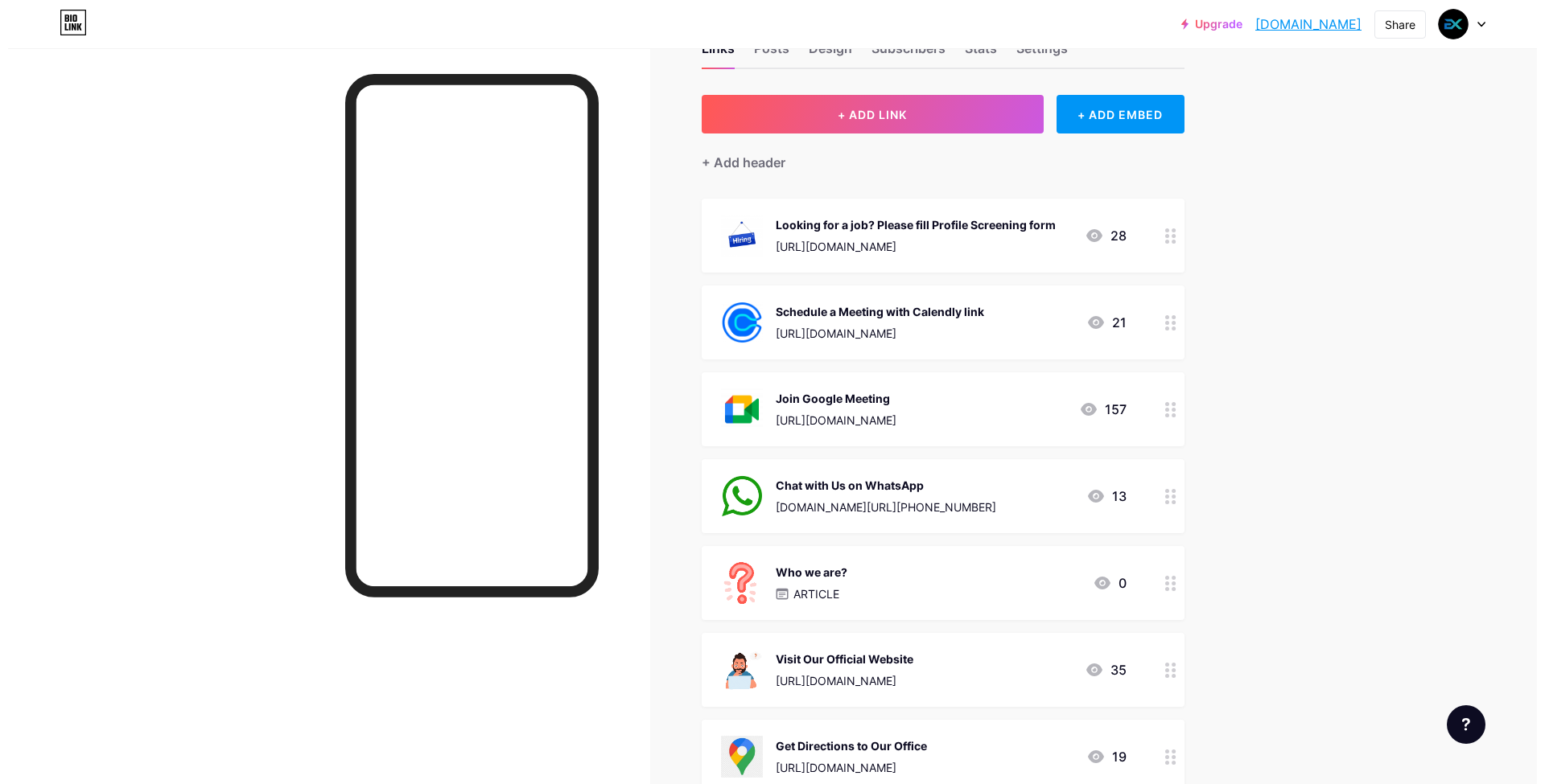
scroll to position [107, 0]
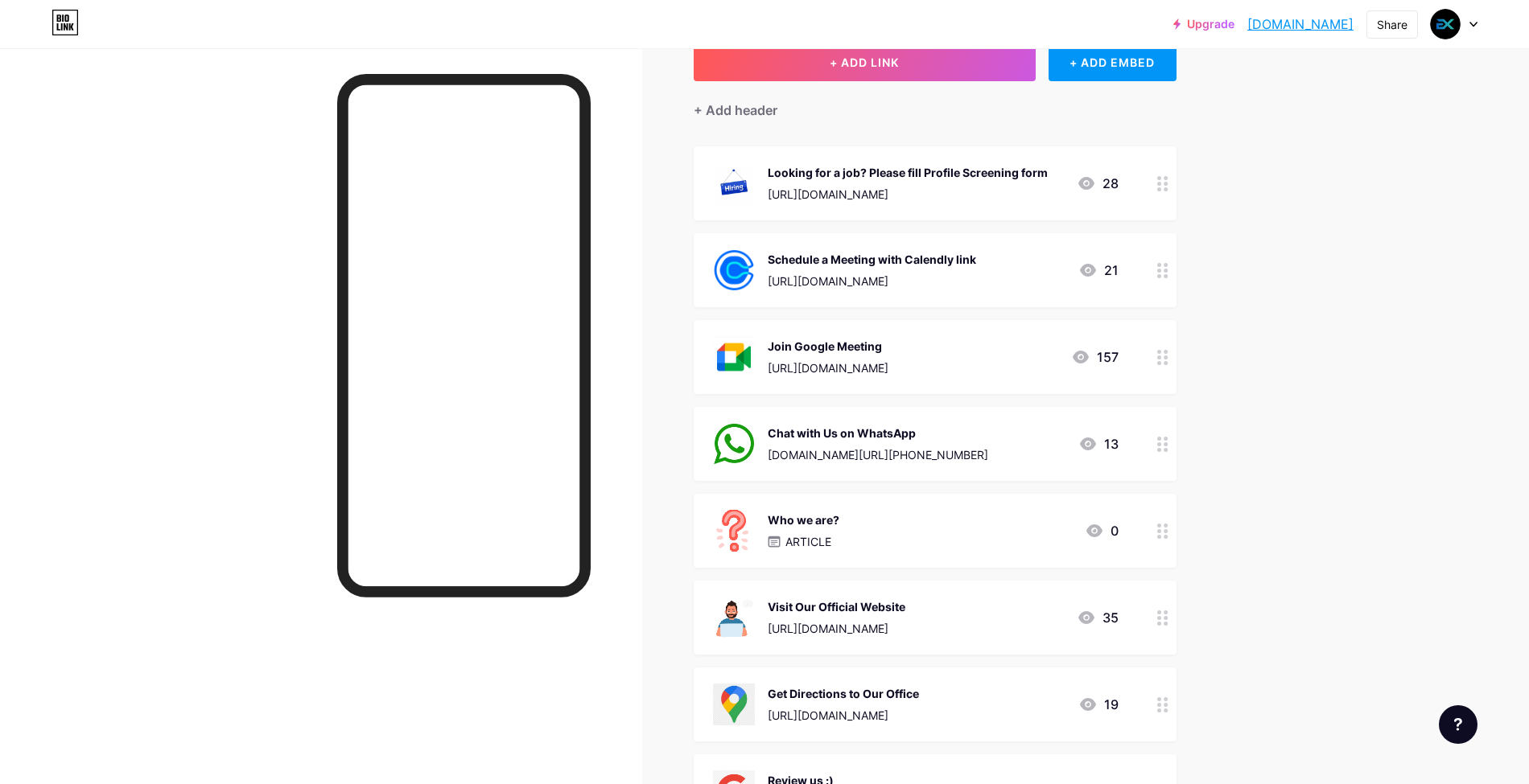
click at [977, 175] on div "Looking for a job? Please fill Profile Screening form" at bounding box center [907, 173] width 280 height 17
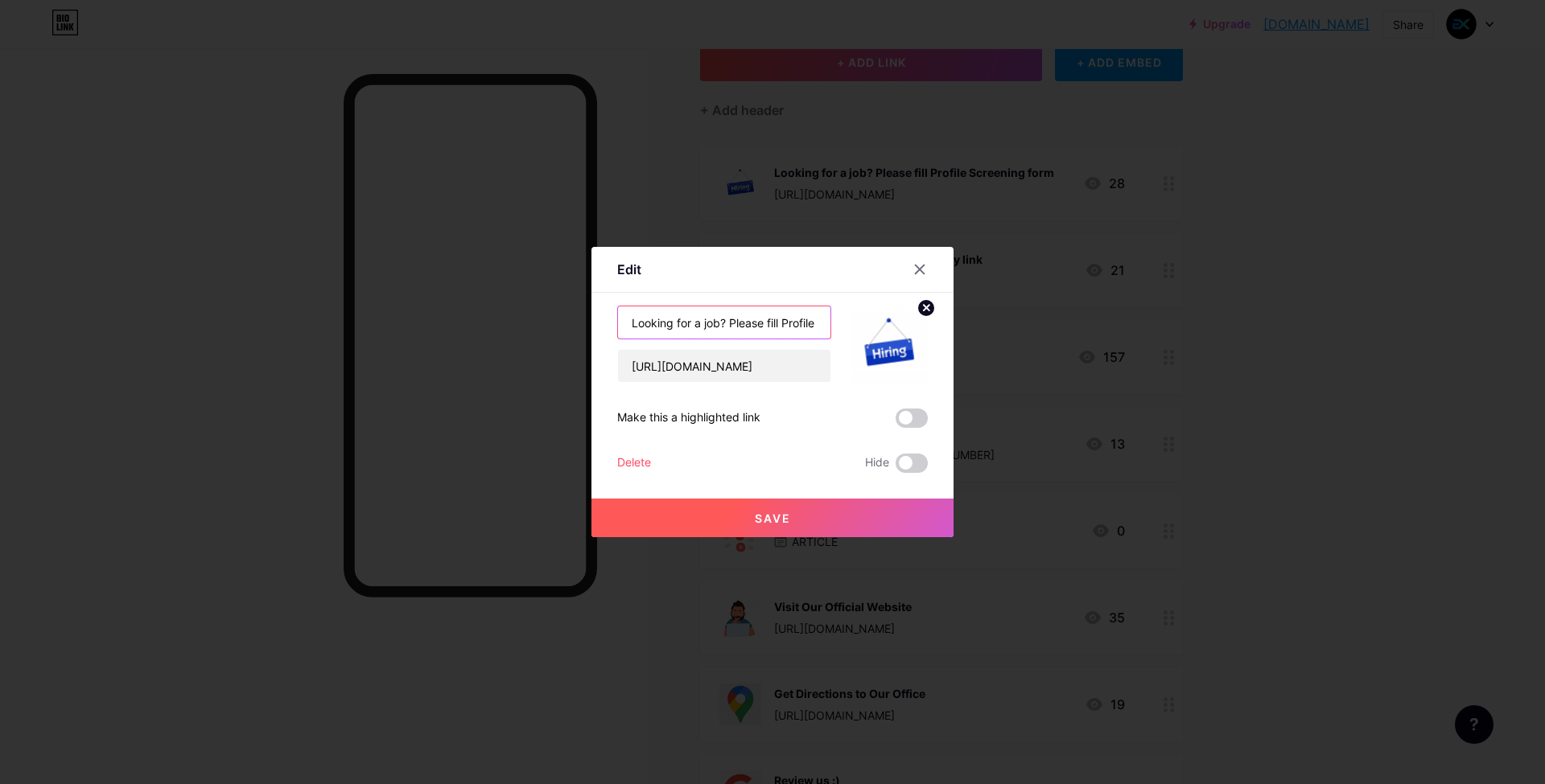
drag, startPoint x: 731, startPoint y: 322, endPoint x: 472, endPoint y: 301, distance: 259.8
click at [472, 301] on div "Edit Content YouTube Play YouTube video without leaving your page. ADD Vimeo Pl…" at bounding box center [772, 392] width 1545 height 784
click at [812, 328] on input "Please fill Profile Screening form" at bounding box center [724, 322] width 213 height 32
click at [781, 314] on input "Please fill Profile Screening form" at bounding box center [724, 322] width 213 height 32
drag, startPoint x: 773, startPoint y: 323, endPoint x: 686, endPoint y: 322, distance: 87.0
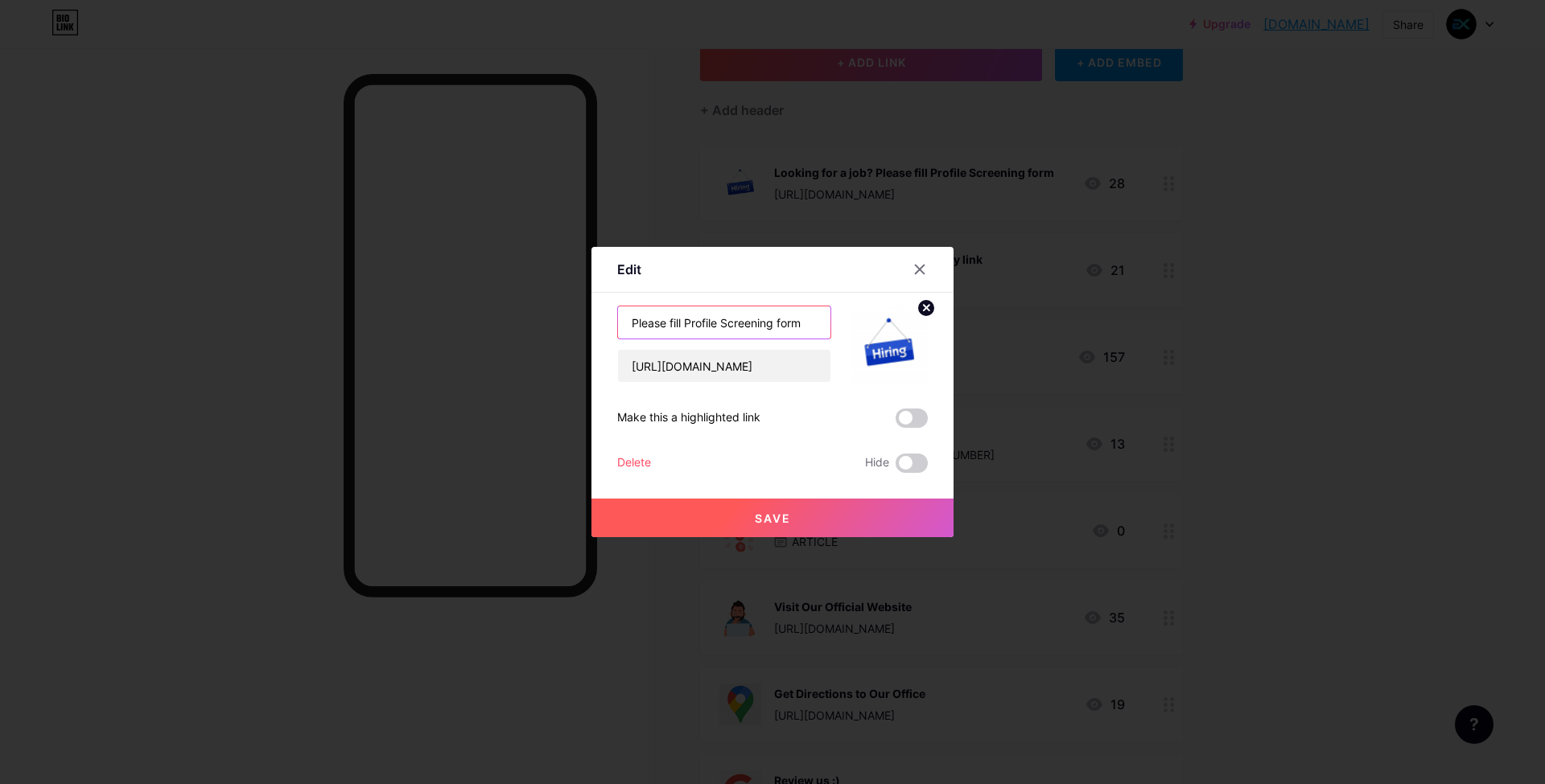
click at [686, 322] on input "Please fill Profile Screening form" at bounding box center [724, 322] width 213 height 32
click at [755, 326] on input "Please fill form" at bounding box center [724, 322] width 213 height 32
type input "Please fill form for Job Applications"
click at [739, 505] on button "Save" at bounding box center [772, 518] width 362 height 39
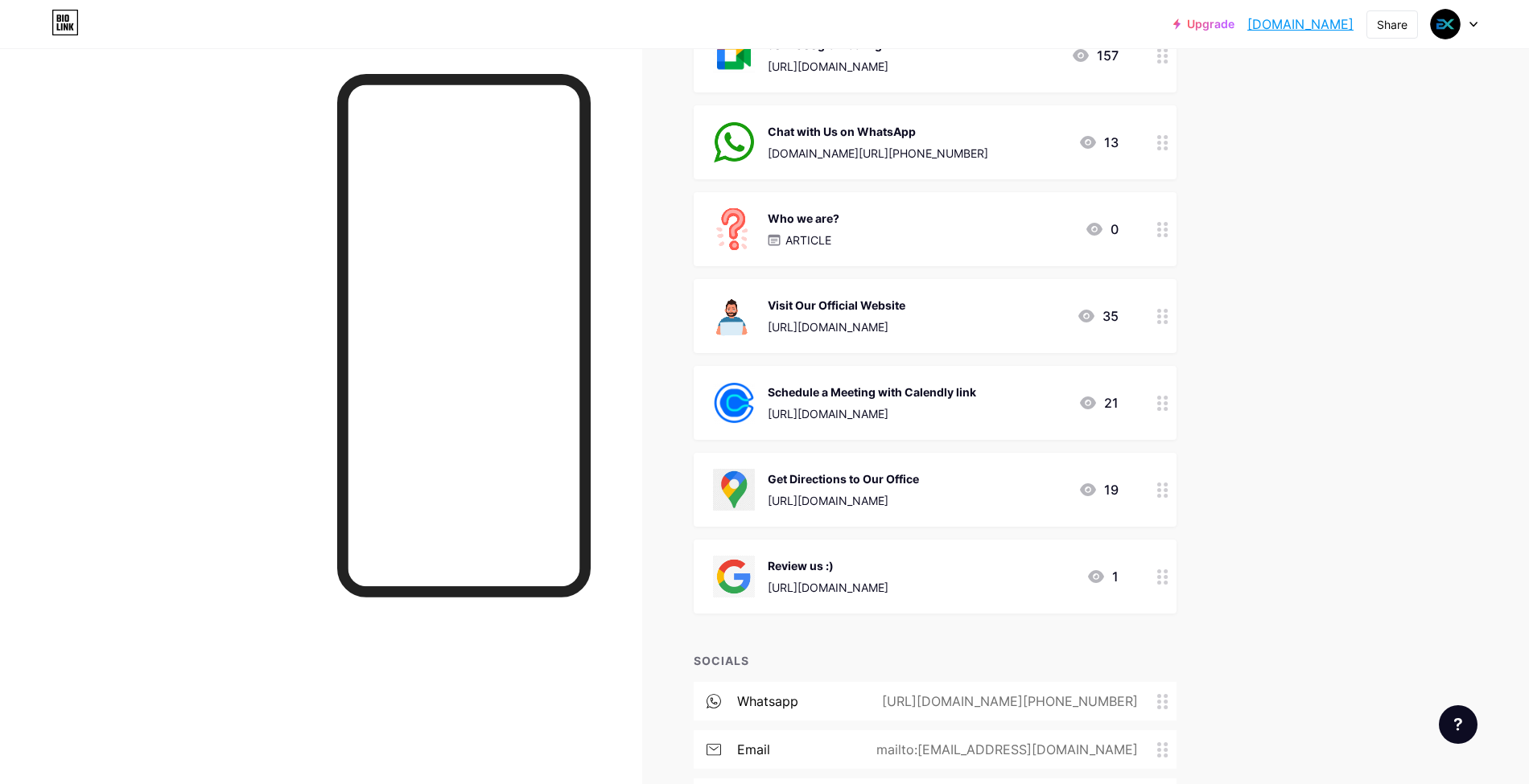
scroll to position [214, 0]
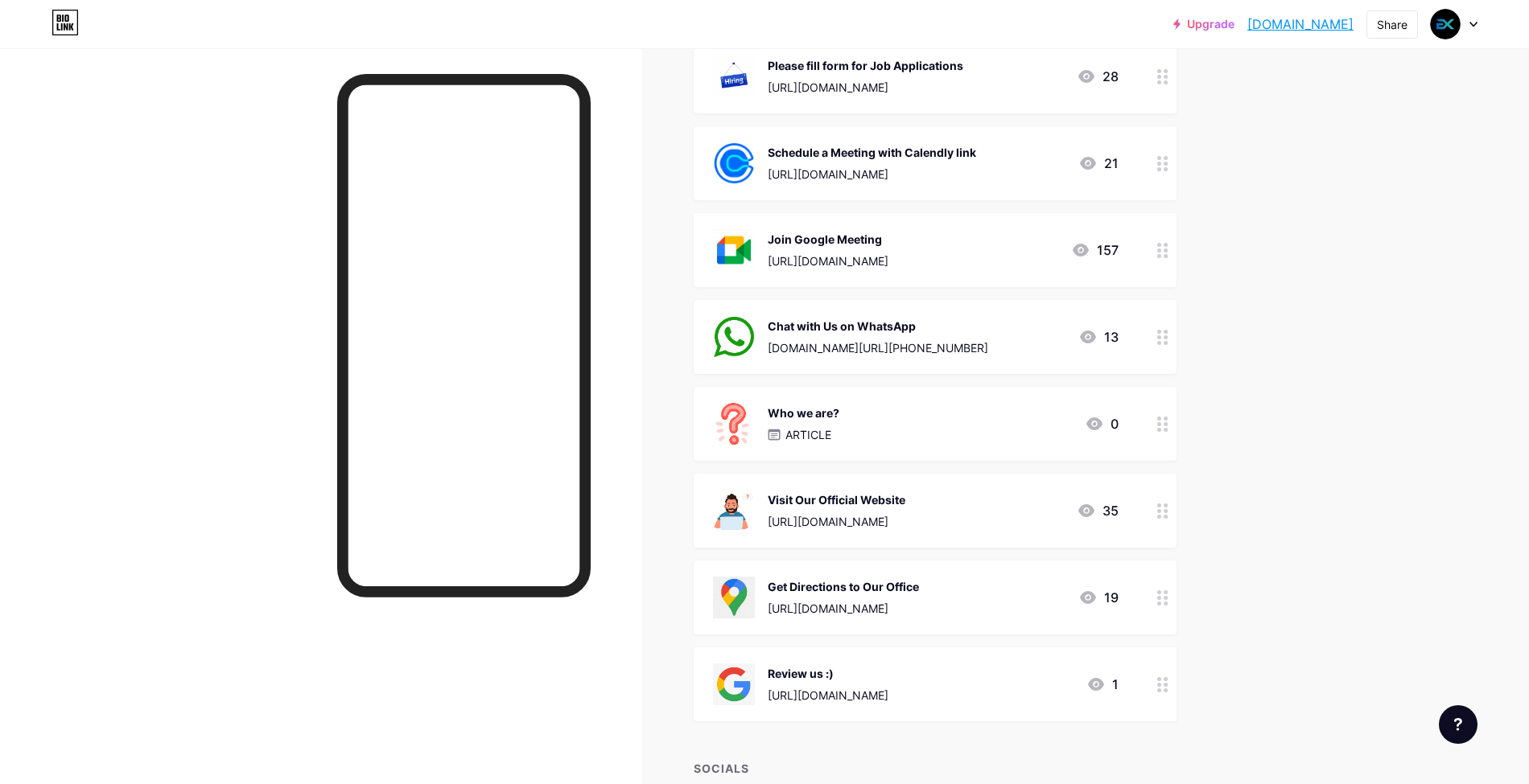
click at [1344, 210] on div "Upgrade infoexpan.bio.l... [DOMAIN_NAME] Share Switch accounts InfoExpan Tech. …" at bounding box center [764, 468] width 1529 height 1365
